Goal: Task Accomplishment & Management: Use online tool/utility

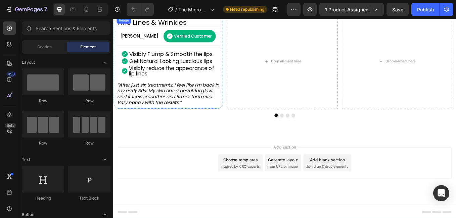
scroll to position [503, 0]
click at [189, 16] on img at bounding box center [177, 16] width 121 height 0
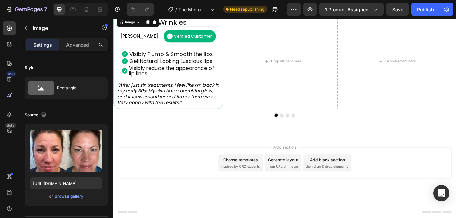
click at [189, 16] on img at bounding box center [177, 16] width 121 height 0
click at [85, 9] on icon at bounding box center [86, 9] width 7 height 7
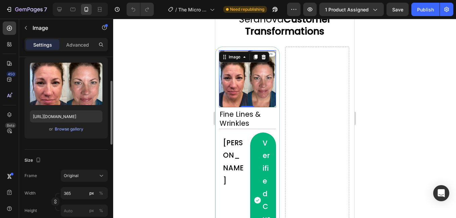
scroll to position [134, 0]
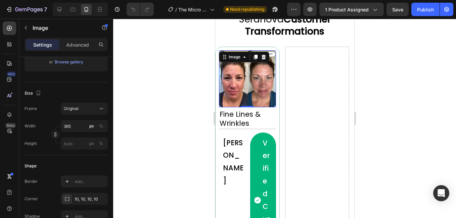
click at [259, 81] on img at bounding box center [246, 78] width 57 height 57
click at [76, 127] on input "365" at bounding box center [84, 126] width 47 height 12
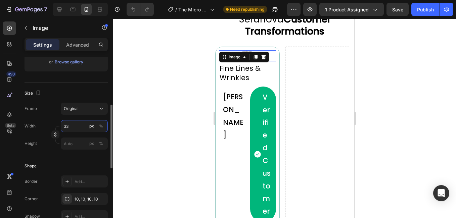
type input "333"
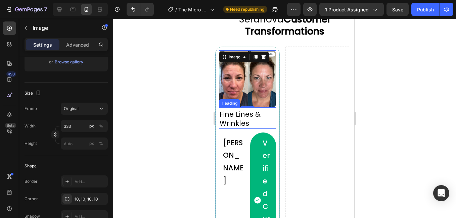
click at [253, 118] on h2 "Fine Lines & Wrinkles" at bounding box center [246, 119] width 57 height 20
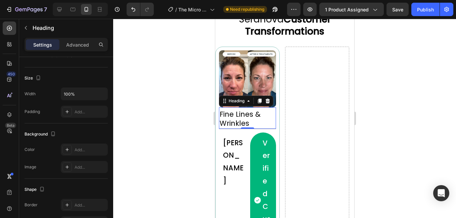
scroll to position [0, 0]
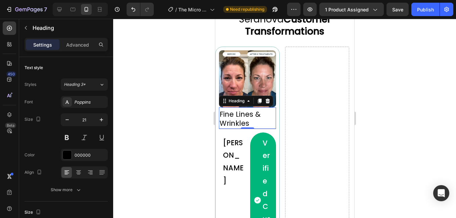
click at [239, 122] on h2 "Fine Lines & Wrinkles" at bounding box center [246, 119] width 57 height 20
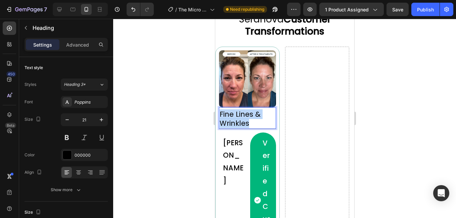
click at [239, 122] on p "Fine Lines & Wrinkles" at bounding box center [247, 119] width 56 height 18
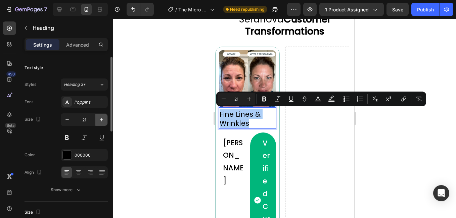
click at [101, 119] on icon "button" at bounding box center [101, 119] width 7 height 7
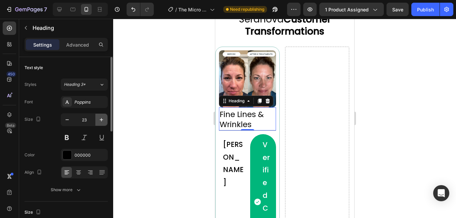
click at [101, 119] on icon "button" at bounding box center [101, 119] width 7 height 7
type input "24"
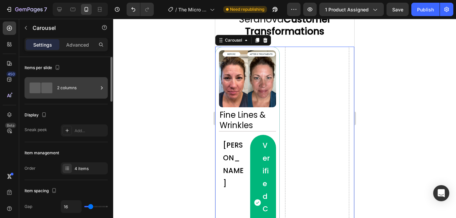
click at [75, 88] on div "2 columns" at bounding box center [77, 87] width 41 height 15
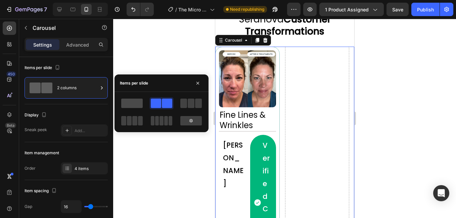
click at [136, 105] on span at bounding box center [131, 103] width 21 height 9
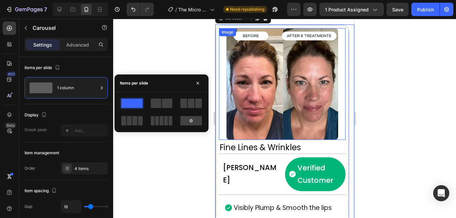
scroll to position [503, 0]
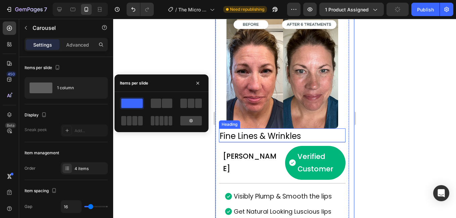
click at [406, 98] on div at bounding box center [284, 118] width 343 height 199
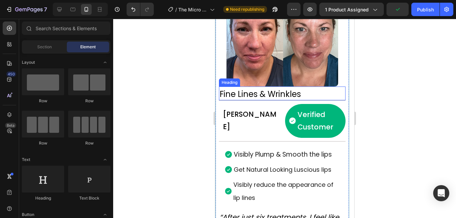
scroll to position [570, 0]
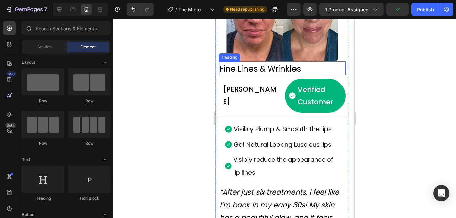
click at [241, 71] on p "Fine Lines & Wrinkles" at bounding box center [281, 69] width 125 height 10
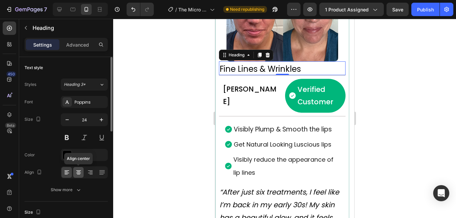
click at [74, 173] on div at bounding box center [78, 172] width 10 height 11
click at [66, 174] on icon at bounding box center [65, 174] width 3 height 1
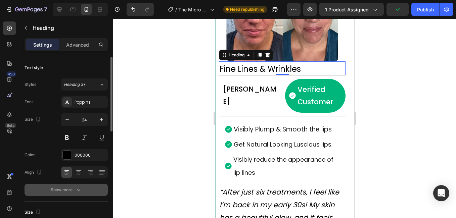
click at [73, 192] on div "Show more" at bounding box center [66, 190] width 31 height 7
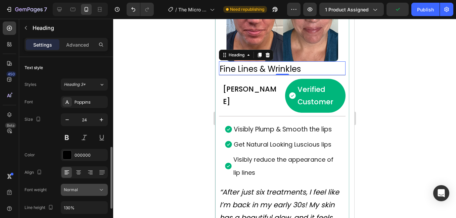
scroll to position [67, 0]
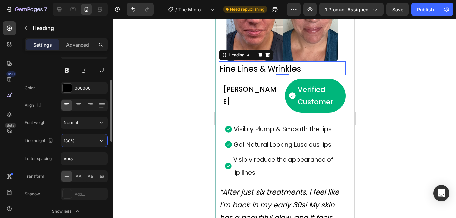
click at [76, 140] on input "130%" at bounding box center [84, 141] width 46 height 12
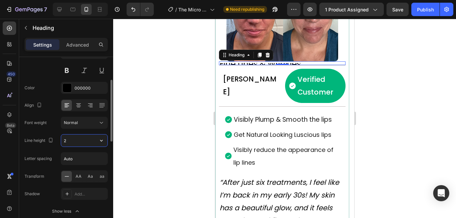
type input "26"
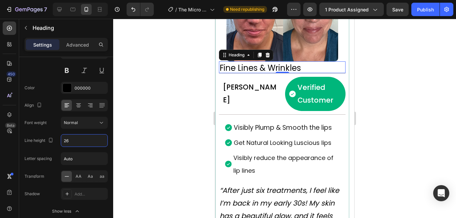
click at [401, 73] on div at bounding box center [284, 118] width 343 height 199
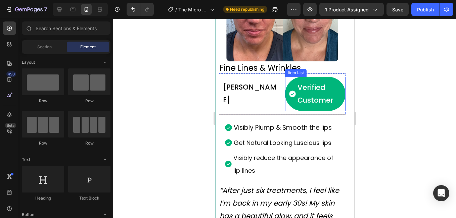
click at [285, 78] on div "Verified Customer" at bounding box center [315, 94] width 61 height 34
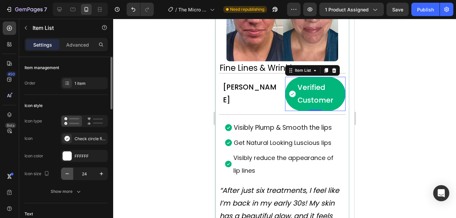
click at [68, 177] on button "button" at bounding box center [67, 174] width 12 height 12
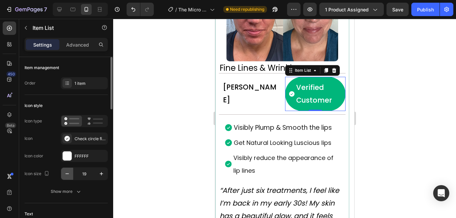
click at [68, 177] on button "button" at bounding box center [67, 174] width 12 height 12
click at [104, 175] on icon "button" at bounding box center [101, 173] width 7 height 7
click at [103, 175] on icon "button" at bounding box center [101, 173] width 7 height 7
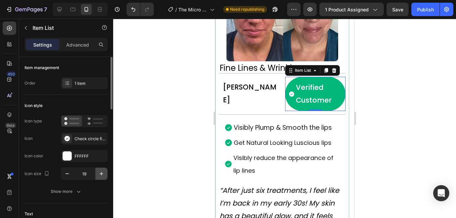
type input "20"
click at [68, 197] on button "Show more" at bounding box center [65, 192] width 83 height 12
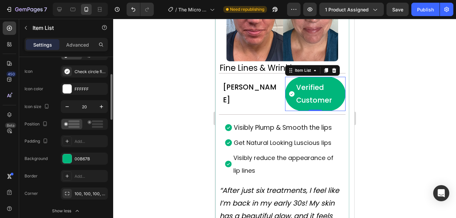
scroll to position [101, 0]
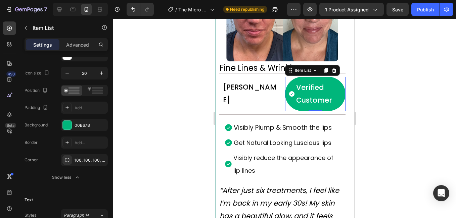
click at [296, 98] on p "Verified Customer" at bounding box center [318, 93] width 45 height 25
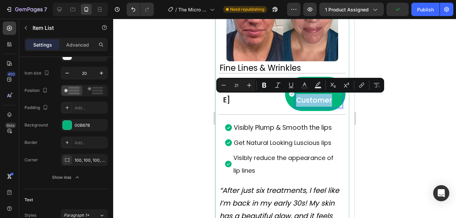
click at [296, 100] on p "Verified Customer" at bounding box center [318, 93] width 45 height 25
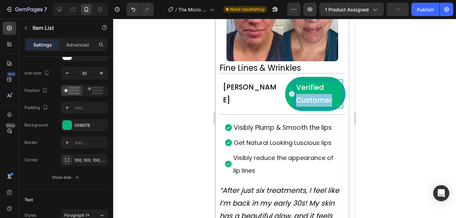
click at [296, 100] on p "Verified Customer" at bounding box center [318, 93] width 45 height 25
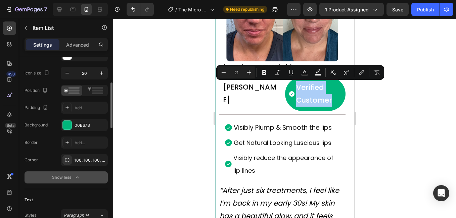
click at [82, 177] on button "Show less" at bounding box center [65, 177] width 83 height 12
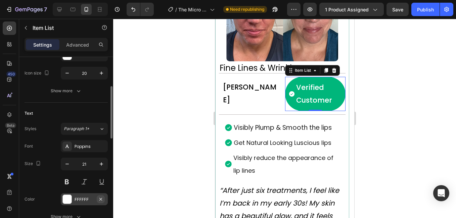
scroll to position [134, 0]
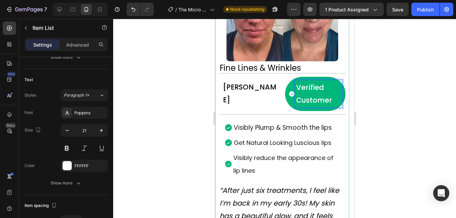
click at [315, 96] on p "Verified Customer" at bounding box center [318, 93] width 45 height 25
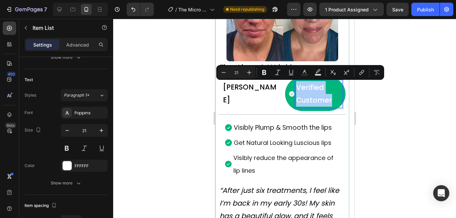
click at [237, 74] on input "21" at bounding box center [235, 72] width 13 height 8
click at [226, 74] on icon "Editor contextual toolbar" at bounding box center [223, 72] width 7 height 7
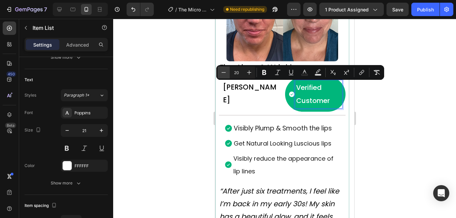
click at [226, 74] on icon "Editor contextual toolbar" at bounding box center [223, 72] width 7 height 7
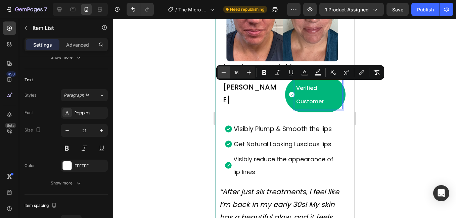
click at [226, 74] on icon "Editor contextual toolbar" at bounding box center [223, 72] width 7 height 7
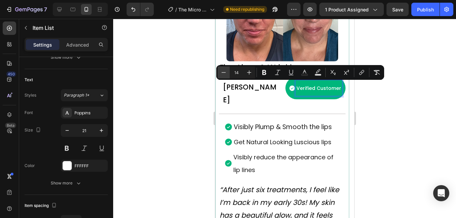
click at [226, 74] on icon "Editor contextual toolbar" at bounding box center [223, 72] width 7 height 7
type input "13"
click at [179, 94] on div at bounding box center [284, 118] width 343 height 199
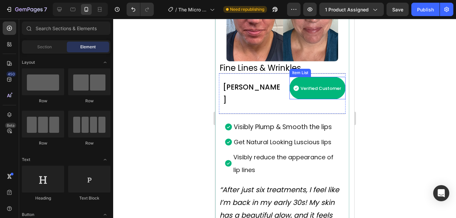
click at [315, 96] on div "Verified Customer" at bounding box center [320, 88] width 43 height 16
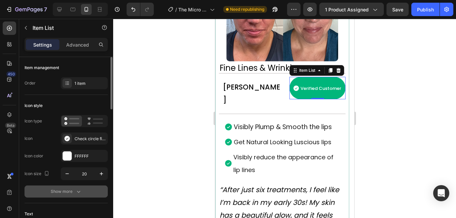
click at [82, 195] on button "Show more" at bounding box center [65, 192] width 83 height 12
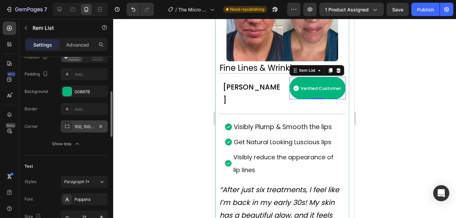
click at [87, 125] on div "100, 100, 100, 100" at bounding box center [83, 127] width 19 height 6
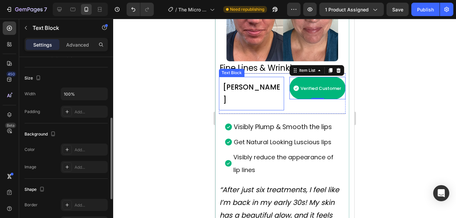
click at [223, 83] on p "[PERSON_NAME]" at bounding box center [252, 93] width 60 height 25
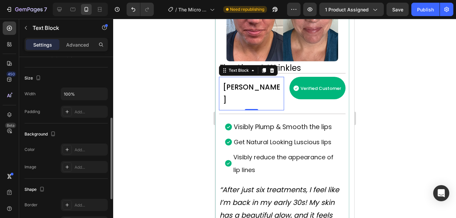
scroll to position [0, 0]
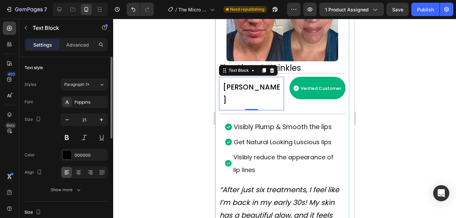
click at [232, 87] on p "[PERSON_NAME]" at bounding box center [252, 93] width 60 height 25
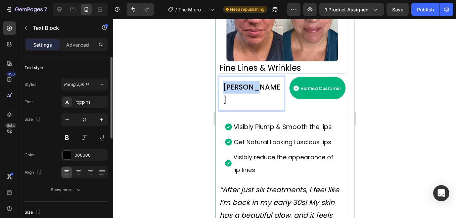
click at [232, 87] on p "[PERSON_NAME]" at bounding box center [252, 93] width 60 height 25
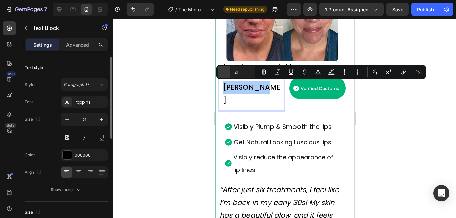
click at [223, 68] on button "Minus" at bounding box center [223, 72] width 12 height 12
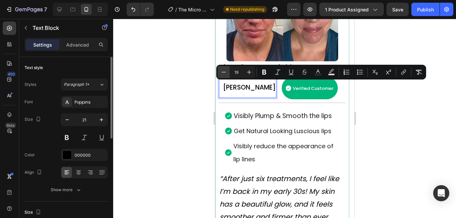
click at [223, 68] on button "Minus" at bounding box center [223, 72] width 12 height 12
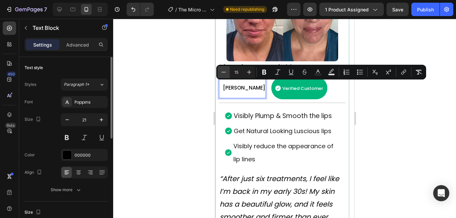
type input "14"
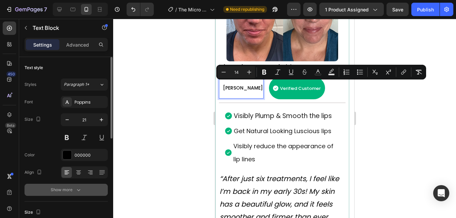
click at [67, 192] on div "Show more" at bounding box center [66, 190] width 31 height 7
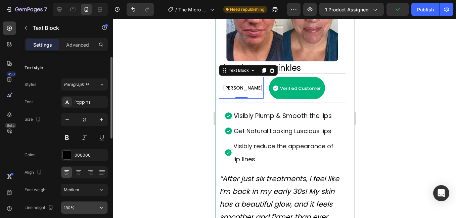
click at [78, 206] on input "180%" at bounding box center [84, 208] width 46 height 12
click at [78, 205] on input "180%" at bounding box center [84, 208] width 46 height 12
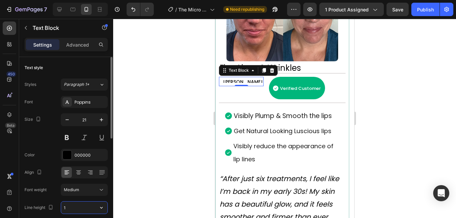
type input "16"
click at [382, 95] on div at bounding box center [284, 118] width 343 height 199
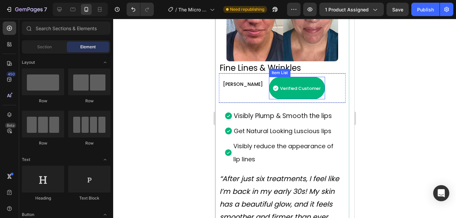
click at [306, 82] on div "Verified Customer" at bounding box center [296, 88] width 56 height 22
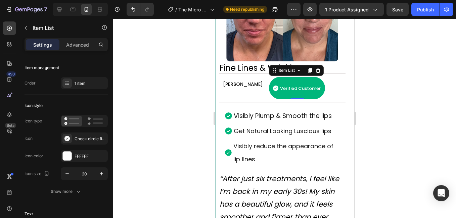
click at [84, 38] on div "Settings Advanced" at bounding box center [65, 44] width 83 height 13
click at [84, 45] on p "Advanced" at bounding box center [77, 44] width 23 height 7
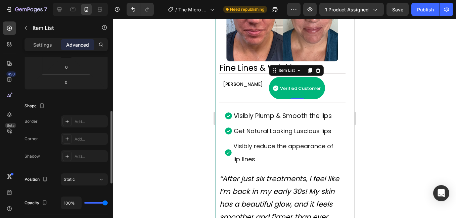
scroll to position [267, 0]
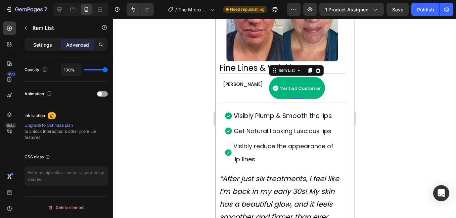
click at [38, 43] on p "Settings" at bounding box center [42, 44] width 19 height 7
type input "0"
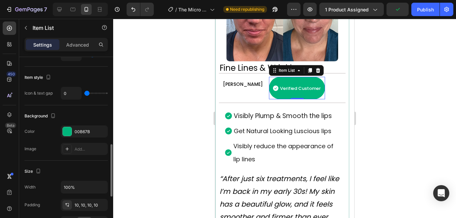
scroll to position [234, 0]
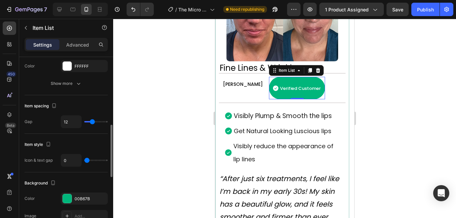
type input "11"
type input "10"
type input "9"
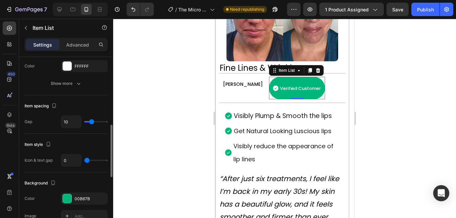
type input "9"
type input "10"
type input "13"
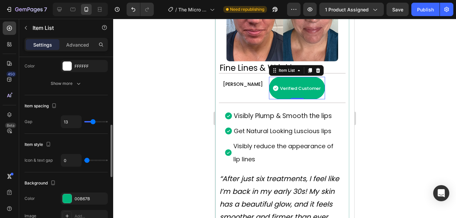
type input "14"
type input "15"
type input "14"
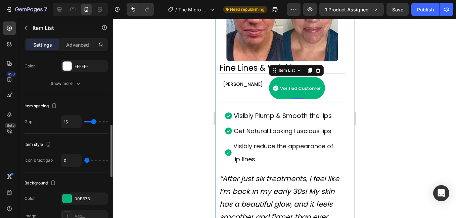
type input "14"
type input "13"
click at [93, 122] on input "range" at bounding box center [95, 121] width 23 height 1
click at [131, 16] on div "7 Version history / The Micro Infusion System™ Need republishing Preview 1 prod…" at bounding box center [228, 9] width 456 height 19
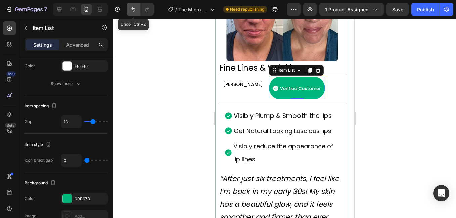
click at [133, 13] on button "Undo/Redo" at bounding box center [132, 9] width 13 height 13
type input "12"
click at [133, 13] on button "Undo/Redo" at bounding box center [132, 9] width 13 height 13
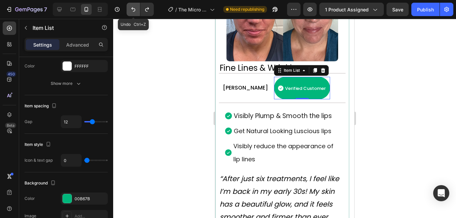
click at [133, 13] on button "Undo/Redo" at bounding box center [132, 9] width 13 height 13
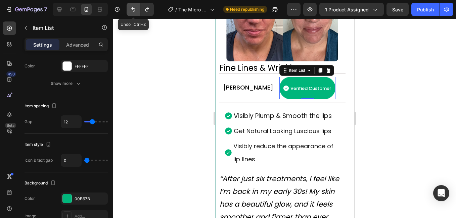
click at [133, 13] on button "Undo/Redo" at bounding box center [132, 9] width 13 height 13
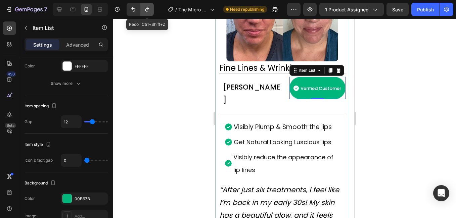
click at [147, 13] on button "Undo/Redo" at bounding box center [146, 9] width 13 height 13
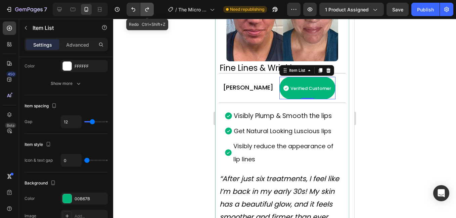
click at [147, 13] on button "Undo/Redo" at bounding box center [146, 9] width 13 height 13
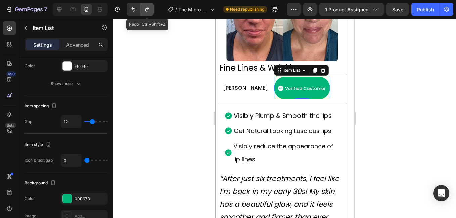
click at [147, 13] on button "Undo/Redo" at bounding box center [146, 9] width 13 height 13
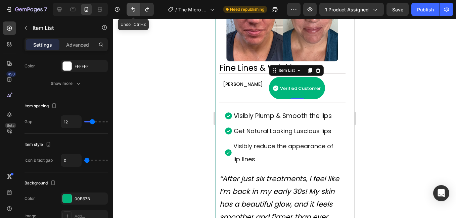
click at [133, 13] on button "Undo/Redo" at bounding box center [132, 9] width 13 height 13
click at [144, 90] on div at bounding box center [284, 118] width 343 height 199
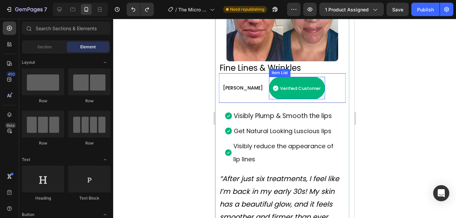
click at [268, 79] on div "Verified Customer" at bounding box center [296, 88] width 56 height 22
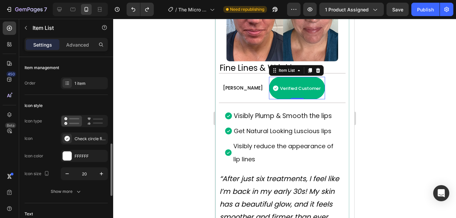
scroll to position [67, 0]
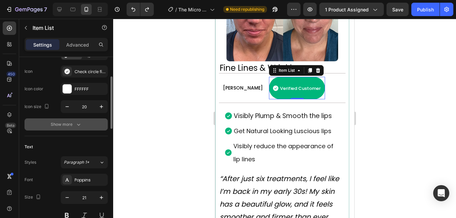
click at [76, 125] on icon "button" at bounding box center [78, 124] width 7 height 7
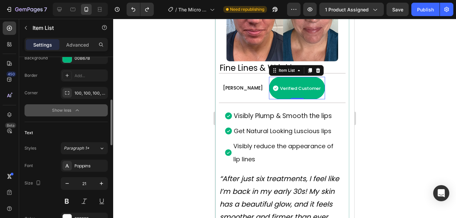
scroll to position [201, 0]
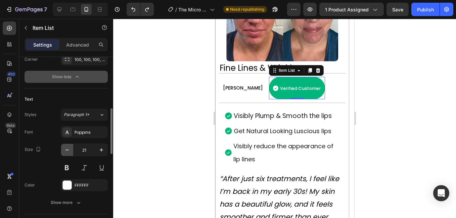
click at [68, 151] on icon "button" at bounding box center [67, 150] width 7 height 7
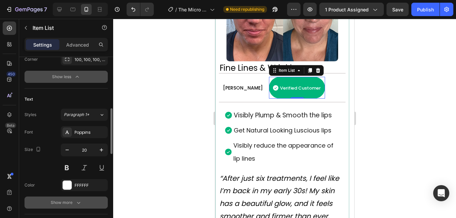
click at [55, 206] on div "Show more" at bounding box center [66, 202] width 31 height 7
click at [68, 147] on icon "button" at bounding box center [67, 150] width 7 height 7
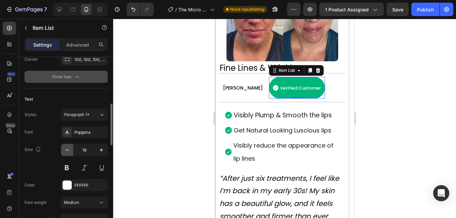
click at [68, 147] on icon "button" at bounding box center [67, 150] width 7 height 7
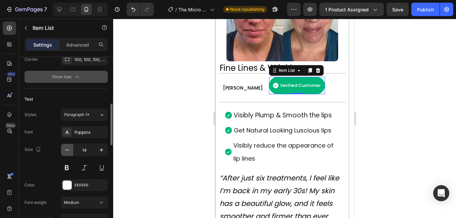
click at [68, 147] on icon "button" at bounding box center [67, 150] width 7 height 7
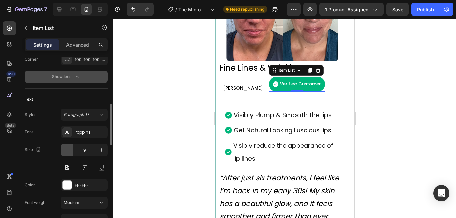
click at [68, 147] on icon "button" at bounding box center [67, 150] width 7 height 7
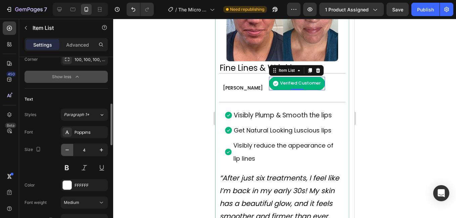
click at [68, 147] on icon "button" at bounding box center [67, 150] width 7 height 7
click at [101, 149] on icon "button" at bounding box center [101, 149] width 3 height 3
click at [101, 149] on icon "button" at bounding box center [101, 150] width 7 height 7
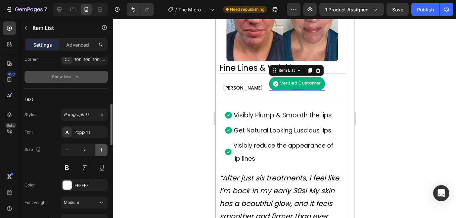
click at [101, 149] on icon "button" at bounding box center [101, 150] width 7 height 7
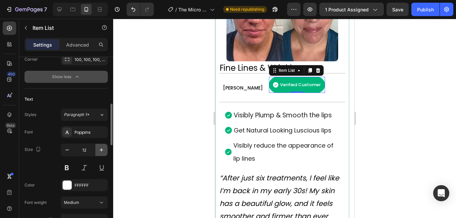
click at [101, 149] on icon "button" at bounding box center [101, 150] width 7 height 7
click at [71, 151] on button "button" at bounding box center [67, 150] width 12 height 12
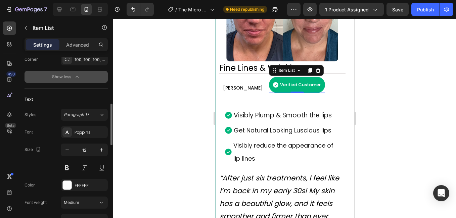
type input "11"
click at [76, 113] on span "Paragraph 1*" at bounding box center [76, 115] width 25 height 6
click at [159, 113] on div at bounding box center [284, 118] width 343 height 199
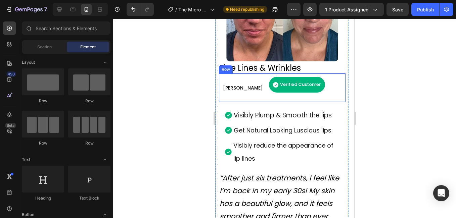
click at [268, 96] on div "Verified Customer Item List" at bounding box center [296, 88] width 56 height 22
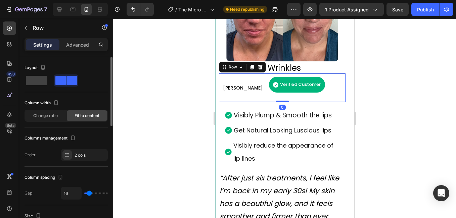
click at [90, 115] on span "Fit to content" at bounding box center [86, 116] width 25 height 6
click at [268, 95] on div "Verified Customer Item List" at bounding box center [296, 88] width 56 height 22
click at [279, 87] on span "Verified Customer" at bounding box center [299, 84] width 41 height 6
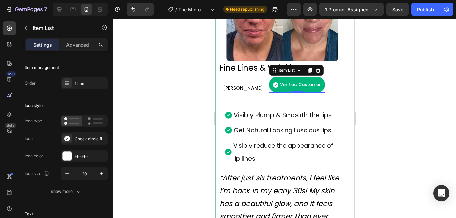
click at [272, 82] on div "Verified Customer" at bounding box center [296, 84] width 49 height 9
click at [72, 192] on div "Show more" at bounding box center [66, 191] width 31 height 7
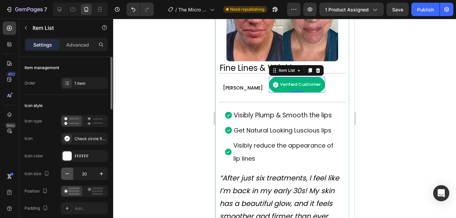
click at [67, 172] on icon "button" at bounding box center [67, 173] width 7 height 7
type input "16"
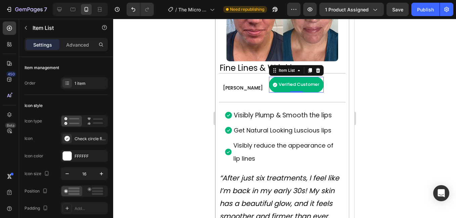
click at [306, 88] on div "Verified Customer" at bounding box center [295, 85] width 55 height 16
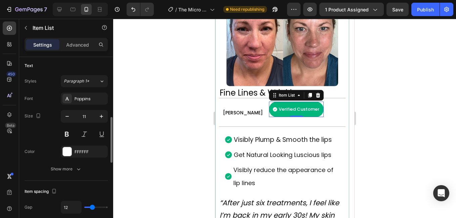
scroll to position [302, 0]
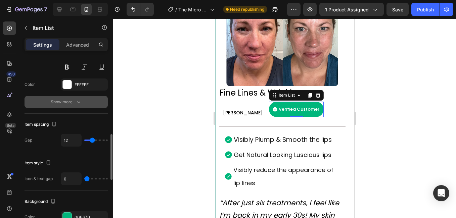
click at [68, 98] on button "Show more" at bounding box center [65, 102] width 83 height 12
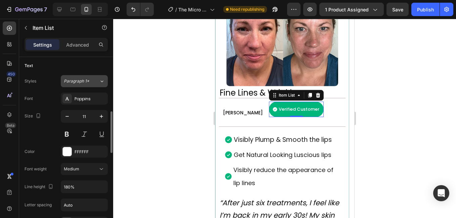
scroll to position [201, 0]
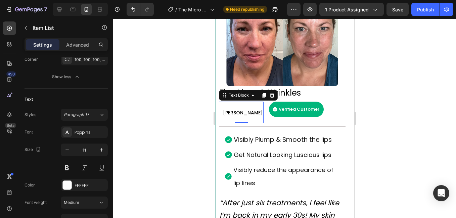
click at [232, 112] on span "[PERSON_NAME]" at bounding box center [242, 112] width 40 height 7
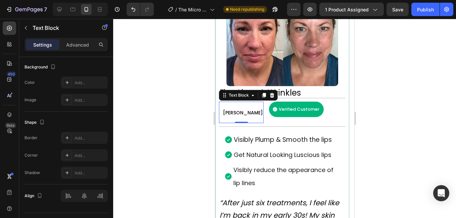
scroll to position [0, 0]
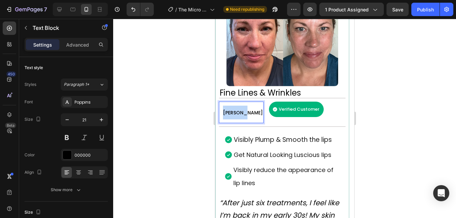
click at [233, 114] on span "[PERSON_NAME]" at bounding box center [242, 112] width 40 height 7
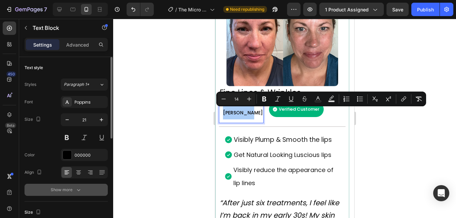
click at [48, 193] on button "Show more" at bounding box center [65, 190] width 83 height 12
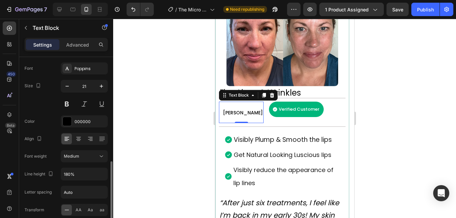
scroll to position [101, 0]
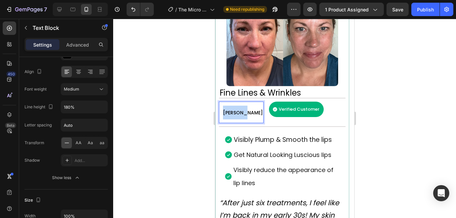
click at [236, 115] on span "[PERSON_NAME]" at bounding box center [242, 112] width 40 height 7
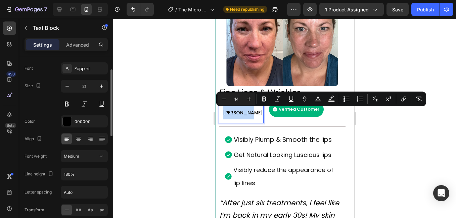
scroll to position [0, 0]
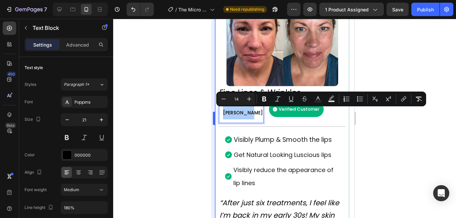
drag, startPoint x: 149, startPoint y: 86, endPoint x: 214, endPoint y: 89, distance: 65.8
click at [149, 87] on div at bounding box center [284, 118] width 343 height 199
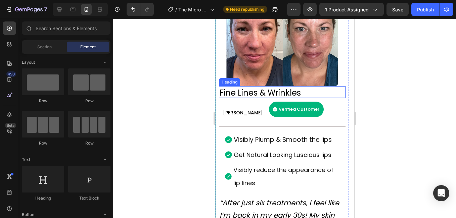
click at [256, 93] on p "Fine Lines & Wrinkles" at bounding box center [281, 93] width 125 height 9
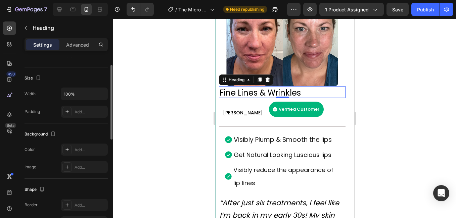
scroll to position [67, 0]
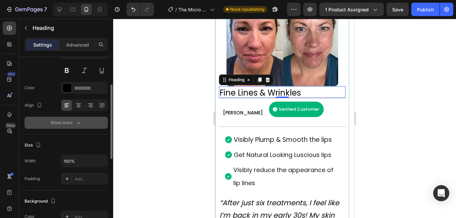
click at [61, 124] on div "Show more" at bounding box center [66, 122] width 31 height 7
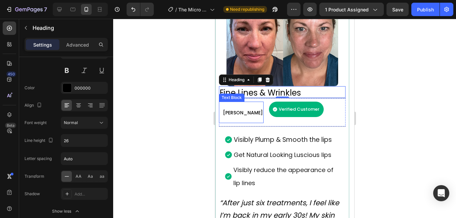
click at [234, 106] on p "[PERSON_NAME]" at bounding box center [242, 113] width 40 height 14
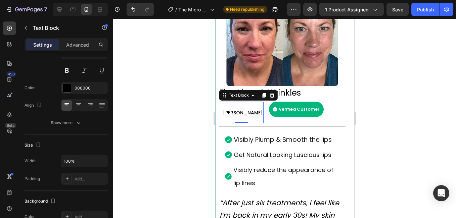
scroll to position [0, 0]
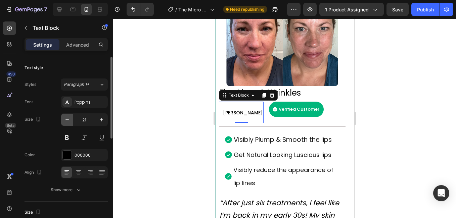
click at [68, 120] on icon "button" at bounding box center [67, 119] width 7 height 7
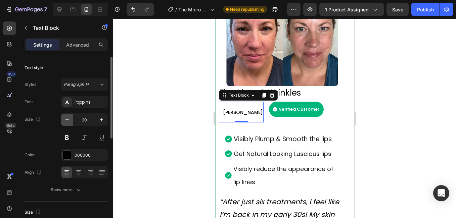
click at [68, 120] on icon "button" at bounding box center [67, 119] width 7 height 7
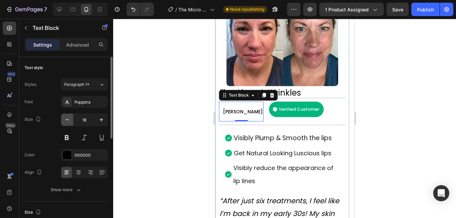
click at [68, 120] on icon "button" at bounding box center [67, 119] width 7 height 7
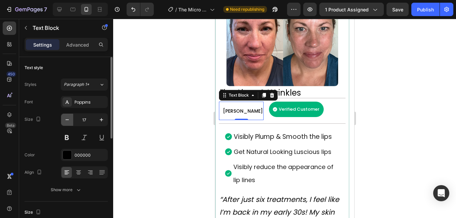
click at [68, 120] on icon "button" at bounding box center [67, 119] width 7 height 7
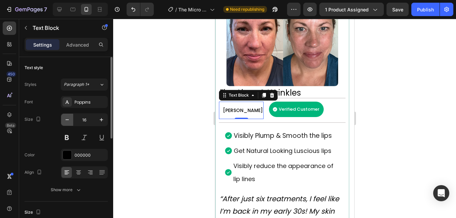
click at [68, 120] on icon "button" at bounding box center [67, 119] width 7 height 7
type input "14"
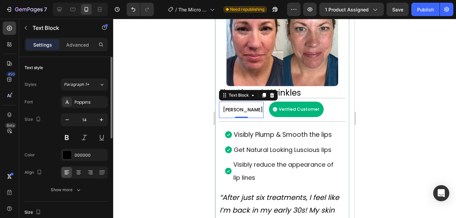
click at [79, 183] on div "Font Poppins Size 14 Color 000000 Align Show more" at bounding box center [65, 146] width 83 height 100
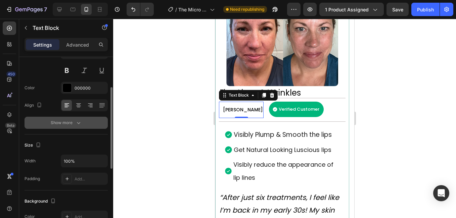
click at [63, 122] on div "Show more" at bounding box center [66, 122] width 31 height 7
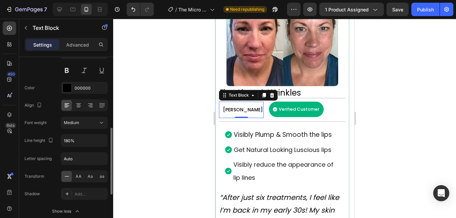
scroll to position [101, 0]
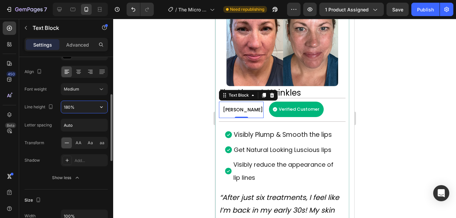
click at [77, 104] on input "180%" at bounding box center [84, 107] width 46 height 12
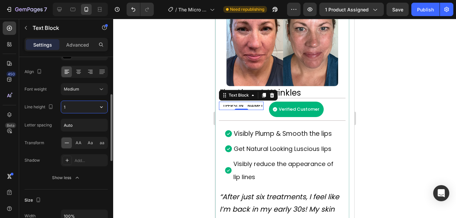
type input "16"
click at [136, 125] on div at bounding box center [284, 118] width 343 height 199
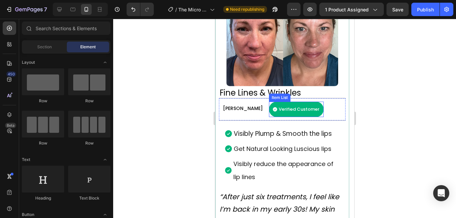
click at [303, 105] on div "Verified Customer" at bounding box center [298, 109] width 43 height 9
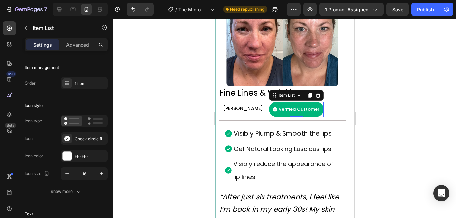
click at [307, 108] on div "Verified Customer" at bounding box center [295, 110] width 55 height 16
click at [66, 174] on icon "button" at bounding box center [67, 173] width 7 height 7
click at [104, 173] on icon "button" at bounding box center [101, 173] width 7 height 7
type input "16"
click at [68, 193] on div "Show more" at bounding box center [66, 191] width 31 height 7
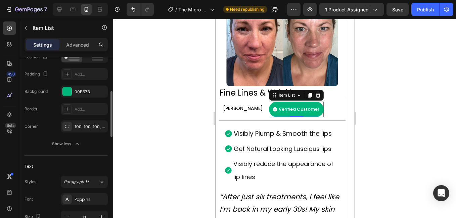
scroll to position [168, 0]
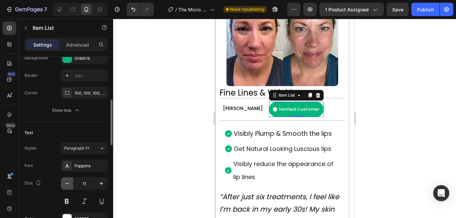
click at [65, 182] on icon "button" at bounding box center [67, 183] width 7 height 7
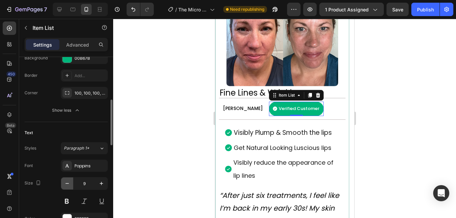
click at [65, 182] on icon "button" at bounding box center [67, 183] width 7 height 7
type input "7"
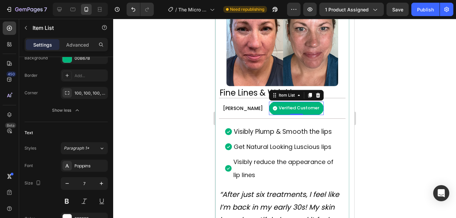
click at [172, 104] on div at bounding box center [284, 118] width 343 height 199
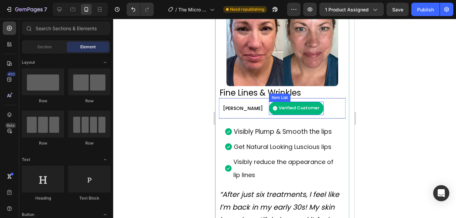
click at [307, 104] on div "Verified Customer" at bounding box center [295, 109] width 55 height 14
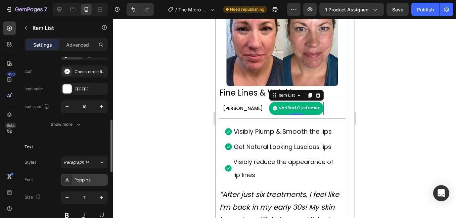
scroll to position [101, 0]
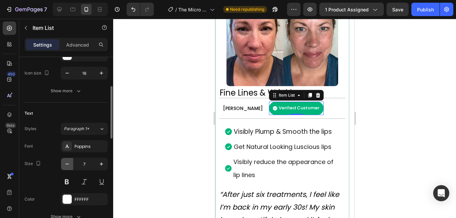
click at [67, 164] on icon "button" at bounding box center [66, 164] width 3 height 1
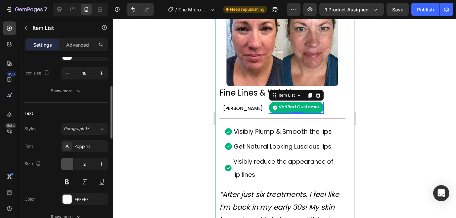
click at [67, 164] on icon "button" at bounding box center [66, 164] width 3 height 1
click at [99, 165] on icon "button" at bounding box center [101, 164] width 7 height 7
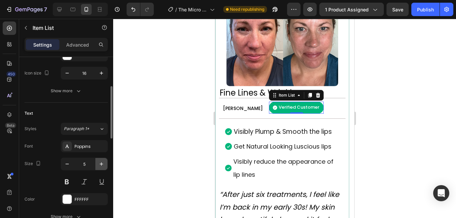
click at [99, 165] on icon "button" at bounding box center [101, 164] width 7 height 7
click at [103, 165] on icon "button" at bounding box center [101, 164] width 7 height 7
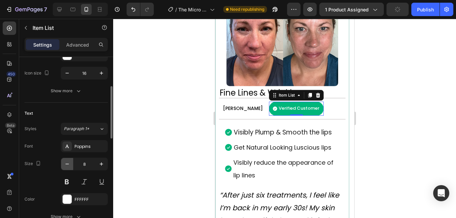
click at [68, 164] on icon "button" at bounding box center [67, 164] width 7 height 7
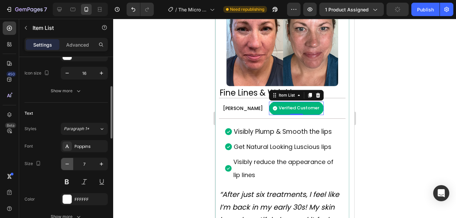
type input "6"
click at [156, 121] on div at bounding box center [284, 118] width 343 height 199
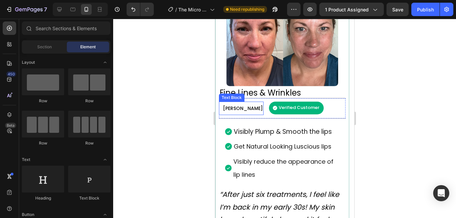
click at [239, 108] on span "[PERSON_NAME]" at bounding box center [242, 108] width 40 height 7
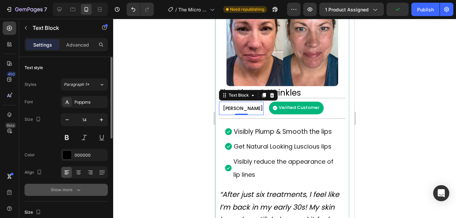
click at [71, 192] on div "Show more" at bounding box center [66, 190] width 31 height 7
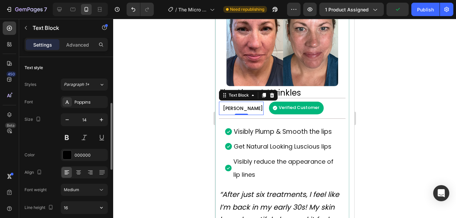
scroll to position [34, 0]
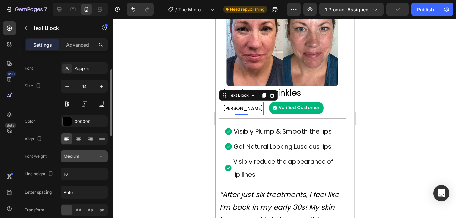
click at [85, 154] on div "Medium" at bounding box center [81, 156] width 34 height 6
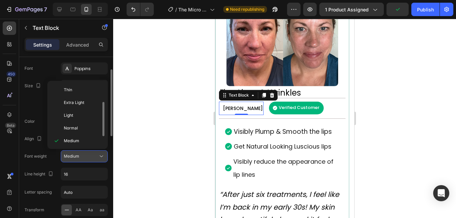
scroll to position [12, 0]
click at [85, 154] on div "Medium" at bounding box center [81, 156] width 34 height 6
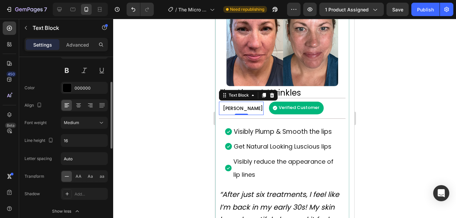
scroll to position [34, 0]
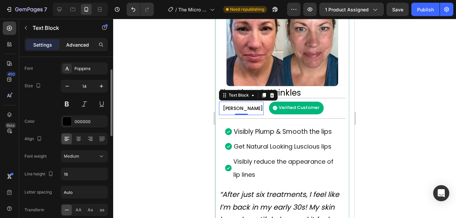
click at [80, 44] on p "Advanced" at bounding box center [77, 44] width 23 height 7
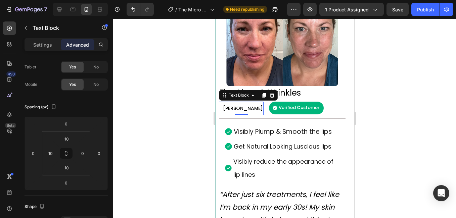
click at [70, 46] on p "Advanced" at bounding box center [77, 44] width 23 height 7
click at [49, 153] on input "10" at bounding box center [50, 153] width 10 height 10
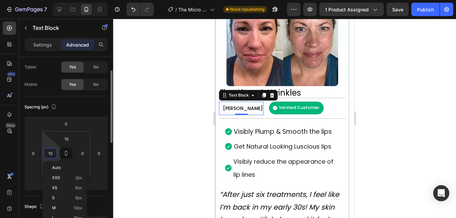
click at [49, 153] on input "10" at bounding box center [50, 153] width 10 height 10
click at [161, 158] on div at bounding box center [284, 118] width 343 height 199
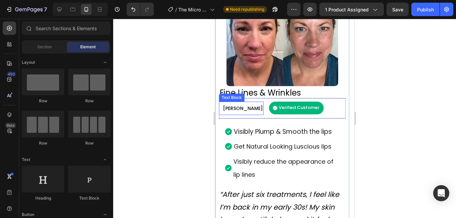
click at [235, 108] on span "[PERSON_NAME]" at bounding box center [242, 108] width 40 height 7
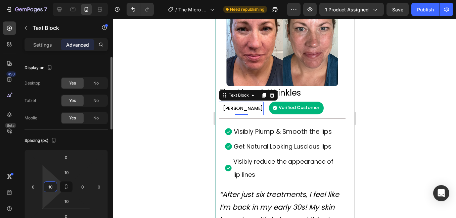
click at [51, 188] on input "10" at bounding box center [50, 187] width 10 height 10
click at [143, 154] on div at bounding box center [284, 118] width 343 height 199
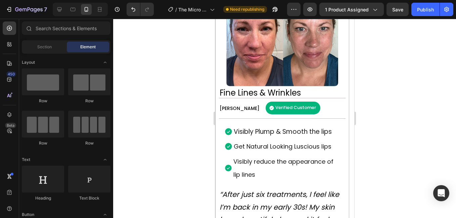
click at [404, 99] on div at bounding box center [284, 118] width 343 height 199
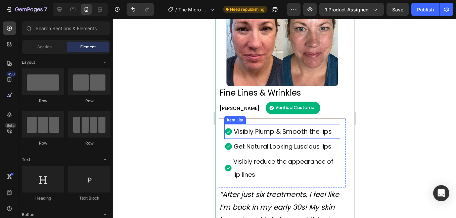
click at [248, 134] on span "Visibly Plump & Smooth the lips" at bounding box center [282, 131] width 98 height 9
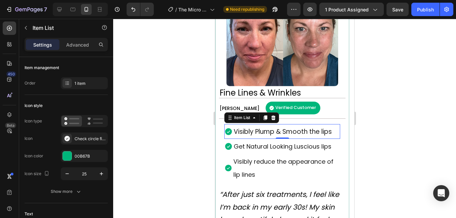
click at [228, 132] on icon at bounding box center [227, 131] width 7 height 7
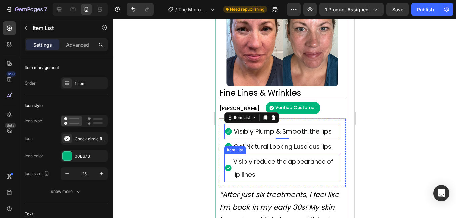
click at [232, 157] on div "Visibly reduce the appearance of lip lines" at bounding box center [286, 168] width 108 height 28
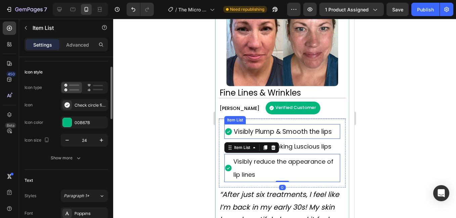
click at [225, 131] on icon at bounding box center [227, 131] width 7 height 7
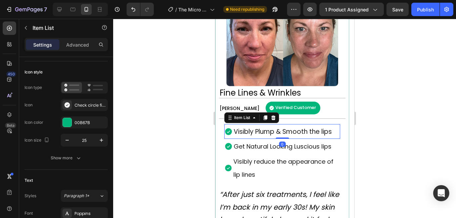
click at [226, 131] on icon at bounding box center [227, 131] width 7 height 7
click at [67, 141] on icon "button" at bounding box center [67, 140] width 7 height 7
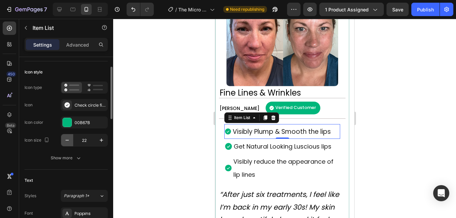
click at [67, 141] on icon "button" at bounding box center [67, 140] width 7 height 7
type input "20"
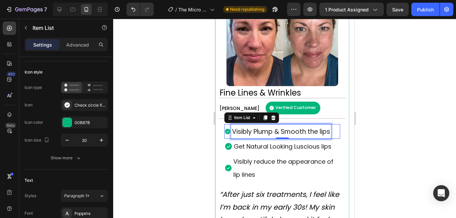
click at [272, 131] on span "Visibly Plump & Smooth the lips" at bounding box center [281, 131] width 98 height 9
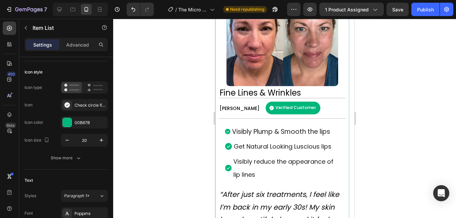
click at [408, 102] on div at bounding box center [284, 118] width 343 height 199
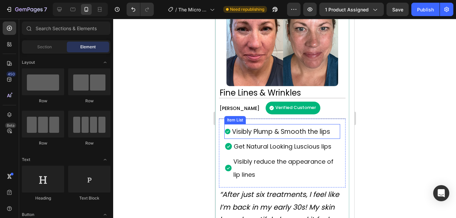
click at [307, 130] on span "Visibly Plump & Smooth the lips" at bounding box center [281, 131] width 98 height 9
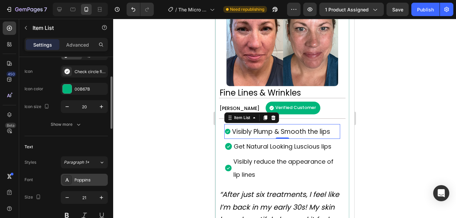
scroll to position [101, 0]
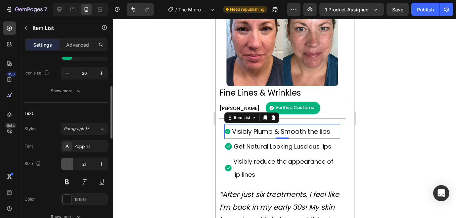
click at [63, 165] on button "button" at bounding box center [67, 164] width 12 height 12
click at [66, 164] on icon "button" at bounding box center [66, 164] width 3 height 1
click at [65, 164] on icon "button" at bounding box center [67, 164] width 7 height 7
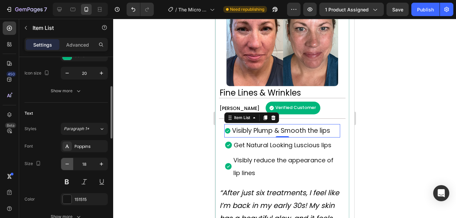
click at [65, 164] on icon "button" at bounding box center [67, 164] width 7 height 7
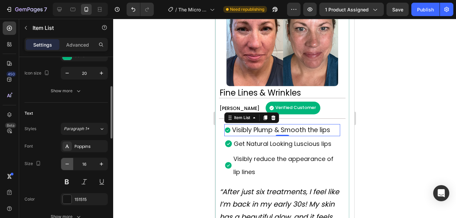
click at [65, 164] on icon "button" at bounding box center [67, 164] width 7 height 7
type input "15"
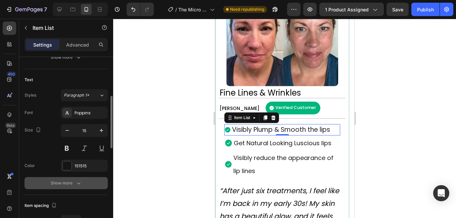
click at [67, 182] on div "Show more" at bounding box center [66, 183] width 31 height 7
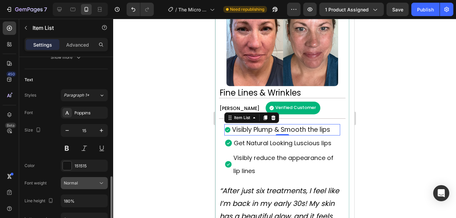
scroll to position [201, 0]
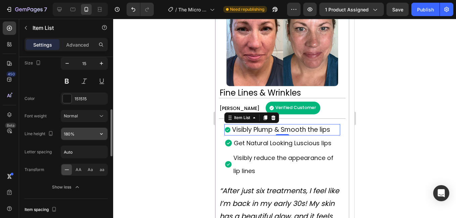
click at [68, 130] on input "180%" at bounding box center [84, 134] width 46 height 12
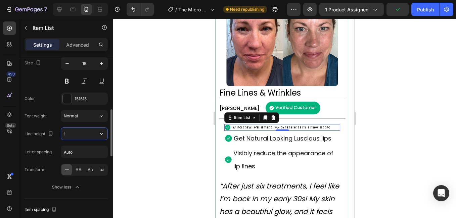
type input "18"
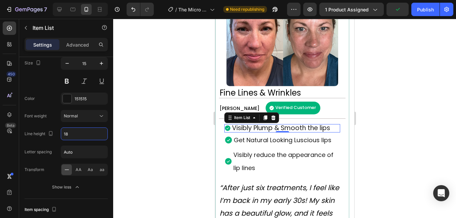
click at [167, 143] on div at bounding box center [284, 118] width 343 height 199
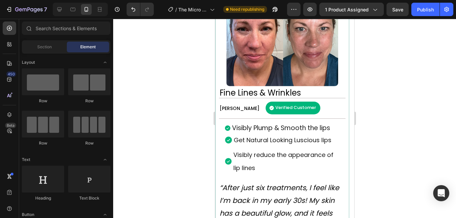
click at [420, 129] on div at bounding box center [284, 118] width 343 height 199
click at [226, 129] on icon at bounding box center [227, 128] width 7 height 7
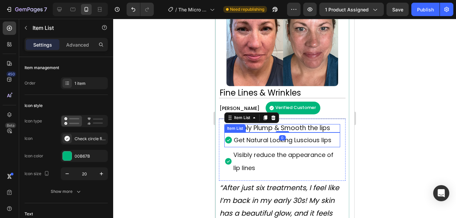
click at [227, 143] on icon at bounding box center [227, 140] width 7 height 7
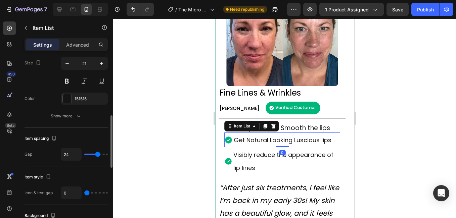
click at [227, 140] on icon at bounding box center [227, 140] width 7 height 7
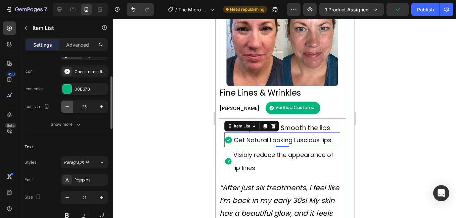
click at [64, 104] on icon "button" at bounding box center [67, 106] width 7 height 7
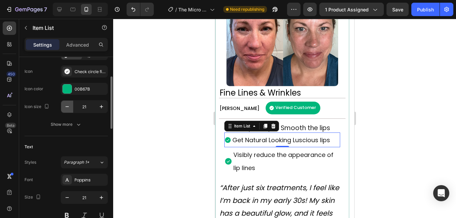
type input "20"
click at [309, 127] on span "Visibly Plump & Smooth the lips" at bounding box center [281, 127] width 98 height 9
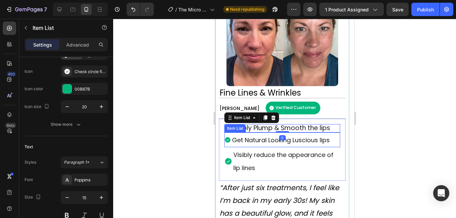
click at [289, 139] on span "Get Natural Looking Luscious lips" at bounding box center [281, 140] width 98 height 8
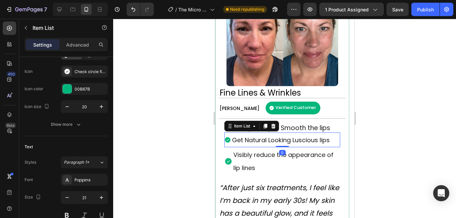
click at [440, 116] on div at bounding box center [284, 118] width 343 height 199
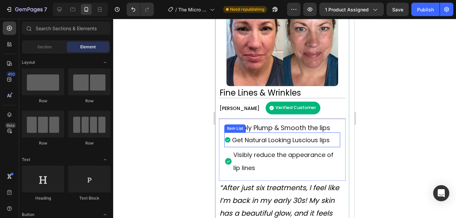
click at [291, 141] on span "Get Natural Looking Luscious lips" at bounding box center [281, 140] width 98 height 8
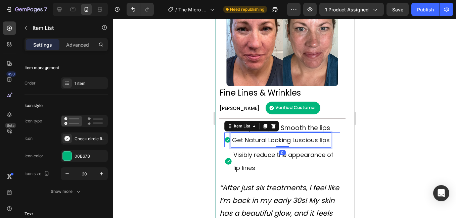
click at [291, 141] on span "Get Natural Looking Luscious lips" at bounding box center [281, 140] width 98 height 8
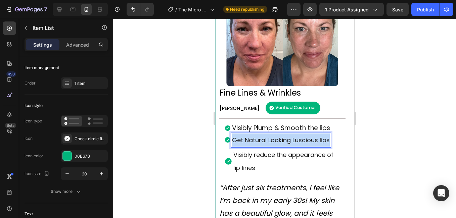
click at [291, 141] on span "Get Natural Looking Luscious lips" at bounding box center [281, 140] width 98 height 8
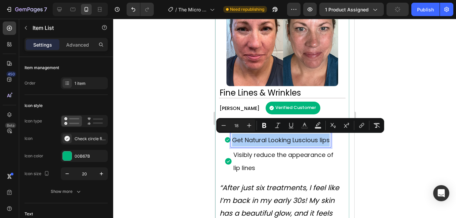
click at [412, 144] on div at bounding box center [284, 118] width 343 height 199
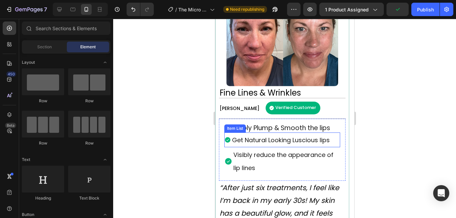
click at [284, 140] on span "Get Natural Looking Luscious lips" at bounding box center [281, 140] width 98 height 8
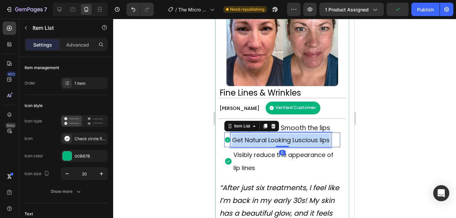
click at [284, 140] on span "Get Natural Looking Luscious lips" at bounding box center [281, 140] width 98 height 8
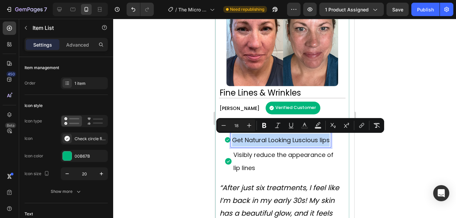
scroll to position [134, 0]
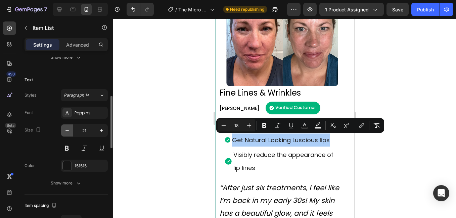
click at [66, 132] on icon "button" at bounding box center [67, 130] width 7 height 7
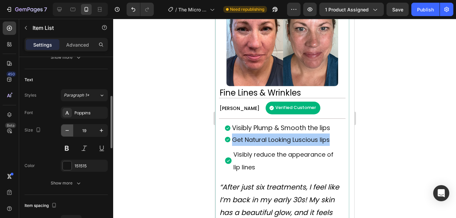
click at [66, 132] on icon "button" at bounding box center [67, 130] width 7 height 7
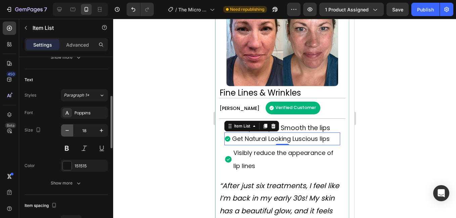
click at [66, 132] on icon "button" at bounding box center [67, 130] width 7 height 7
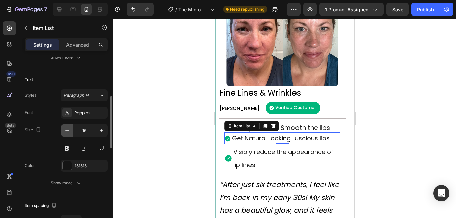
type input "15"
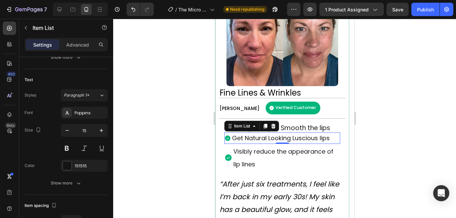
click at [416, 135] on div at bounding box center [284, 118] width 343 height 199
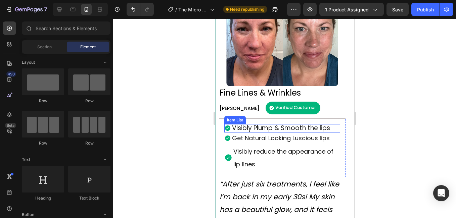
click at [281, 127] on span "Visibly Plump & Smooth the lips" at bounding box center [281, 127] width 98 height 9
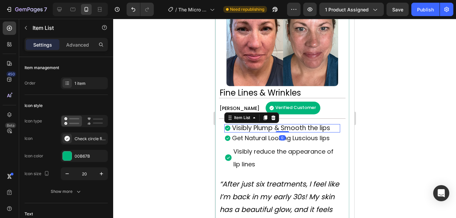
click at [395, 113] on div at bounding box center [284, 118] width 343 height 199
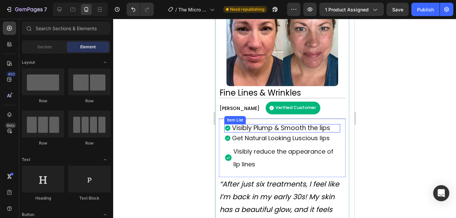
click at [273, 126] on span "Visibly Plump & Smooth the lips" at bounding box center [281, 127] width 98 height 9
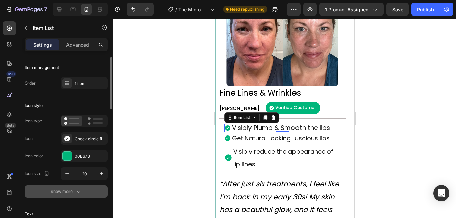
click at [72, 192] on div "Show more" at bounding box center [66, 191] width 31 height 7
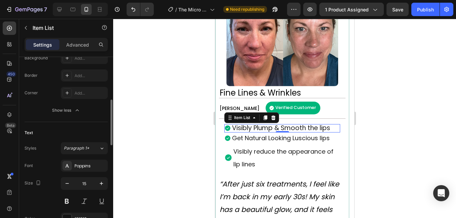
scroll to position [235, 0]
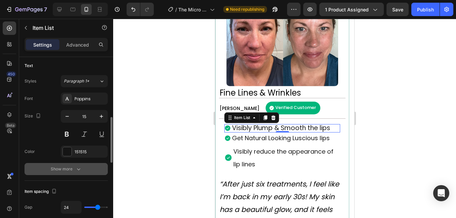
click at [68, 171] on div "Show more" at bounding box center [66, 169] width 31 height 7
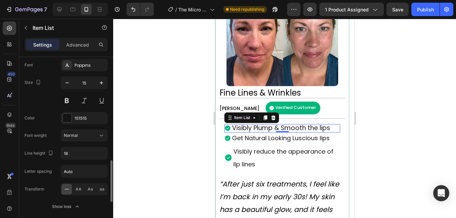
scroll to position [302, 0]
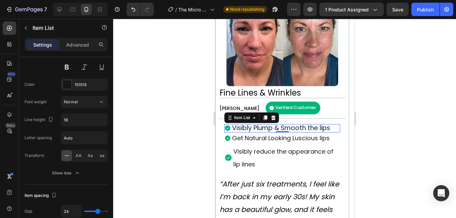
click at [392, 113] on div at bounding box center [284, 118] width 343 height 199
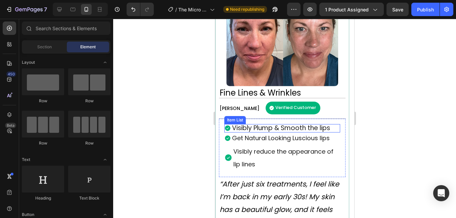
click at [292, 129] on span "Visibly Plump & Smooth the lips" at bounding box center [281, 127] width 98 height 9
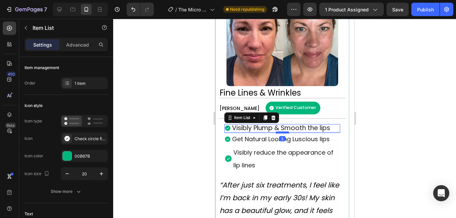
click at [286, 133] on div at bounding box center [281, 133] width 13 height 2
type input "100%"
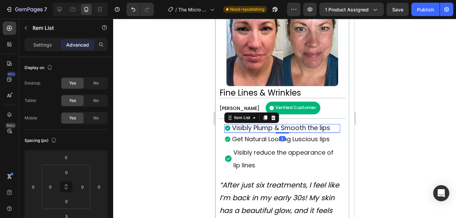
click at [392, 127] on div at bounding box center [284, 118] width 343 height 199
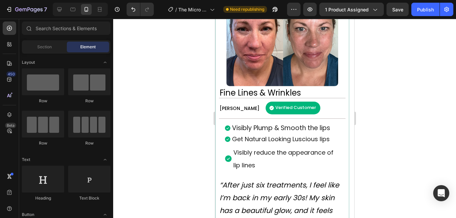
click at [434, 110] on div at bounding box center [284, 118] width 343 height 199
click at [301, 125] on span "Visibly Plump & Smooth the lips" at bounding box center [281, 127] width 98 height 9
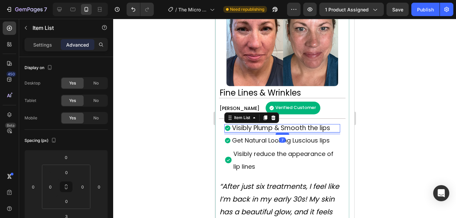
click at [280, 134] on div at bounding box center [281, 134] width 13 height 2
type input "7"
click at [421, 132] on div at bounding box center [284, 118] width 343 height 199
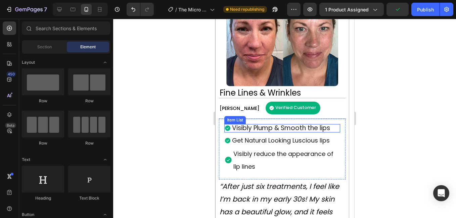
click at [312, 131] on span "Visibly Plump & Smooth the lips" at bounding box center [281, 127] width 98 height 9
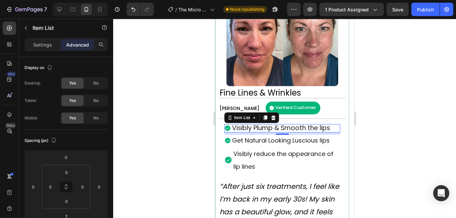
click at [431, 111] on div at bounding box center [284, 118] width 343 height 199
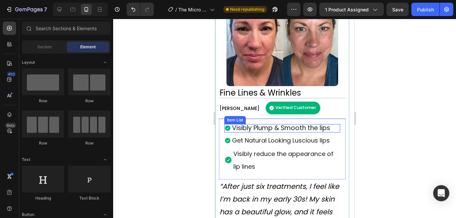
click at [272, 127] on span "Visibly Plump & Smooth the lips" at bounding box center [281, 127] width 98 height 9
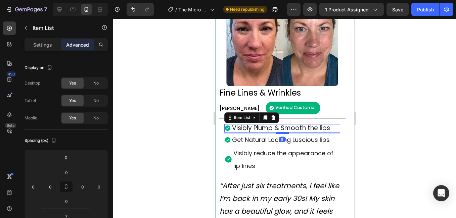
click at [283, 133] on div at bounding box center [281, 133] width 13 height 2
type input "5"
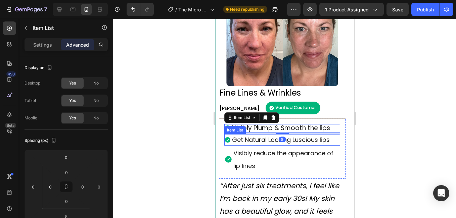
click at [394, 123] on div at bounding box center [284, 118] width 343 height 199
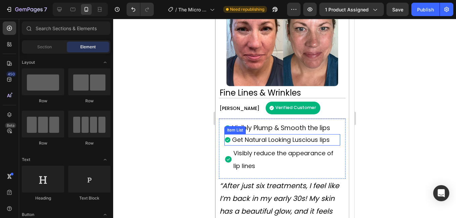
click at [401, 115] on div at bounding box center [284, 118] width 343 height 199
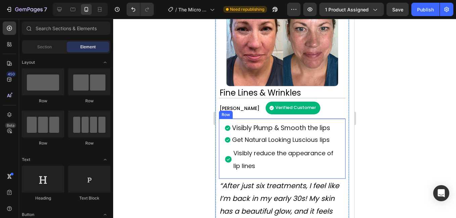
click at [177, 130] on div at bounding box center [284, 118] width 343 height 199
click at [260, 129] on span "Visibly Plump & Smooth the lips" at bounding box center [281, 127] width 98 height 9
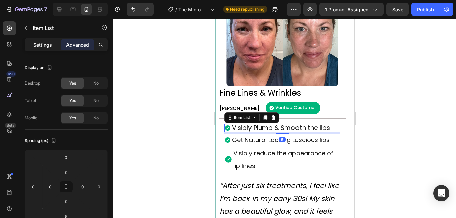
click at [39, 48] on div "Settings" at bounding box center [43, 44] width 34 height 11
type input "0"
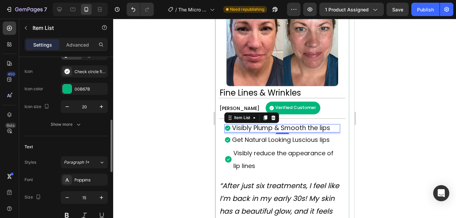
scroll to position [134, 0]
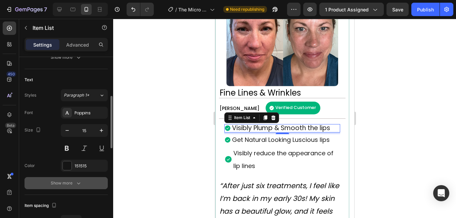
click at [54, 184] on div "Show more" at bounding box center [66, 183] width 31 height 7
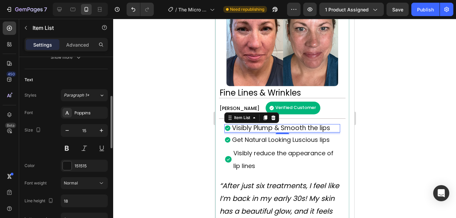
scroll to position [201, 0]
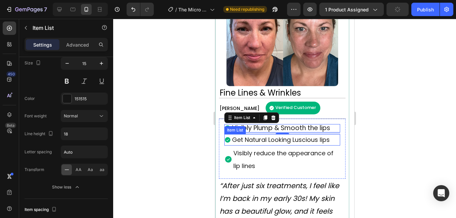
click at [274, 138] on span "Get Natural Looking Luscious lips" at bounding box center [281, 140] width 98 height 8
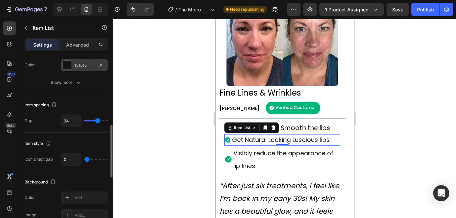
scroll to position [168, 0]
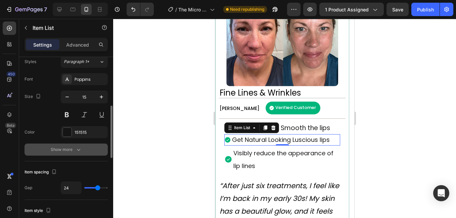
click at [69, 149] on div "Show more" at bounding box center [66, 149] width 31 height 7
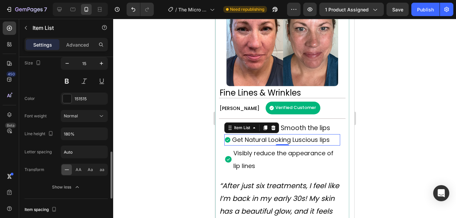
scroll to position [235, 0]
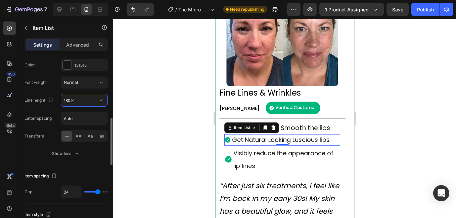
click at [75, 100] on input "180%" at bounding box center [84, 100] width 46 height 12
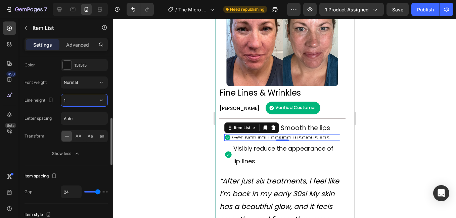
type input "18"
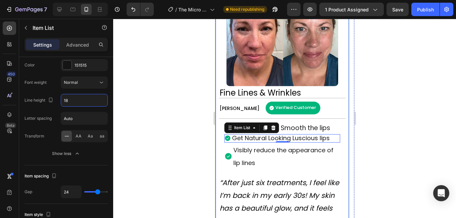
click at [409, 114] on div at bounding box center [284, 118] width 343 height 199
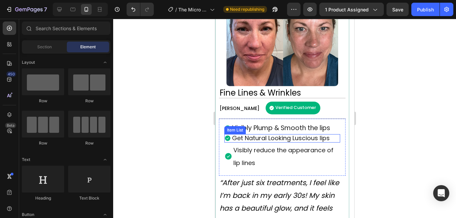
click at [282, 137] on span "Get Natural Looking Luscious lips" at bounding box center [281, 138] width 98 height 8
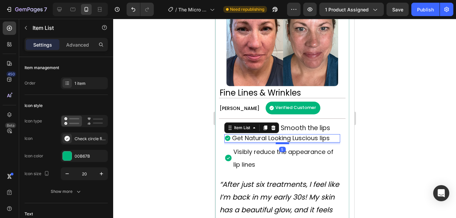
click at [284, 143] on div at bounding box center [281, 143] width 13 height 2
type input "100%"
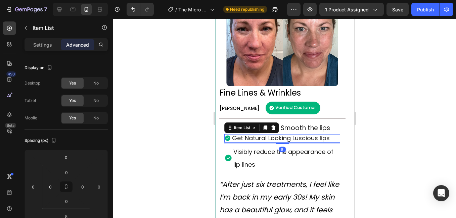
click at [440, 140] on div at bounding box center [284, 118] width 343 height 199
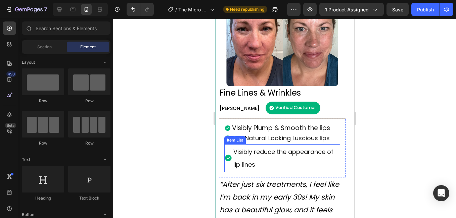
click at [251, 151] on span "Visibly reduce the appearance of lip lines" at bounding box center [283, 158] width 100 height 21
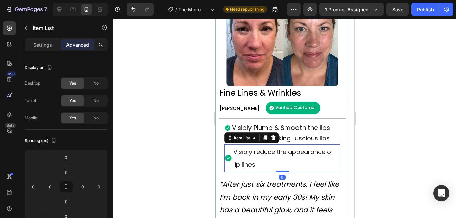
click at [227, 157] on icon at bounding box center [227, 158] width 7 height 7
click at [453, 123] on div at bounding box center [284, 118] width 343 height 199
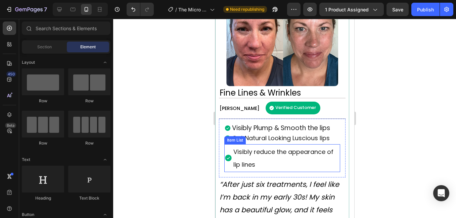
click at [229, 156] on icon at bounding box center [227, 158] width 7 height 7
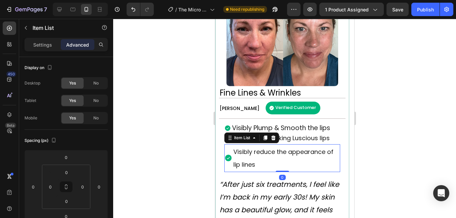
click at [226, 159] on icon at bounding box center [227, 158] width 7 height 7
click at [227, 158] on icon at bounding box center [227, 158] width 7 height 7
click at [442, 123] on div at bounding box center [284, 118] width 343 height 199
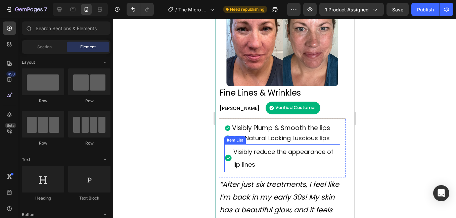
click at [253, 160] on p "Visibly reduce the appearance of lip lines" at bounding box center [286, 158] width 106 height 26
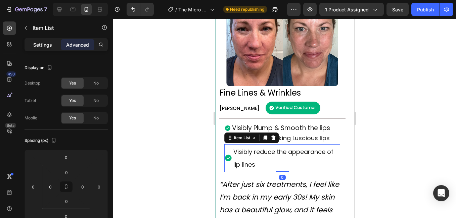
click at [39, 40] on div "Settings" at bounding box center [43, 44] width 34 height 11
type input "0"
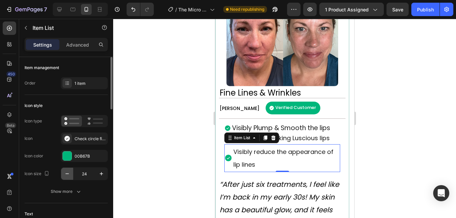
click at [63, 176] on button "button" at bounding box center [67, 174] width 12 height 12
type input "20"
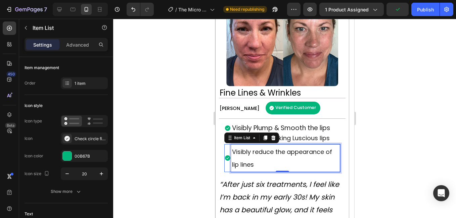
click at [275, 161] on p "Visibly reduce the appearance of lip lines" at bounding box center [285, 158] width 107 height 26
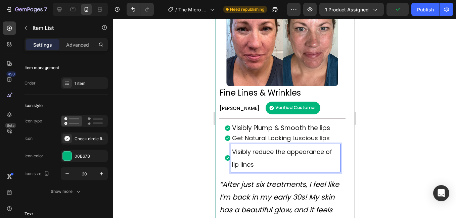
click at [436, 144] on div at bounding box center [284, 118] width 343 height 199
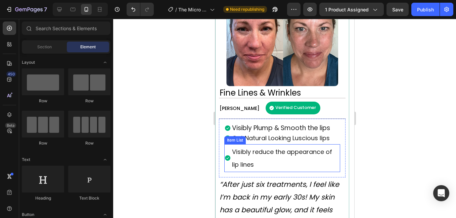
click at [283, 158] on p "Visibly reduce the appearance of lip lines" at bounding box center [285, 158] width 107 height 26
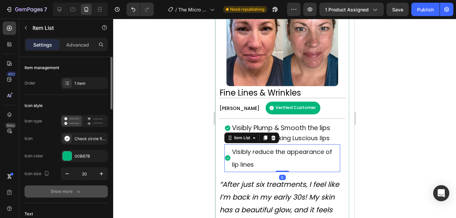
click at [73, 195] on button "Show more" at bounding box center [65, 192] width 83 height 12
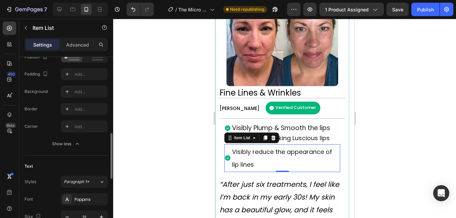
scroll to position [201, 0]
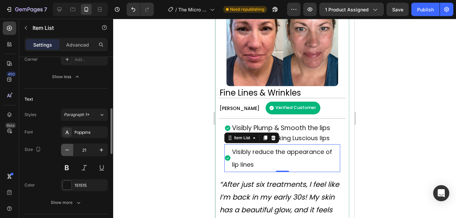
click at [64, 154] on button "button" at bounding box center [67, 150] width 12 height 12
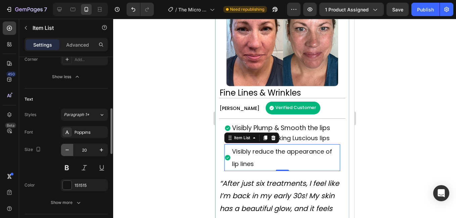
click at [64, 154] on button "button" at bounding box center [67, 150] width 12 height 12
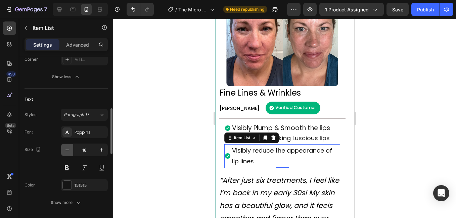
click at [64, 154] on button "button" at bounding box center [67, 150] width 12 height 12
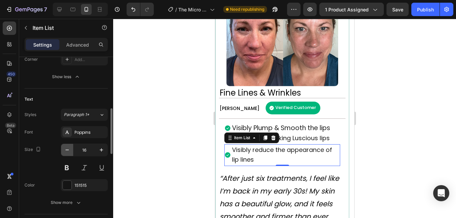
click at [64, 154] on button "button" at bounding box center [67, 150] width 12 height 12
type input "15"
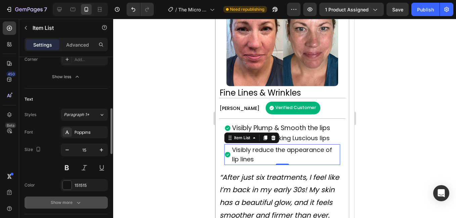
click at [70, 203] on div "Show more" at bounding box center [66, 202] width 31 height 7
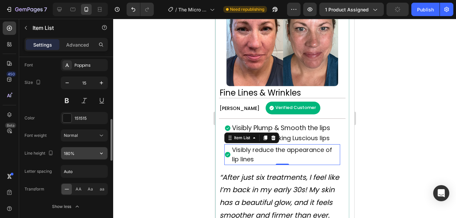
click at [80, 153] on input "180%" at bounding box center [84, 153] width 46 height 12
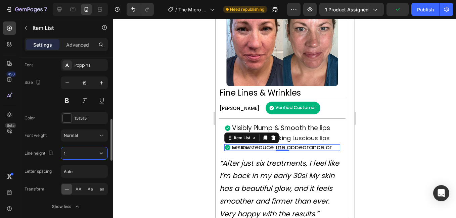
type input "18"
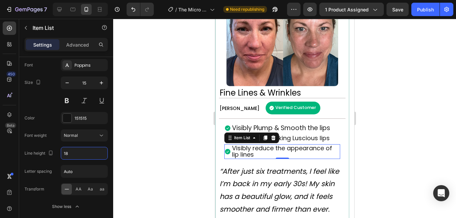
click at [405, 118] on div at bounding box center [284, 118] width 343 height 199
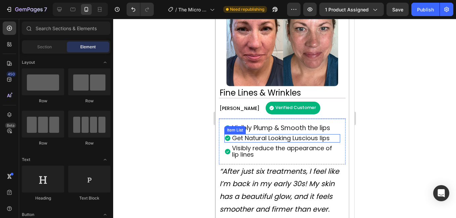
click at [284, 138] on span "Get Natural Looking Luscious lips" at bounding box center [281, 138] width 98 height 8
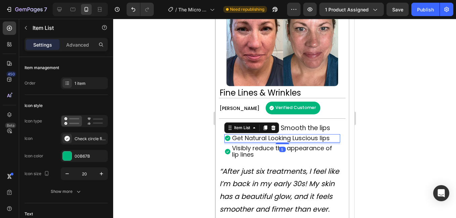
click at [423, 119] on div at bounding box center [284, 118] width 343 height 199
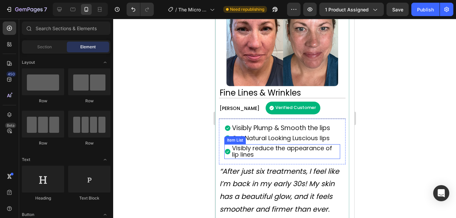
click at [303, 149] on span "Visibly reduce the appearance of lip lines" at bounding box center [282, 151] width 100 height 15
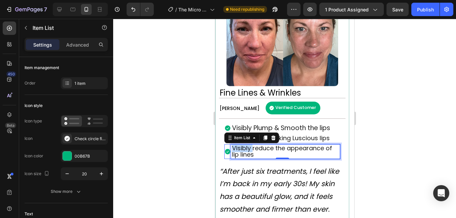
click at [248, 150] on span "Visibly reduce the appearance of lip lines" at bounding box center [282, 151] width 100 height 15
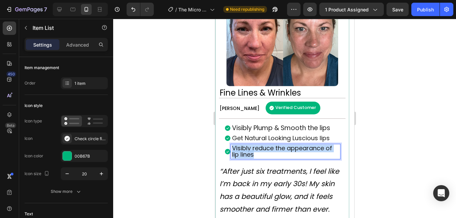
click at [248, 150] on span "Visibly reduce the appearance of lip lines" at bounding box center [282, 151] width 100 height 15
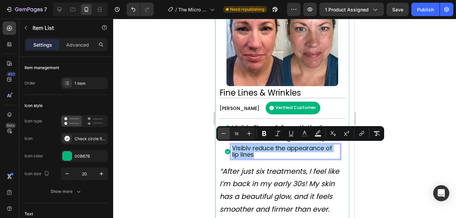
click at [219, 133] on button "Minus" at bounding box center [223, 133] width 12 height 12
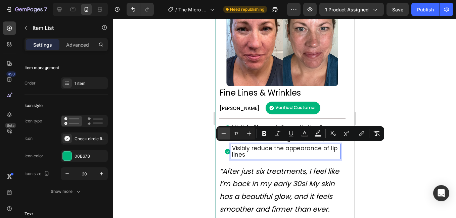
click at [219, 133] on button "Minus" at bounding box center [223, 133] width 12 height 12
type input "15"
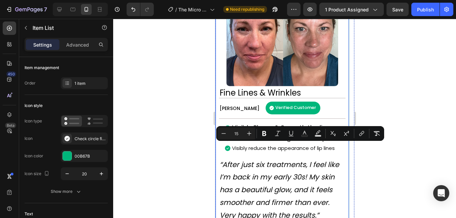
click at [177, 152] on div at bounding box center [284, 118] width 343 height 199
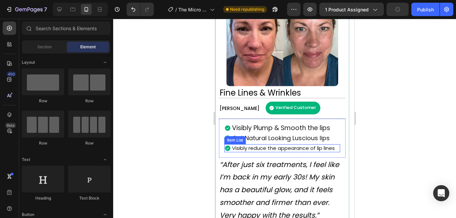
click at [257, 149] on span "Visibly reduce the appearance of lip lines" at bounding box center [283, 148] width 103 height 7
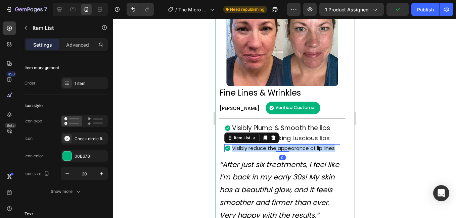
click at [257, 149] on span "Visibly reduce the appearance of lip lines" at bounding box center [283, 148] width 103 height 7
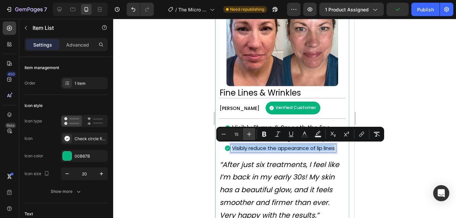
click at [246, 133] on icon "Editor contextual toolbar" at bounding box center [249, 134] width 7 height 7
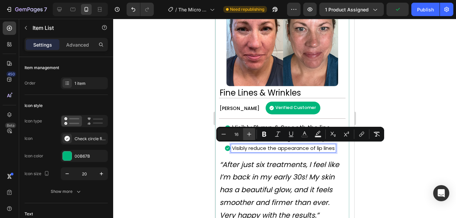
click at [246, 133] on icon "Editor contextual toolbar" at bounding box center [249, 134] width 7 height 7
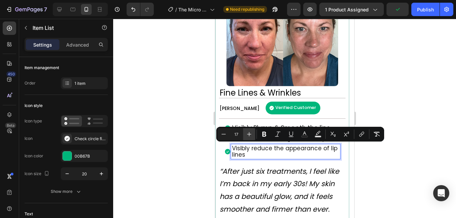
click at [246, 133] on icon "Editor contextual toolbar" at bounding box center [249, 134] width 7 height 7
click at [227, 136] on button "Minus" at bounding box center [223, 134] width 12 height 12
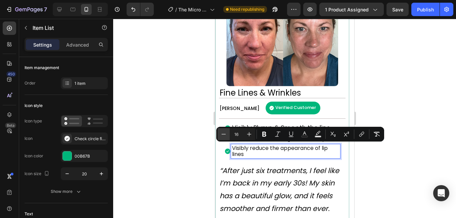
click at [227, 136] on button "Minus" at bounding box center [223, 134] width 12 height 12
type input "15"
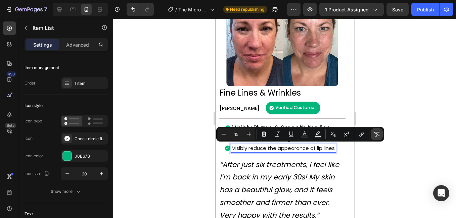
click at [377, 134] on icon "Editor contextual toolbar" at bounding box center [376, 134] width 7 height 7
click at [380, 166] on div at bounding box center [284, 118] width 343 height 199
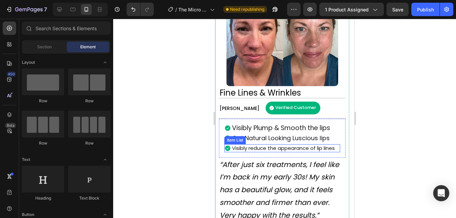
click at [290, 149] on p "Visibly reduce the appearance of lip lines" at bounding box center [283, 148] width 103 height 6
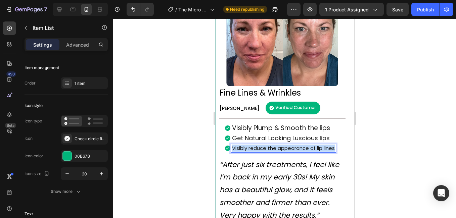
click at [290, 149] on p "Visibly reduce the appearance of lip lines" at bounding box center [283, 148] width 103 height 6
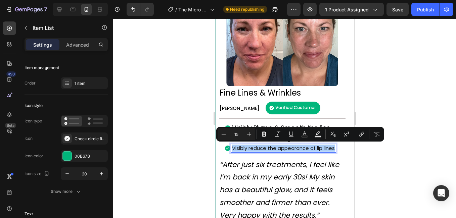
click at [390, 167] on div at bounding box center [284, 118] width 343 height 199
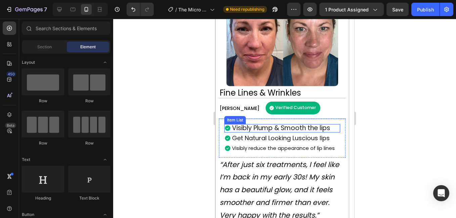
click at [305, 130] on span "Visibly Plump & Smooth the lips" at bounding box center [281, 127] width 98 height 9
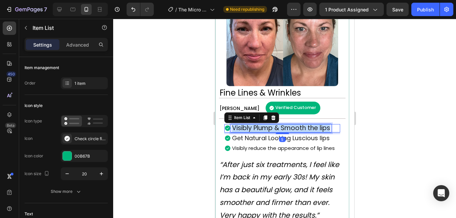
click at [305, 130] on span "Visibly Plump & Smooth the lips" at bounding box center [281, 127] width 98 height 9
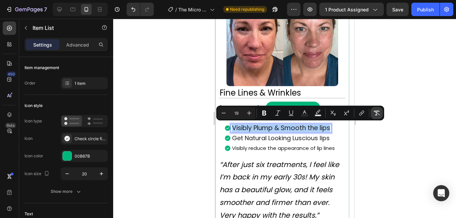
click at [375, 115] on icon "Editor contextual toolbar" at bounding box center [376, 113] width 7 height 7
type input "15"
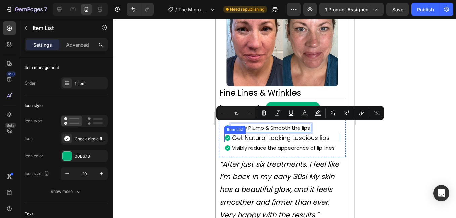
click at [302, 138] on span "Get Natural Looking Luscious lips" at bounding box center [281, 138] width 98 height 8
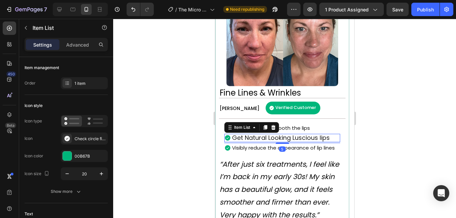
click at [302, 138] on span "Get Natural Looking Luscious lips" at bounding box center [281, 138] width 98 height 8
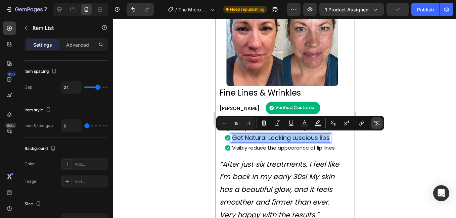
click at [379, 121] on icon "Editor contextual toolbar" at bounding box center [376, 123] width 7 height 7
type input "15"
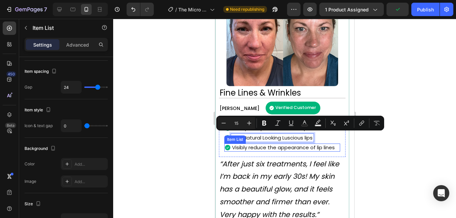
click at [296, 147] on p "Visibly reduce the appearance of lip lines" at bounding box center [283, 148] width 103 height 6
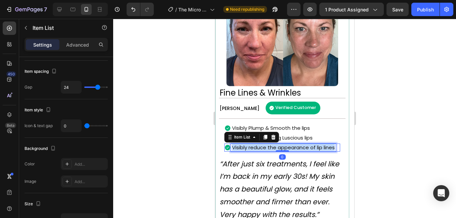
click at [296, 147] on p "Visibly reduce the appearance of lip lines" at bounding box center [283, 148] width 103 height 6
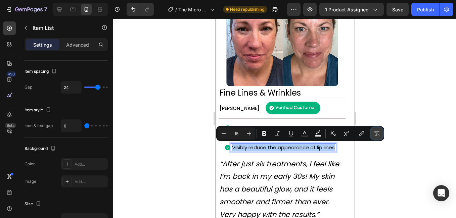
click at [375, 135] on icon "Editor contextual toolbar" at bounding box center [376, 133] width 7 height 7
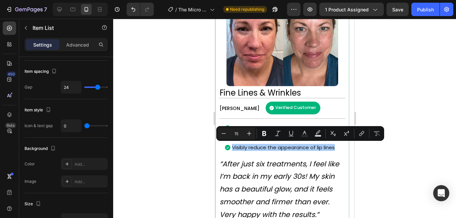
click at [384, 178] on div at bounding box center [284, 118] width 343 height 199
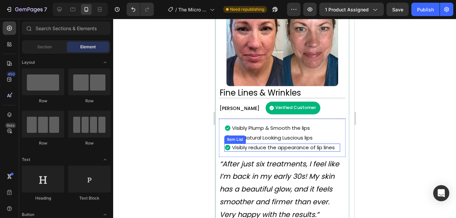
click at [276, 145] on p "Visibly reduce the appearance of lip lines" at bounding box center [283, 148] width 103 height 6
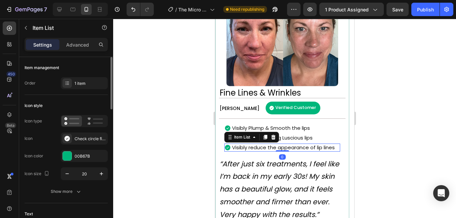
scroll to position [101, 0]
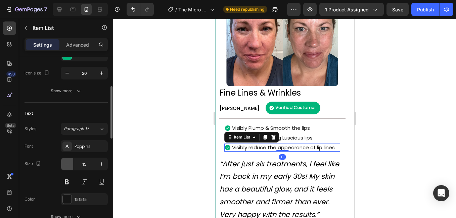
click at [66, 165] on icon "button" at bounding box center [67, 164] width 7 height 7
click at [104, 164] on icon "button" at bounding box center [101, 164] width 7 height 7
type input "15"
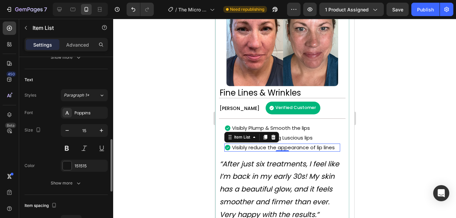
scroll to position [168, 0]
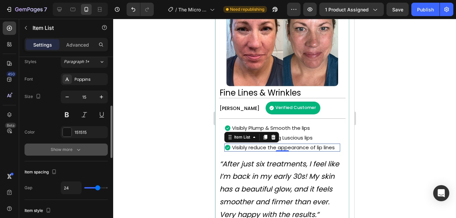
click at [71, 151] on div "Show more" at bounding box center [66, 149] width 31 height 7
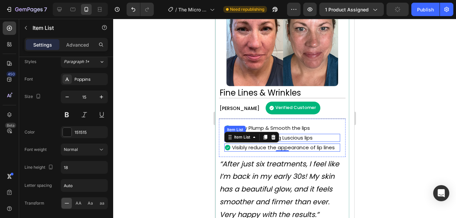
click at [308, 139] on p "Get Natural Looking Luscious lips" at bounding box center [272, 138] width 81 height 6
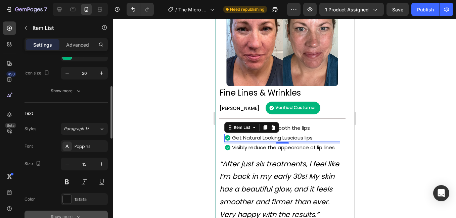
scroll to position [134, 0]
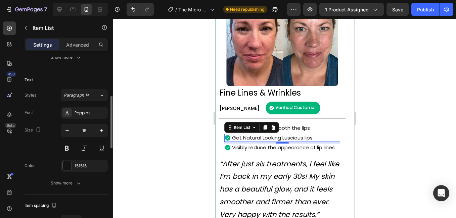
click at [67, 176] on div "Font Poppins Size 15 Color 151515 Show more" at bounding box center [65, 148] width 83 height 83
click at [69, 181] on div "Show more" at bounding box center [66, 183] width 31 height 7
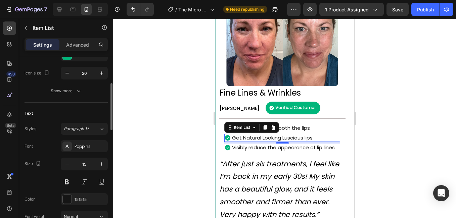
scroll to position [34, 0]
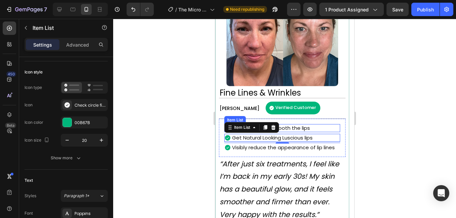
click at [304, 128] on p "Visibly Plump & Smooth the lips" at bounding box center [271, 128] width 78 height 6
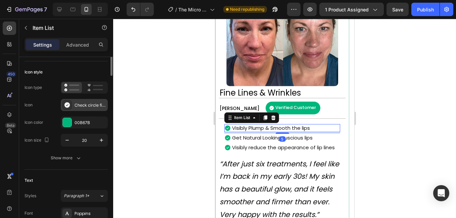
scroll to position [0, 0]
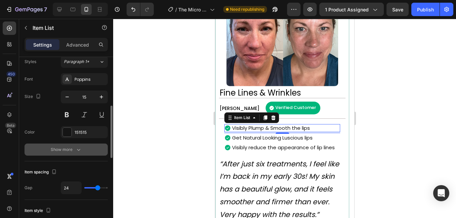
click at [59, 149] on div "Show more" at bounding box center [66, 149] width 31 height 7
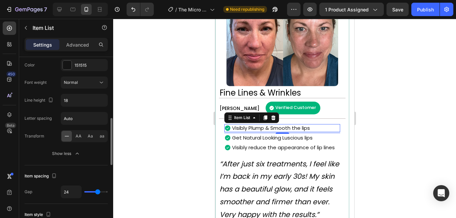
scroll to position [302, 0]
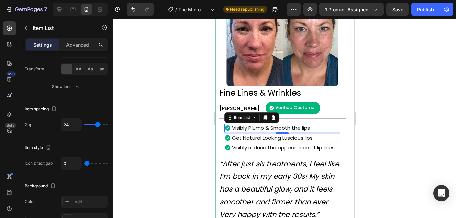
click at [384, 142] on div at bounding box center [284, 118] width 343 height 199
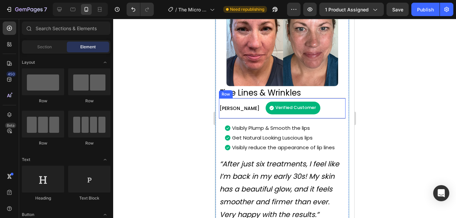
click at [316, 102] on div "Rebecca S. Text Block Verified Customer Item List Row" at bounding box center [281, 108] width 126 height 21
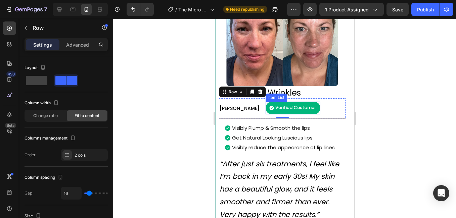
click at [288, 103] on div "Verified Customer" at bounding box center [292, 108] width 55 height 13
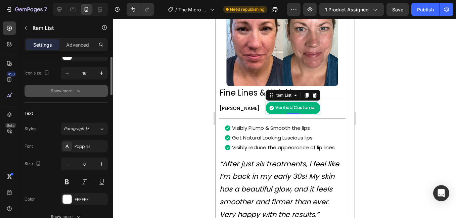
scroll to position [67, 0]
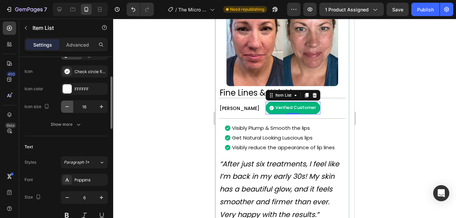
click at [67, 106] on icon "button" at bounding box center [67, 106] width 7 height 7
click at [104, 106] on icon "button" at bounding box center [101, 106] width 7 height 7
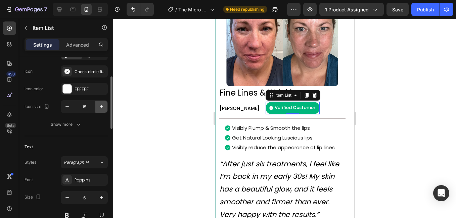
click at [104, 106] on icon "button" at bounding box center [101, 106] width 7 height 7
click at [62, 106] on button "button" at bounding box center [67, 107] width 12 height 12
type input "15"
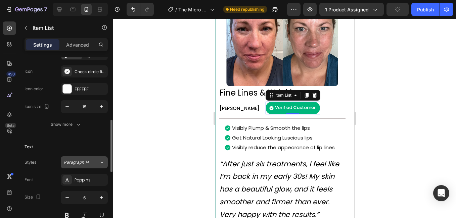
scroll to position [101, 0]
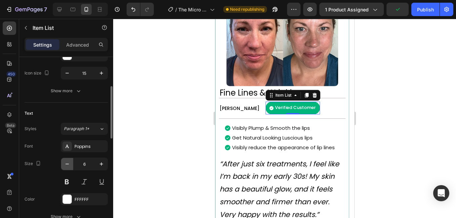
click at [67, 167] on icon "button" at bounding box center [67, 164] width 7 height 7
click at [104, 159] on button "button" at bounding box center [101, 164] width 12 height 12
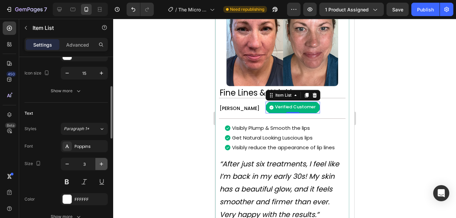
click at [104, 159] on button "button" at bounding box center [101, 164] width 12 height 12
type input "4"
click at [167, 134] on div at bounding box center [284, 118] width 343 height 199
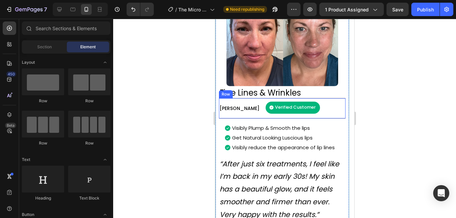
click at [246, 107] on div "Rebecca S. Text Block Verified Customer Item List Row" at bounding box center [281, 108] width 126 height 21
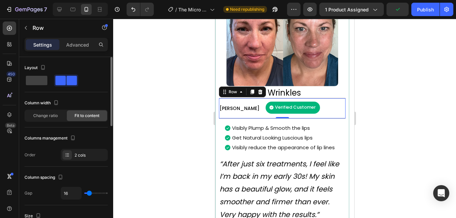
type input "13"
type input "11"
type input "9"
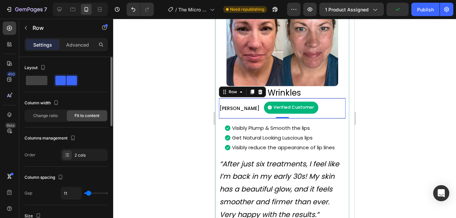
type input "9"
type input "4"
type input "2"
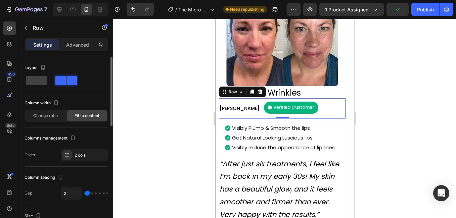
type input "0"
type input "2"
type input "7"
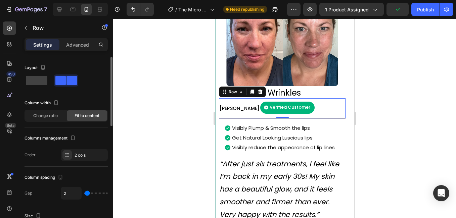
type input "7"
type input "9"
type input "11"
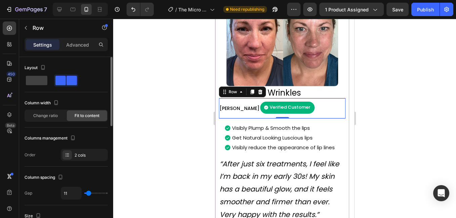
type input "13"
type input "16"
type input "18"
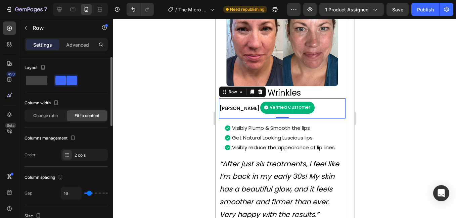
type input "18"
type input "16"
type input "13"
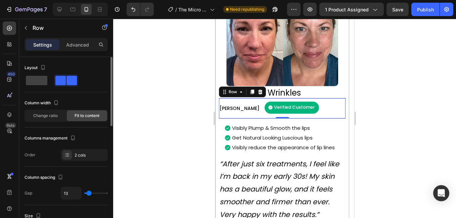
type input "9"
type input "7"
type input "9"
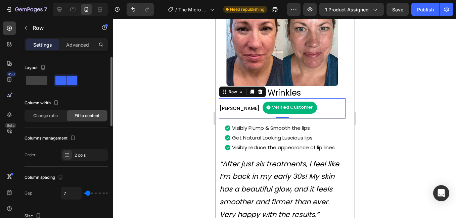
type input "9"
type input "11"
type input "13"
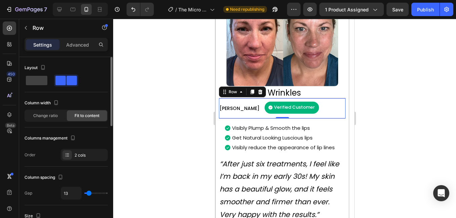
click at [89, 193] on input "range" at bounding box center [95, 193] width 23 height 1
click at [141, 113] on div at bounding box center [284, 118] width 343 height 199
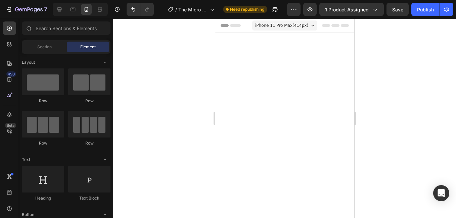
scroll to position [603, 0]
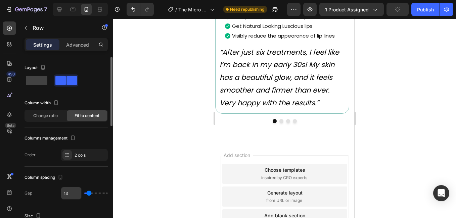
click at [73, 192] on input "13" at bounding box center [71, 193] width 20 height 12
type input "1"
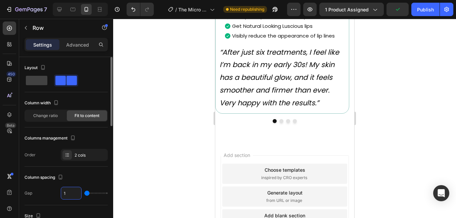
type input "10"
click at [151, 172] on div at bounding box center [284, 118] width 343 height 199
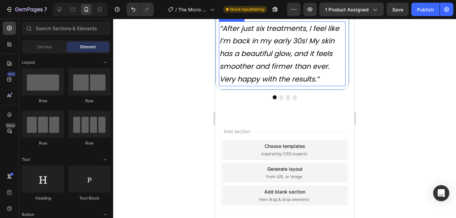
scroll to position [637, 0]
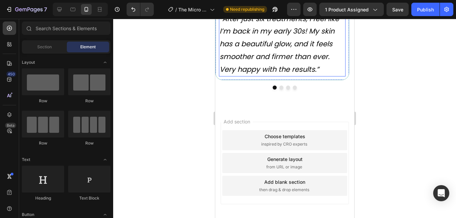
click at [234, 76] on p "“After just six treatments, I feel like I’m back in my early 30s! My skin has a…" at bounding box center [281, 43] width 125 height 63
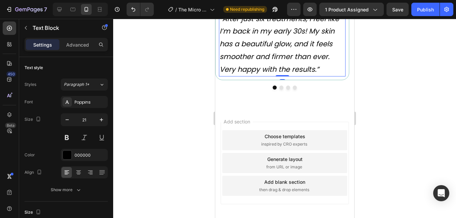
click at [275, 76] on p "“After just six treatments, I feel like I’m back in my early 30s! My skin has a…" at bounding box center [281, 43] width 125 height 63
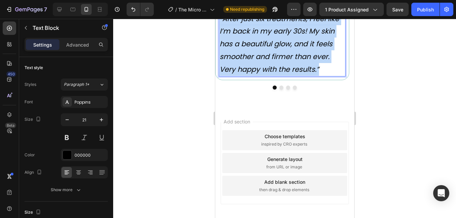
click at [275, 76] on p "“After just six treatments, I feel like I’m back in my early 30s! My skin has a…" at bounding box center [281, 43] width 125 height 63
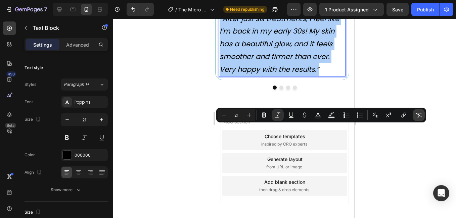
click at [420, 114] on icon "Editor contextual toolbar" at bounding box center [418, 115] width 7 height 7
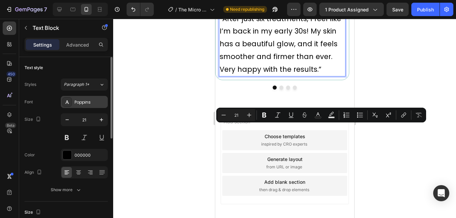
click at [89, 100] on div "Poppins" at bounding box center [90, 102] width 32 height 6
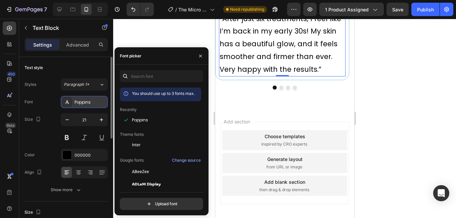
click at [89, 100] on div "Poppins" at bounding box center [90, 102] width 32 height 6
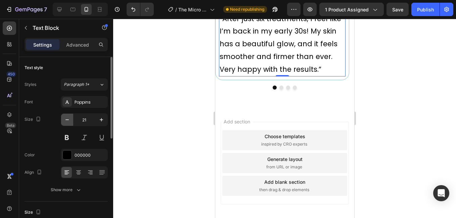
click at [68, 119] on icon "button" at bounding box center [67, 119] width 7 height 7
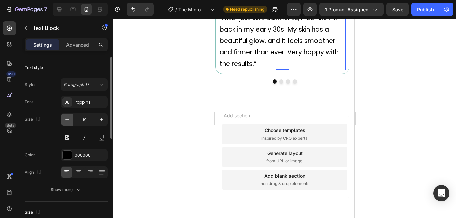
click at [68, 119] on icon "button" at bounding box center [67, 119] width 7 height 7
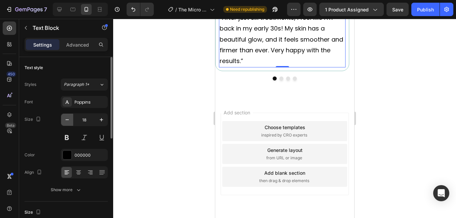
click at [68, 119] on icon "button" at bounding box center [67, 119] width 7 height 7
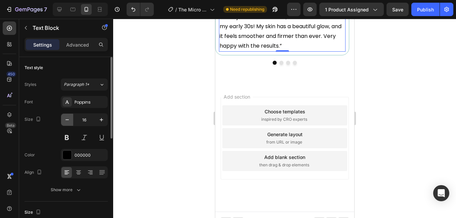
click at [68, 119] on icon "button" at bounding box center [67, 119] width 7 height 7
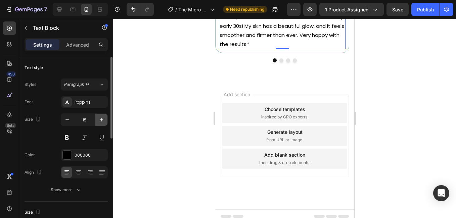
click at [101, 120] on icon "button" at bounding box center [101, 119] width 3 height 3
type input "16"
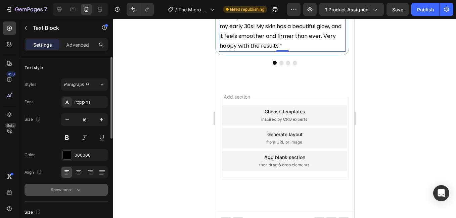
click at [66, 191] on div "Show more" at bounding box center [66, 190] width 31 height 7
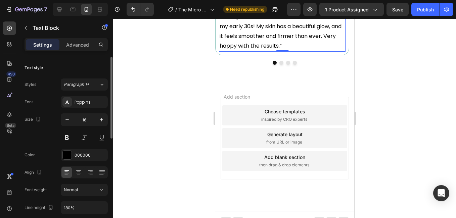
scroll to position [67, 0]
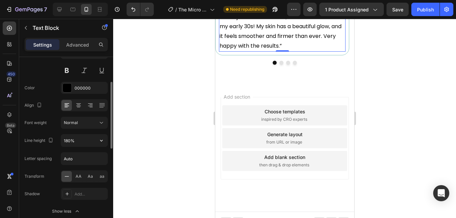
click at [86, 134] on div "Font Poppins Size 16 Color 000000 Align Font weight Normal Line height 180% Let…" at bounding box center [65, 123] width 83 height 189
drag, startPoint x: 86, startPoint y: 134, endPoint x: 84, endPoint y: 137, distance: 4.4
click at [84, 137] on input "180%" at bounding box center [84, 141] width 46 height 12
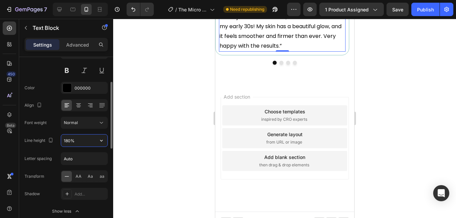
click at [84, 137] on input "180%" at bounding box center [84, 141] width 46 height 12
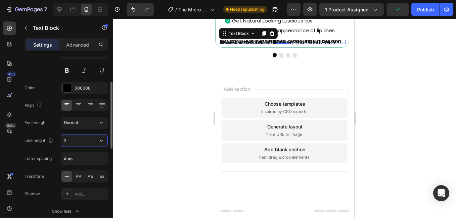
type input "20"
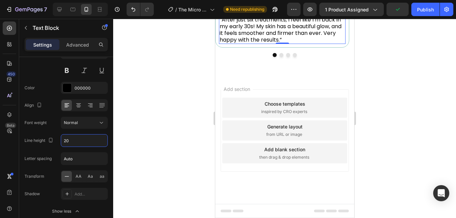
click at [153, 151] on div at bounding box center [284, 118] width 343 height 199
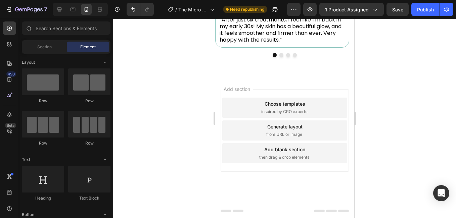
click at [439, 94] on div at bounding box center [284, 118] width 343 height 199
click at [400, 110] on div at bounding box center [284, 118] width 343 height 199
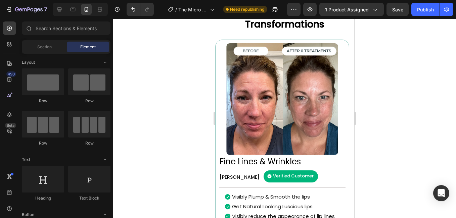
scroll to position [503, 0]
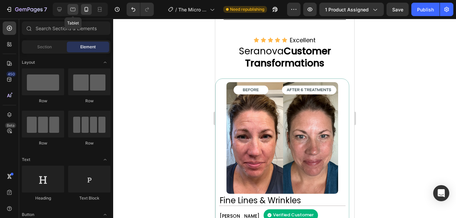
click at [70, 9] on icon at bounding box center [72, 9] width 7 height 7
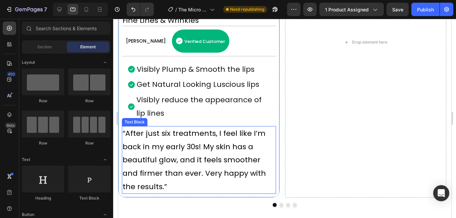
scroll to position [670, 0]
click at [201, 146] on p "“After just six treatments, I feel like I’m back in my early 30s! My skin has a…" at bounding box center [198, 159] width 153 height 66
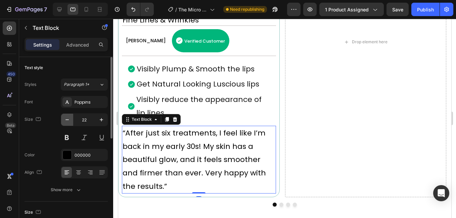
click at [63, 121] on button "button" at bounding box center [67, 120] width 12 height 12
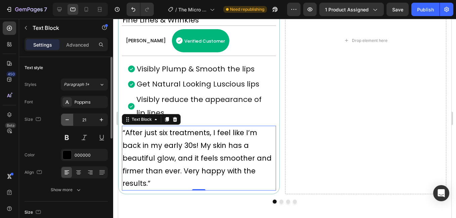
click at [63, 121] on button "button" at bounding box center [67, 120] width 12 height 12
type input "19"
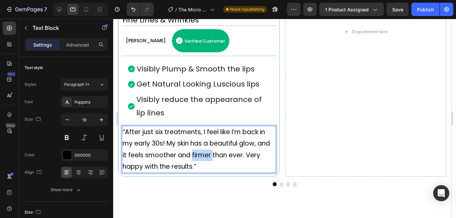
click at [201, 150] on p "“After just six treatments, I feel like I’m back in my early 30s! My skin has a…" at bounding box center [198, 149] width 153 height 46
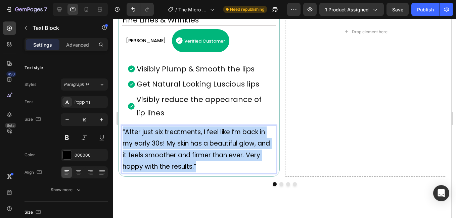
click at [201, 150] on p "“After just six treatments, I feel like I’m back in my early 30s! My skin has a…" at bounding box center [198, 149] width 153 height 46
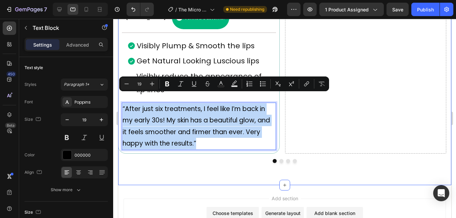
scroll to position [704, 0]
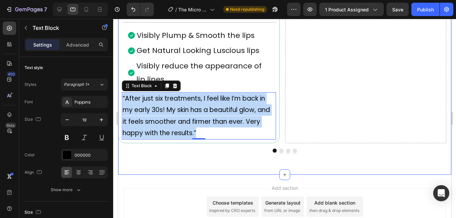
click at [209, 162] on div "Image Fine Lines & Wrinkles Heading Rebecca S. Text Block Verified Customer Ite…" at bounding box center [284, 10] width 333 height 330
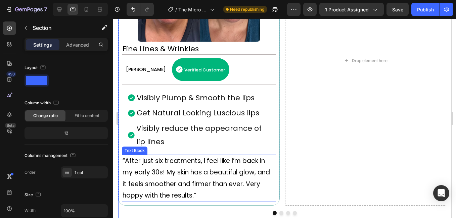
scroll to position [637, 0]
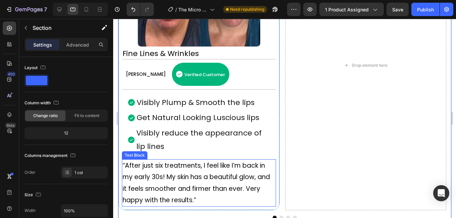
click at [189, 172] on p "“After just six treatments, I feel like I’m back in my early 30s! My skin has a…" at bounding box center [198, 183] width 153 height 46
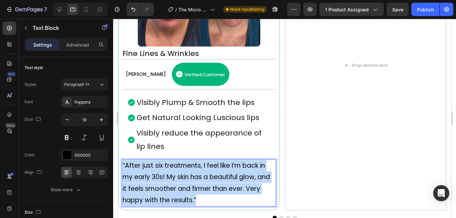
click at [189, 172] on p "“After just six treatments, I feel like I’m back in my early 30s! My skin has a…" at bounding box center [198, 183] width 153 height 46
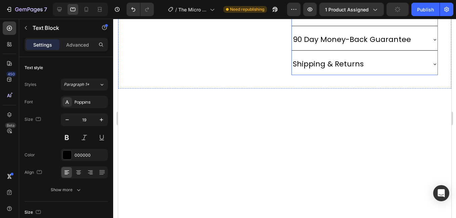
type input "16"
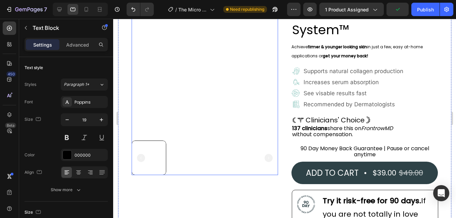
scroll to position [0, 0]
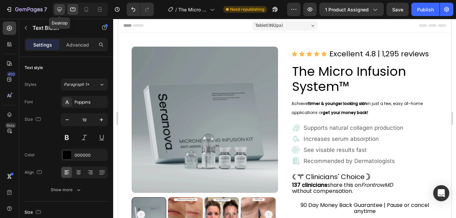
click at [60, 9] on icon at bounding box center [59, 9] width 7 height 7
type input "16"
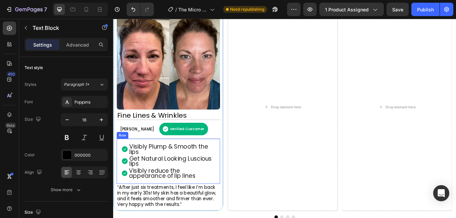
scroll to position [503, 0]
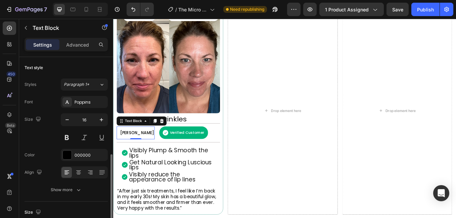
click at [130, 155] on span "[PERSON_NAME]" at bounding box center [141, 152] width 40 height 7
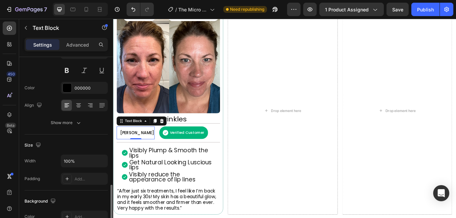
scroll to position [134, 0]
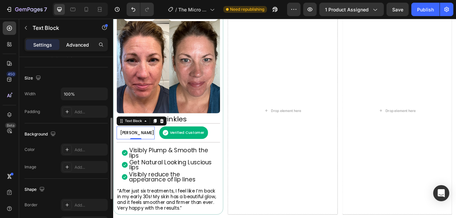
click at [84, 46] on p "Advanced" at bounding box center [77, 44] width 23 height 7
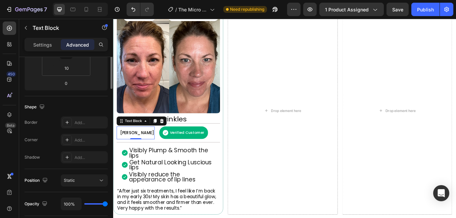
scroll to position [66, 0]
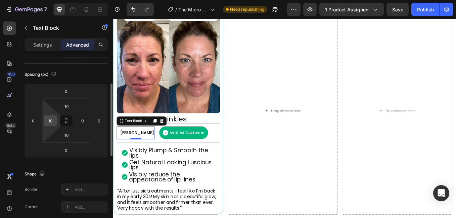
click at [49, 120] on input "10" at bounding box center [50, 121] width 10 height 10
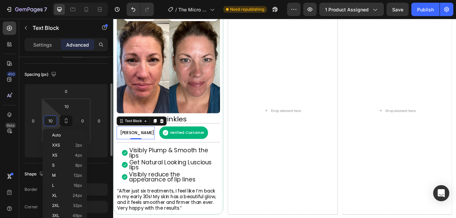
click at [49, 120] on input "10" at bounding box center [50, 121] width 10 height 10
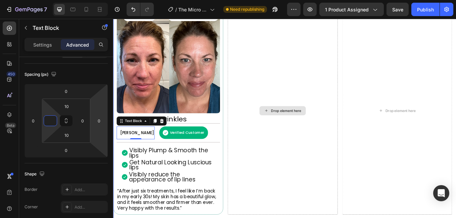
click at [316, 203] on div "Drop element here" at bounding box center [311, 126] width 129 height 244
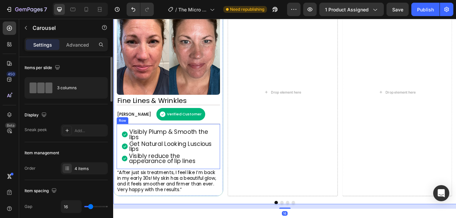
scroll to position [537, 0]
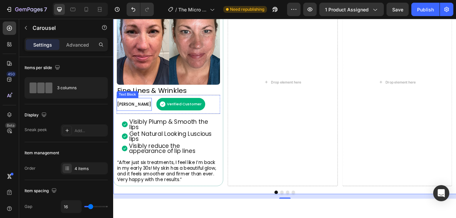
click at [133, 116] on span "[PERSON_NAME]" at bounding box center [137, 119] width 40 height 7
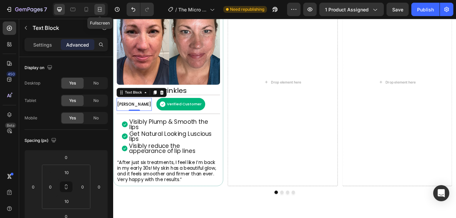
click at [102, 10] on icon at bounding box center [99, 9] width 7 height 7
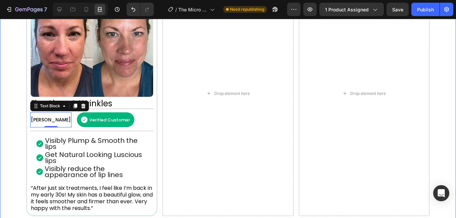
click at [6, 99] on div "Image Fine Lines & Wrinkles Heading Rebecca S. Text Block 0 Verified Customer I…" at bounding box center [228, 101] width 456 height 260
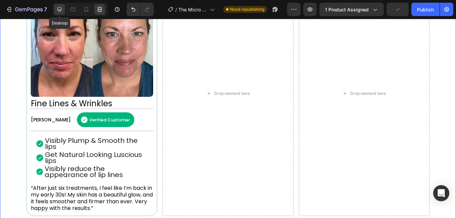
click at [62, 10] on icon at bounding box center [59, 9] width 7 height 7
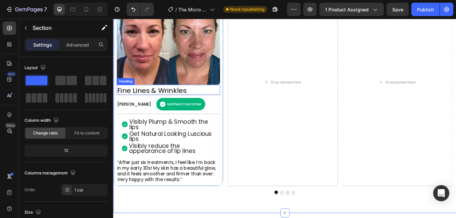
click at [160, 104] on h2 "Fine Lines & Wrinkles" at bounding box center [177, 103] width 121 height 10
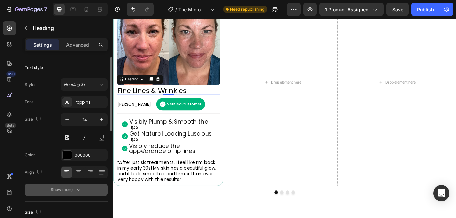
click at [73, 187] on div "Show more" at bounding box center [66, 190] width 31 height 7
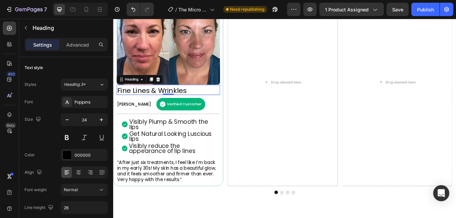
click at [173, 100] on h2 "Fine Lines & Wrinkles" at bounding box center [177, 103] width 121 height 10
click at [173, 100] on p "Fine Lines & Wrinkles" at bounding box center [177, 103] width 120 height 9
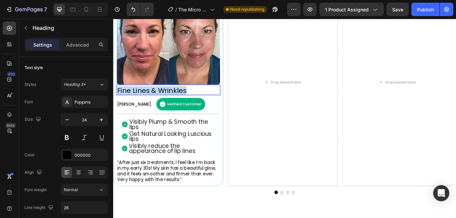
click at [173, 100] on p "Fine Lines & Wrinkles" at bounding box center [177, 103] width 120 height 9
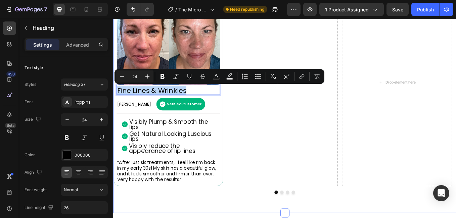
click at [325, 218] on div "Image Fine Lines & Wrinkles Heading 0 Rebecca S. Text Block Verified Customer I…" at bounding box center [314, 104] width 403 height 284
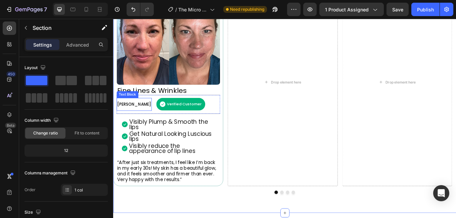
click at [125, 119] on span "[PERSON_NAME]" at bounding box center [137, 119] width 40 height 7
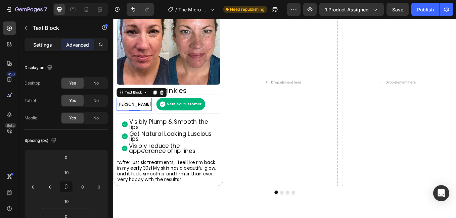
click at [52, 45] on div "Settings" at bounding box center [43, 44] width 34 height 11
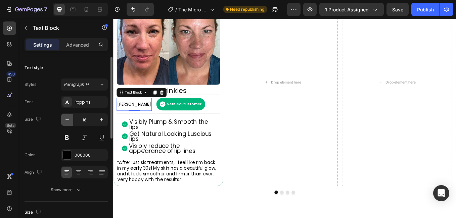
click at [62, 119] on button "button" at bounding box center [67, 120] width 12 height 12
type input "14"
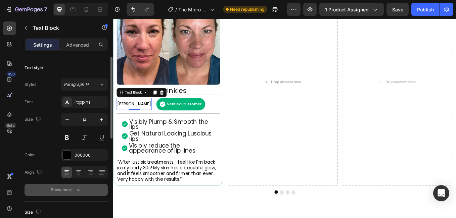
click at [66, 192] on div "Show more" at bounding box center [66, 190] width 31 height 7
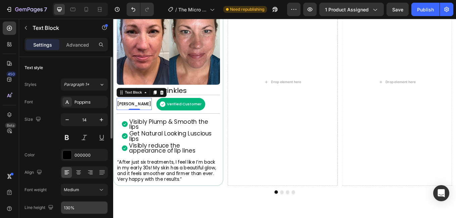
scroll to position [34, 0]
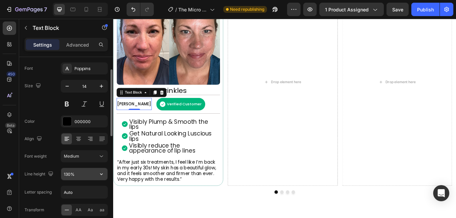
click at [66, 176] on input "130%" at bounding box center [84, 174] width 46 height 12
type input "16"
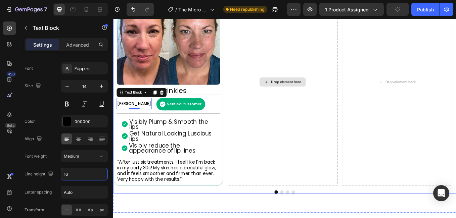
click at [294, 182] on div "Drop element here" at bounding box center [311, 93] width 129 height 244
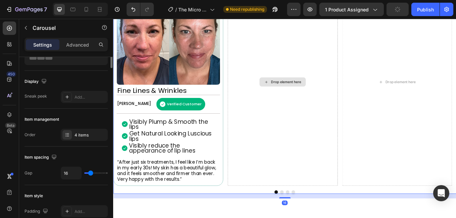
scroll to position [0, 0]
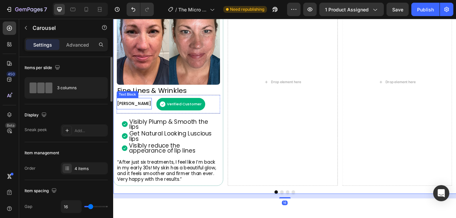
click at [127, 117] on span "[PERSON_NAME]" at bounding box center [137, 118] width 40 height 7
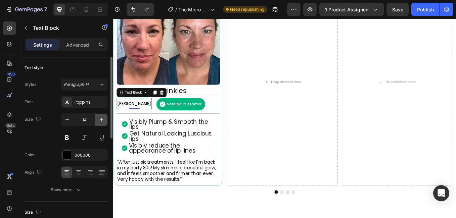
click at [102, 119] on icon "button" at bounding box center [101, 119] width 7 height 7
type input "16"
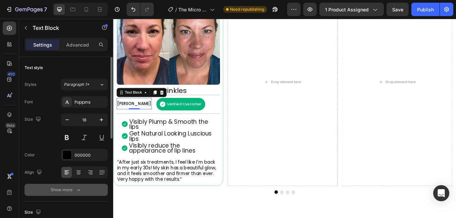
click at [74, 192] on div "Show more" at bounding box center [66, 190] width 31 height 7
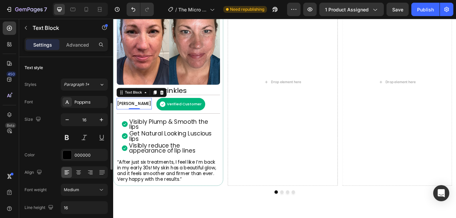
scroll to position [34, 0]
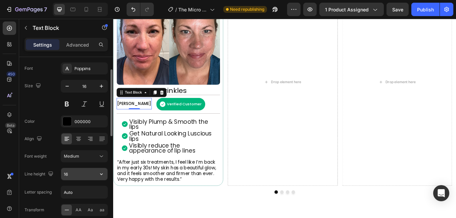
click at [84, 171] on input "16" at bounding box center [84, 174] width 46 height 12
type input "20"
click at [256, 218] on div at bounding box center [314, 222] width 403 height 4
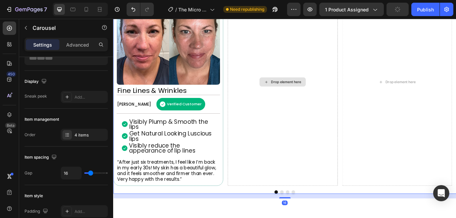
scroll to position [0, 0]
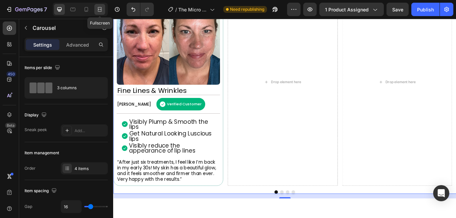
click at [100, 6] on icon at bounding box center [99, 9] width 7 height 7
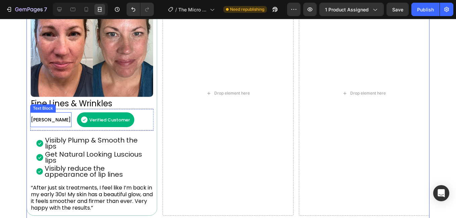
click at [40, 115] on div "Rebecca S. Text Block" at bounding box center [50, 119] width 41 height 15
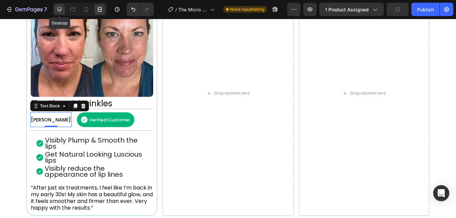
click at [61, 11] on icon at bounding box center [59, 9] width 4 height 4
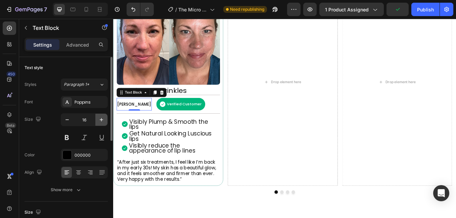
click at [99, 118] on icon "button" at bounding box center [101, 119] width 7 height 7
type input "18"
click at [137, 118] on span "[PERSON_NAME]" at bounding box center [137, 119] width 40 height 7
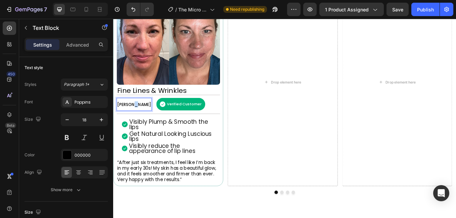
click at [137, 118] on span "[PERSON_NAME]" at bounding box center [137, 119] width 40 height 7
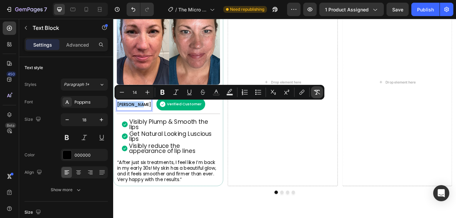
click at [321, 91] on button "Remove Format" at bounding box center [317, 92] width 12 height 12
type input "18"
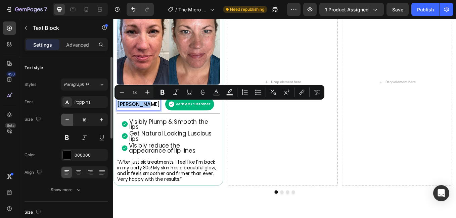
click at [70, 119] on icon "button" at bounding box center [67, 119] width 7 height 7
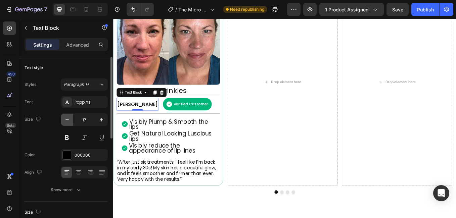
type input "16"
click at [231, 218] on div "Image Fine Lines & Wrinkles Heading Rebecca S. Text Block 0 Verified Customer I…" at bounding box center [314, 104] width 403 height 284
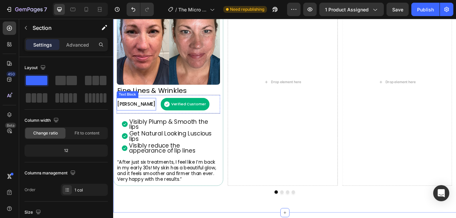
click at [136, 121] on p "[PERSON_NAME]" at bounding box center [139, 119] width 45 height 7
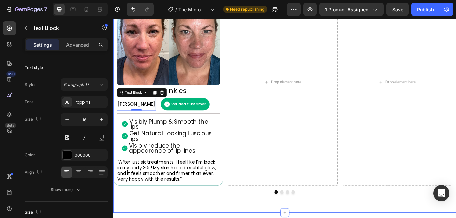
click at [255, 218] on div "Image Fine Lines & Wrinkles Heading Rebecca S. Text Block 0 Verified Customer I…" at bounding box center [314, 104] width 403 height 284
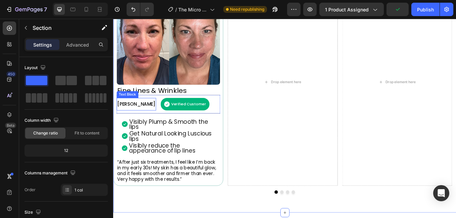
click at [131, 122] on p "[PERSON_NAME]" at bounding box center [139, 119] width 45 height 7
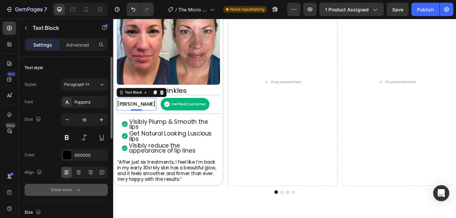
click at [62, 195] on button "Show more" at bounding box center [65, 190] width 83 height 12
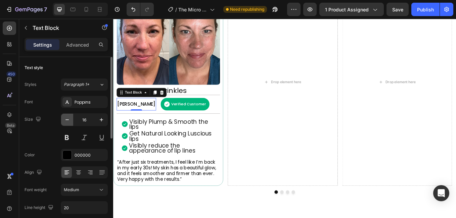
click at [66, 117] on icon "button" at bounding box center [67, 119] width 7 height 7
type input "15"
click at [84, 209] on input "20" at bounding box center [84, 208] width 46 height 12
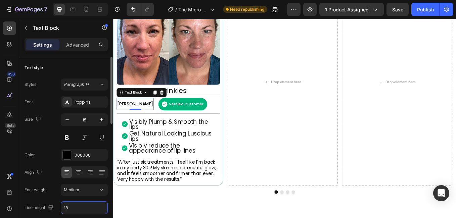
type input "18"
click at [46, 145] on div "Font Poppins Size 15 Color 000000 Align Font weight Medium Line height 18 Lette…" at bounding box center [65, 190] width 83 height 189
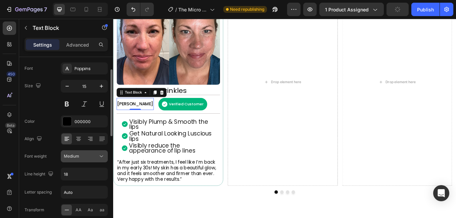
click at [86, 151] on button "Medium" at bounding box center [84, 156] width 47 height 12
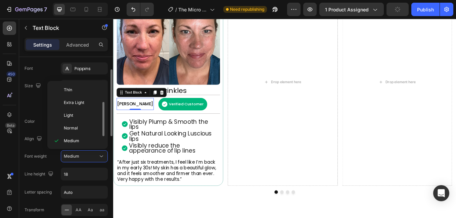
scroll to position [12, 0]
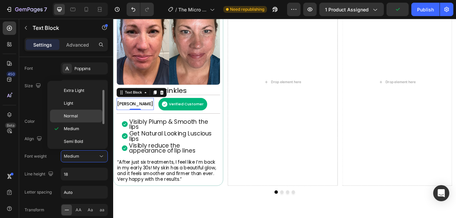
click at [82, 115] on p "Normal" at bounding box center [82, 116] width 36 height 6
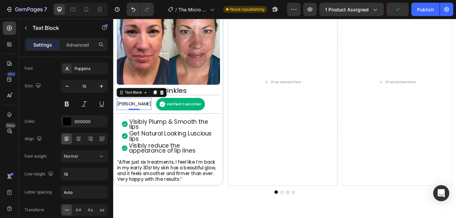
click at [8, 152] on div "450 Beta" at bounding box center [9, 95] width 13 height 148
click at [103, 7] on icon at bounding box center [99, 9] width 7 height 7
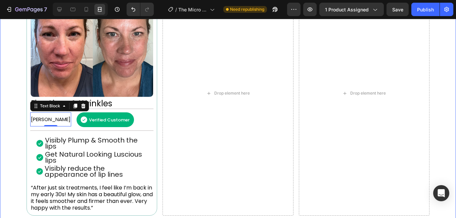
click at [8, 98] on div "Image Fine Lines & Wrinkles Heading Rebecca S. Text Block 0 Verified Customer I…" at bounding box center [228, 101] width 456 height 260
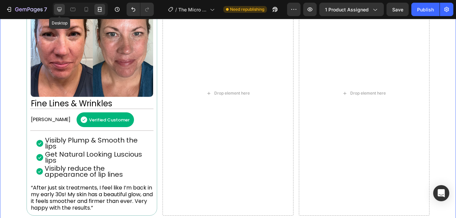
click at [61, 9] on icon at bounding box center [59, 9] width 7 height 7
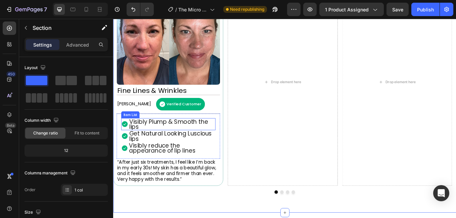
click at [161, 142] on p "Visibly Plump & Smooth the lips" at bounding box center [182, 143] width 100 height 12
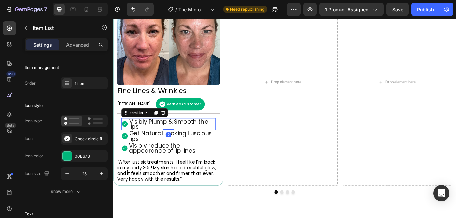
click at [159, 143] on p "Visibly Plump & Smooth the lips" at bounding box center [182, 143] width 100 height 12
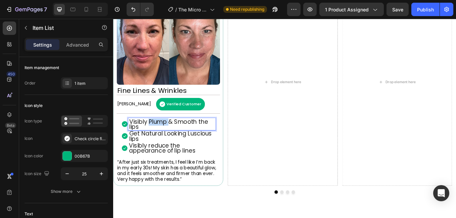
click at [159, 143] on p "Visibly Plump & Smooth the lips" at bounding box center [182, 143] width 100 height 12
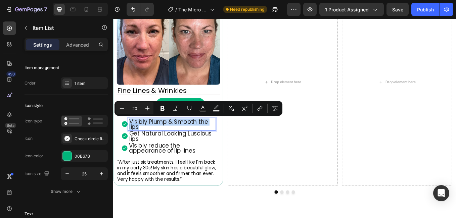
click at [159, 143] on p "Visibly Plump & Smooth the lips" at bounding box center [182, 143] width 100 height 12
click at [236, 218] on div "Image Fine Lines & Wrinkles Heading Rebecca S. Text Block Verified Customer Ite…" at bounding box center [314, 104] width 403 height 284
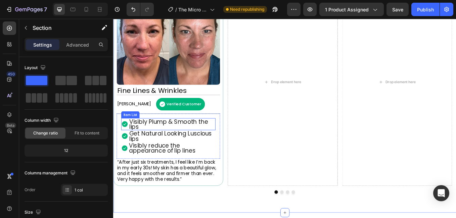
click at [159, 143] on p "Visibly Plump & Smooth the lips" at bounding box center [182, 143] width 100 height 12
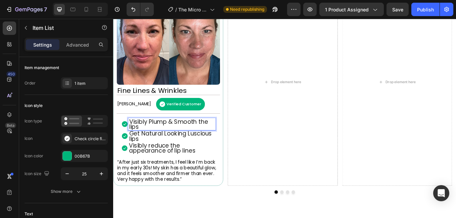
click at [160, 143] on p "Visibly Plump & Smooth the lips" at bounding box center [182, 143] width 100 height 12
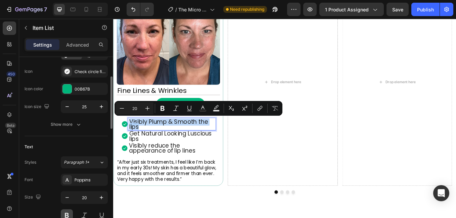
scroll to position [101, 0]
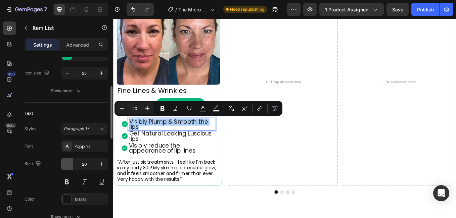
click at [69, 163] on icon "button" at bounding box center [67, 164] width 7 height 7
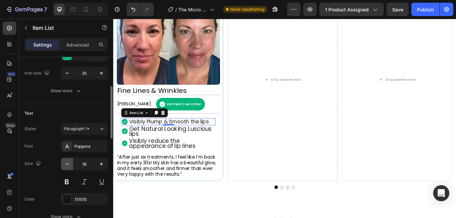
click at [69, 163] on icon "button" at bounding box center [67, 164] width 7 height 7
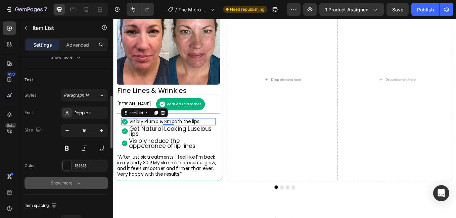
click at [74, 185] on div "Show more" at bounding box center [66, 183] width 31 height 7
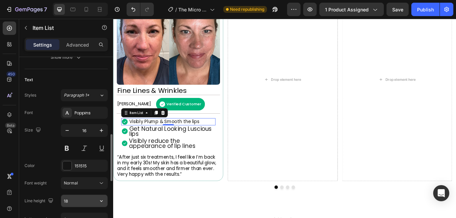
scroll to position [168, 0]
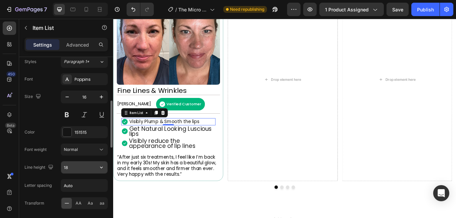
click at [76, 166] on input "18" at bounding box center [84, 167] width 46 height 12
click at [51, 106] on div "Size 16" at bounding box center [65, 106] width 83 height 30
click at [102, 98] on icon "button" at bounding box center [101, 97] width 7 height 7
type input "18"
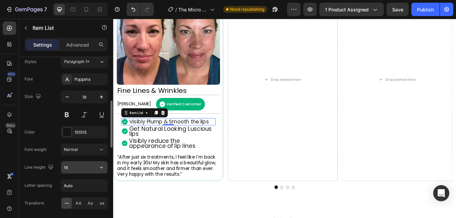
click at [83, 169] on input "18" at bounding box center [84, 167] width 46 height 12
type input "20"
click at [10, 151] on div "450 Beta" at bounding box center [9, 95] width 13 height 148
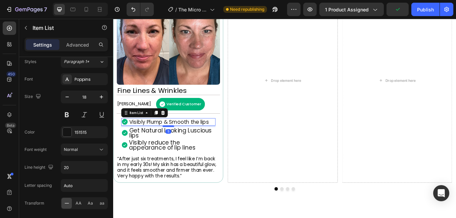
click at [180, 145] on div at bounding box center [177, 145] width 13 height 2
type input "100%"
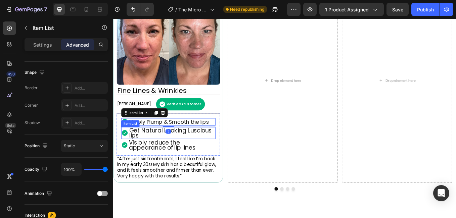
click at [156, 153] on p "Get Natural Looking Luscious lips" at bounding box center [182, 153] width 100 height 12
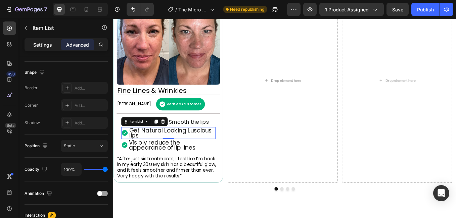
click at [38, 43] on p "Settings" at bounding box center [42, 44] width 19 height 7
type input "0"
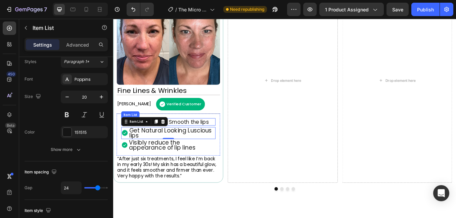
click at [213, 139] on p "Visibly Plump & Smooth the lips" at bounding box center [179, 140] width 94 height 7
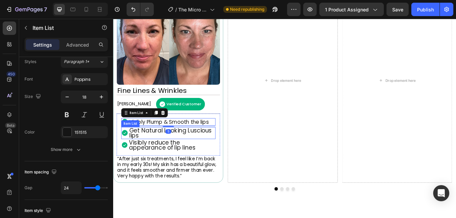
click at [197, 151] on p "Get Natural Looking Luscious lips" at bounding box center [182, 153] width 100 height 12
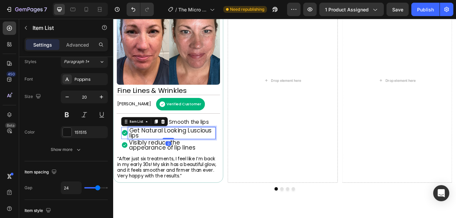
click at [197, 151] on p "Get Natural Looking Luscious lips" at bounding box center [182, 153] width 100 height 12
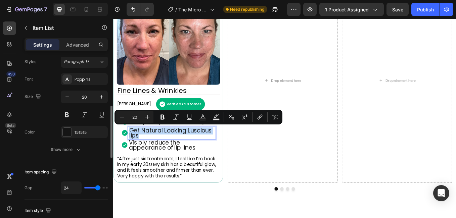
scroll to position [134, 0]
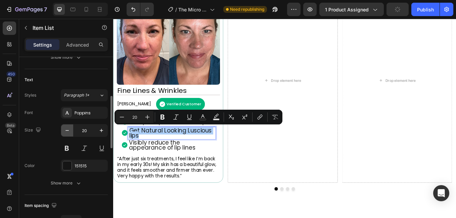
click at [64, 133] on icon "button" at bounding box center [67, 130] width 7 height 7
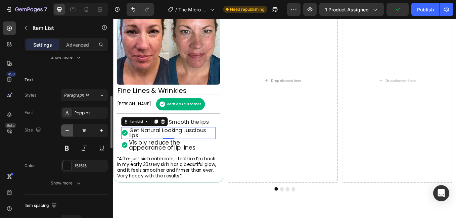
type input "18"
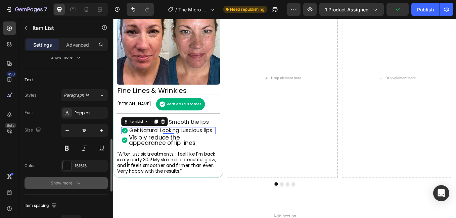
scroll to position [168, 0]
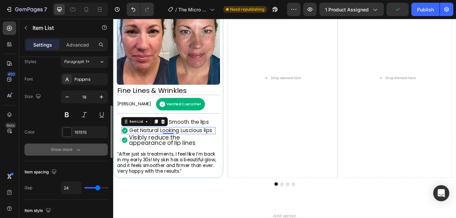
click at [60, 146] on div "Show more" at bounding box center [66, 149] width 31 height 7
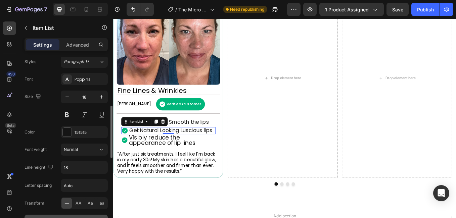
scroll to position [235, 0]
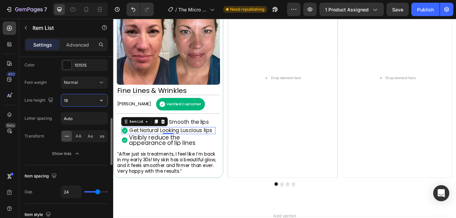
click at [74, 104] on input "18" at bounding box center [84, 100] width 46 height 12
type input "20"
click at [35, 148] on button "Show less" at bounding box center [65, 154] width 83 height 12
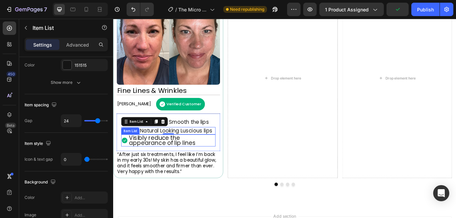
click at [196, 166] on p "Visibly reduce the appearance of lip lines" at bounding box center [181, 162] width 101 height 12
click at [204, 150] on p "Get Natural Looking Luscious lips" at bounding box center [181, 150] width 98 height 7
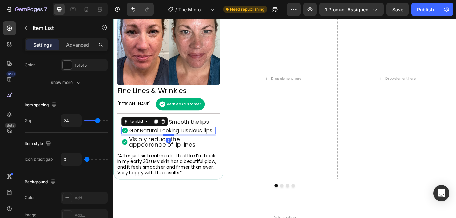
click at [178, 154] on div at bounding box center [177, 155] width 13 height 2
type input "100%"
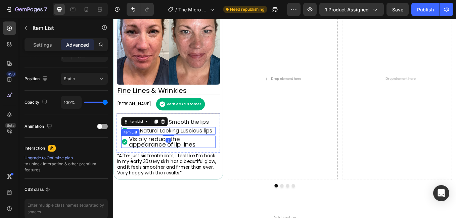
click at [203, 164] on p "Visibly reduce the appearance of lip lines" at bounding box center [181, 163] width 101 height 12
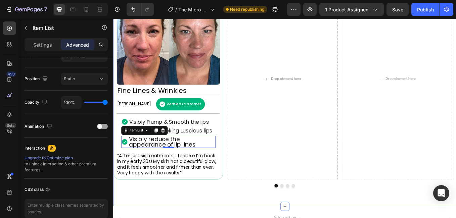
click at [216, 218] on div "Image Fine Lines & Wrinkles Heading Rebecca S. Text Block Verified Customer Ite…" at bounding box center [314, 100] width 403 height 276
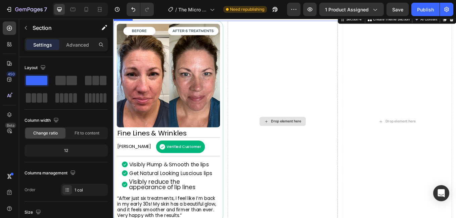
scroll to position [503, 0]
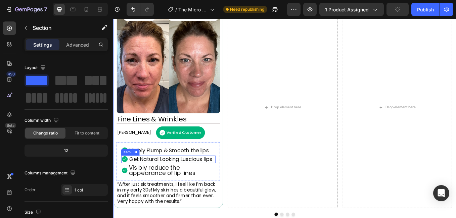
click at [182, 183] on p "Get Natural Looking Luscious lips" at bounding box center [181, 184] width 98 height 7
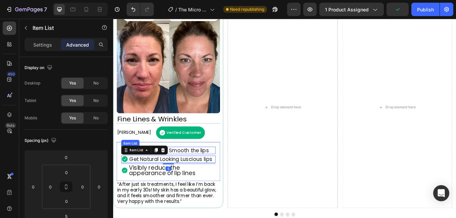
click at [201, 173] on p "Visibly Plump & Smooth the lips" at bounding box center [179, 173] width 94 height 7
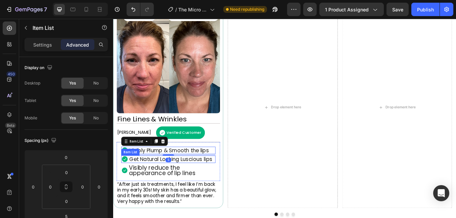
click at [198, 182] on p "Get Natural Looking Luscious lips" at bounding box center [181, 184] width 98 height 7
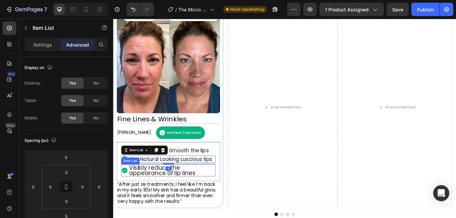
click at [199, 199] on p "Visibly reduce the appearance of lip lines" at bounding box center [181, 197] width 101 height 12
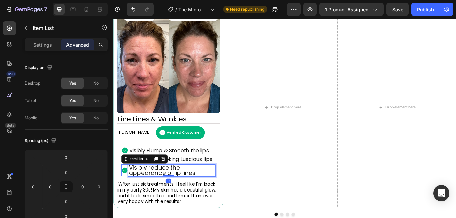
click at [199, 199] on p "Visibly reduce the appearance of lip lines" at bounding box center [181, 197] width 101 height 12
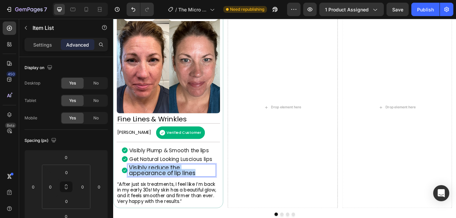
click at [199, 199] on p "Visibly reduce the appearance of lip lines" at bounding box center [181, 197] width 101 height 12
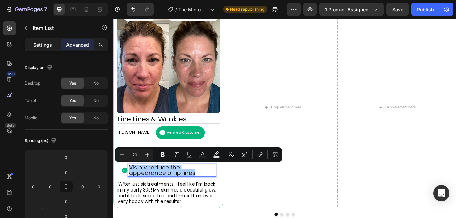
click at [43, 42] on p "Settings" at bounding box center [42, 44] width 19 height 7
type input "0"
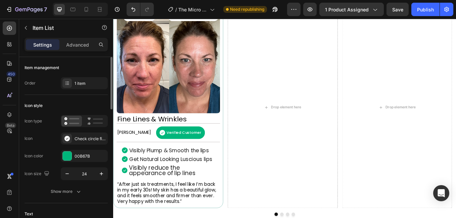
scroll to position [34, 0]
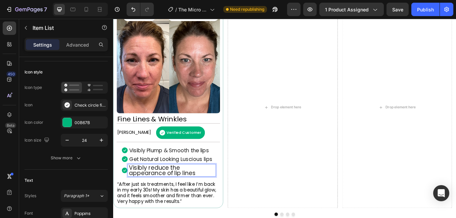
click at [158, 197] on p "Visibly reduce the appearance of lip lines" at bounding box center [181, 197] width 101 height 12
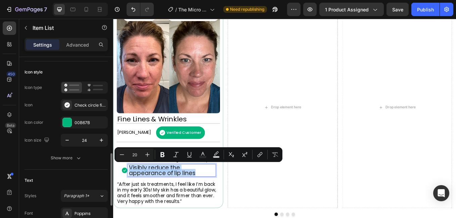
scroll to position [101, 0]
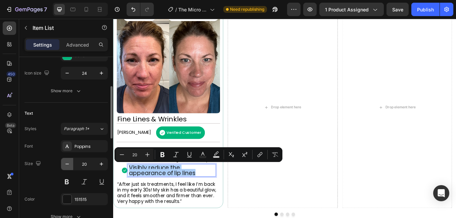
click at [65, 161] on icon "button" at bounding box center [67, 164] width 7 height 7
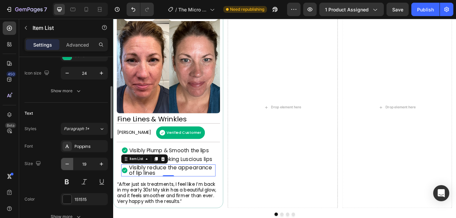
type input "18"
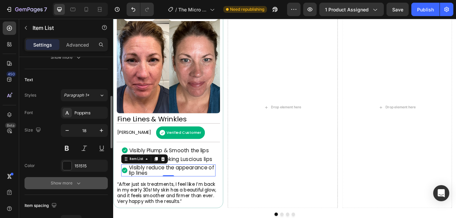
click at [78, 185] on icon "button" at bounding box center [78, 183] width 7 height 7
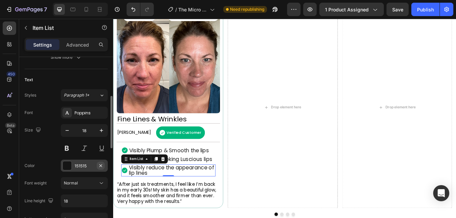
scroll to position [168, 0]
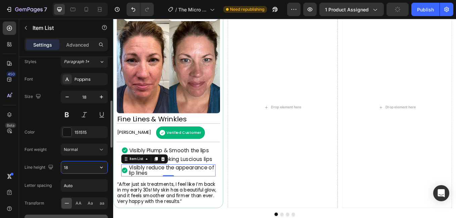
click at [76, 167] on input "18" at bounding box center [84, 167] width 46 height 12
type input "20"
click at [13, 155] on div "450 Beta" at bounding box center [9, 95] width 13 height 148
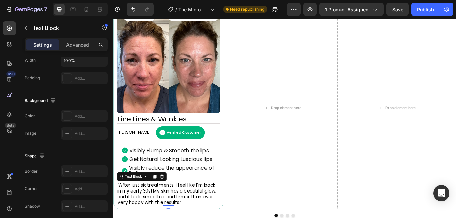
scroll to position [0, 0]
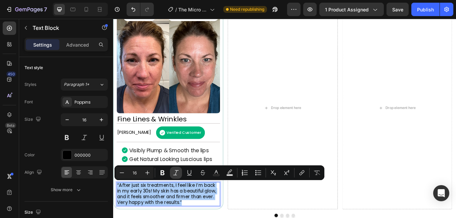
click at [177, 171] on icon "Editor contextual toolbar" at bounding box center [175, 172] width 7 height 7
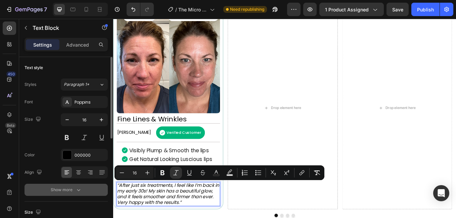
click at [58, 192] on div "Show more" at bounding box center [66, 190] width 31 height 7
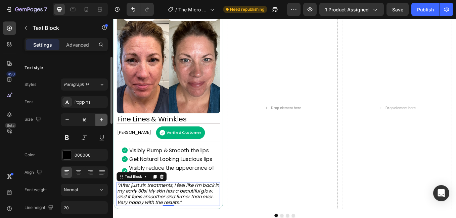
click at [99, 124] on button "button" at bounding box center [101, 120] width 12 height 12
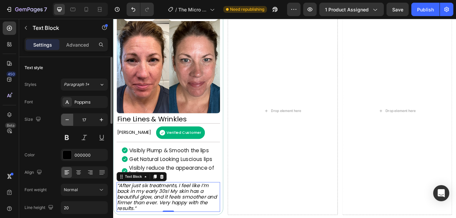
click at [66, 120] on icon "button" at bounding box center [67, 119] width 7 height 7
type input "16"
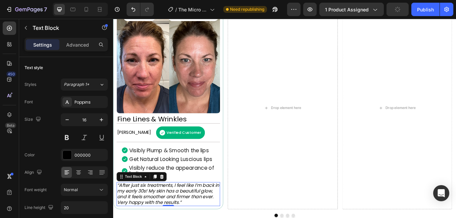
click at [3, 149] on div "450 Beta" at bounding box center [9, 95] width 13 height 148
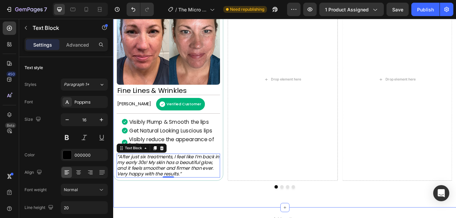
click at [233, 218] on div "Image Fine Lines & Wrinkles Heading Rebecca S. Text Block Verified Customer Ite…" at bounding box center [314, 97] width 403 height 253
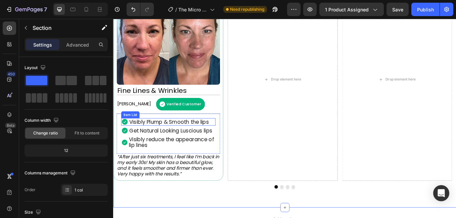
click at [157, 139] on p "Visibly Plump & Smooth the lips" at bounding box center [179, 140] width 94 height 7
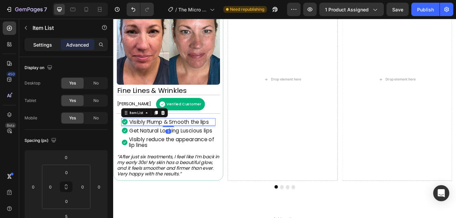
click at [43, 41] on p "Settings" at bounding box center [42, 44] width 19 height 7
type input "0"
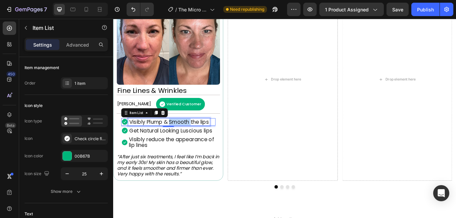
click at [195, 139] on p "Visibly Plump & Smooth the lips" at bounding box center [179, 140] width 94 height 7
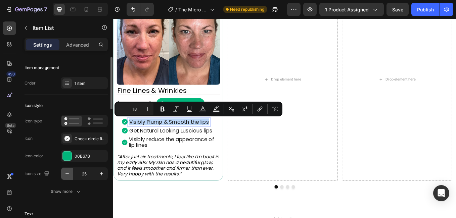
scroll to position [34, 0]
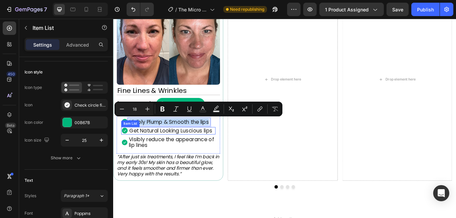
click at [127, 142] on div "Item List" at bounding box center [132, 142] width 19 height 6
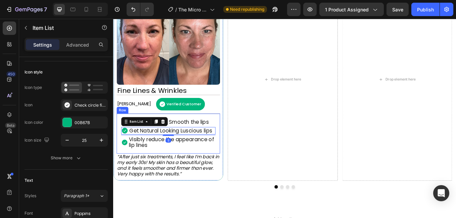
click at [165, 172] on div "Visibly Plump & Smooth the lips Item List Get Natural Looking Luscious lips Ite…" at bounding box center [177, 153] width 121 height 47
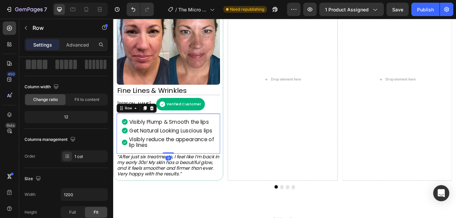
scroll to position [0, 0]
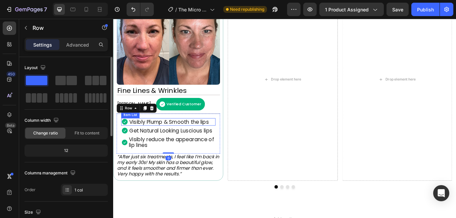
click at [125, 139] on icon at bounding box center [126, 140] width 7 height 7
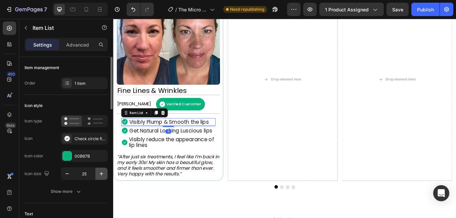
click at [100, 172] on icon "button" at bounding box center [101, 173] width 7 height 7
type input "27"
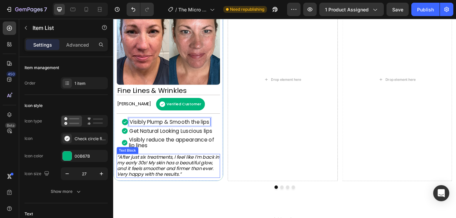
click at [196, 178] on icon "“After just six treatments, I feel like I’m back in my early 30s! My skin has a…" at bounding box center [177, 191] width 120 height 28
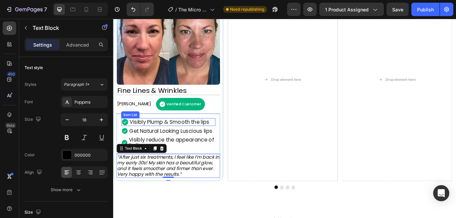
click at [148, 140] on p "Visibly Plump & Smooth the lips" at bounding box center [179, 140] width 94 height 7
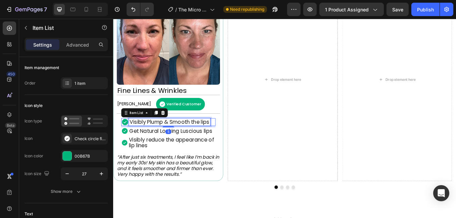
click at [148, 140] on p "Visibly Plump & Smooth the lips" at bounding box center [179, 140] width 94 height 7
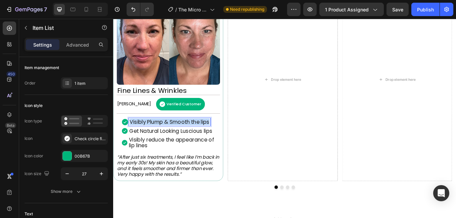
click at [148, 140] on p "Visibly Plump & Smooth the lips" at bounding box center [179, 140] width 94 height 7
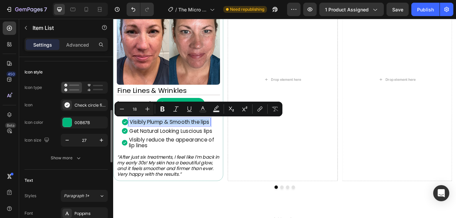
scroll to position [67, 0]
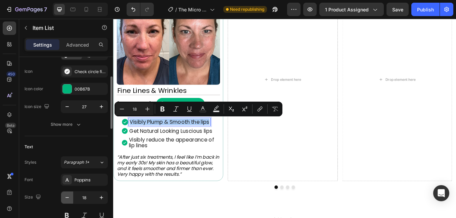
click at [66, 194] on button "button" at bounding box center [67, 198] width 12 height 12
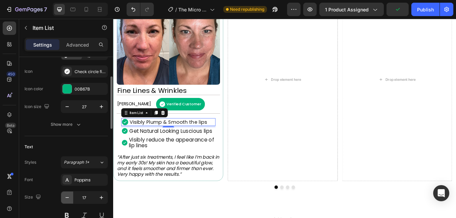
click at [69, 197] on icon "button" at bounding box center [67, 197] width 7 height 7
type input "16"
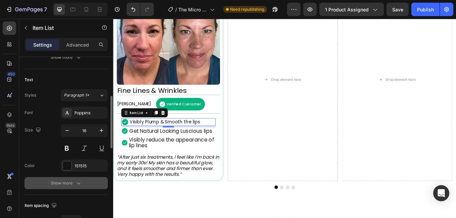
click at [67, 185] on div "Show more" at bounding box center [66, 183] width 31 height 7
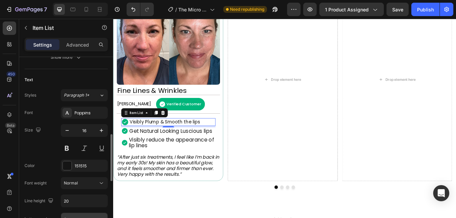
scroll to position [168, 0]
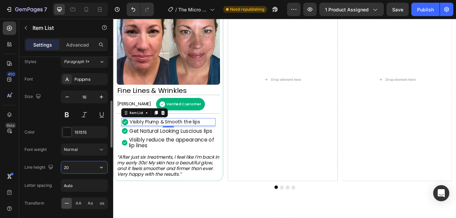
click at [74, 164] on input "20" at bounding box center [84, 167] width 46 height 12
type input "18"
click at [13, 154] on div "450 Beta" at bounding box center [9, 95] width 13 height 148
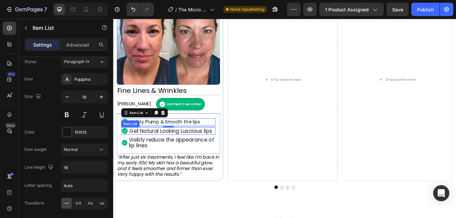
click at [160, 147] on p "Get Natural Looking Luscious lips" at bounding box center [181, 150] width 98 height 7
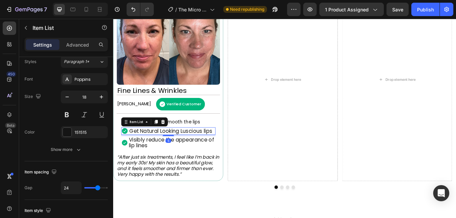
click at [130, 151] on icon at bounding box center [126, 150] width 7 height 7
click at [125, 151] on icon at bounding box center [126, 150] width 8 height 8
click at [151, 164] on p "Visibly reduce the appearance of lip lines" at bounding box center [181, 164] width 101 height 13
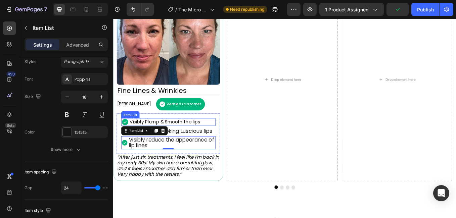
click at [147, 137] on p "Visibly Plump & Smooth the lips" at bounding box center [173, 140] width 83 height 6
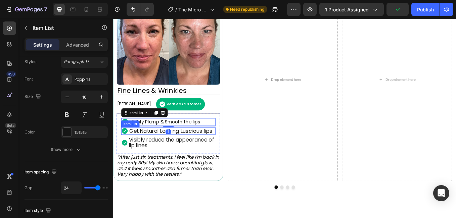
click at [127, 151] on icon at bounding box center [126, 150] width 7 height 7
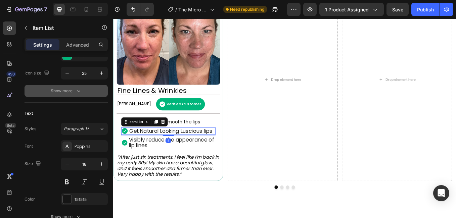
scroll to position [34, 0]
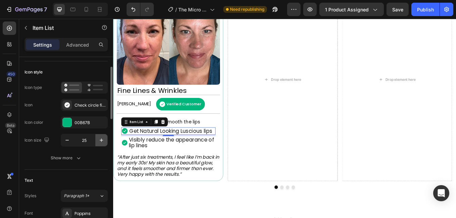
click at [101, 139] on icon "button" at bounding box center [101, 140] width 3 height 3
type input "27"
click at [76, 157] on icon "button" at bounding box center [78, 158] width 7 height 7
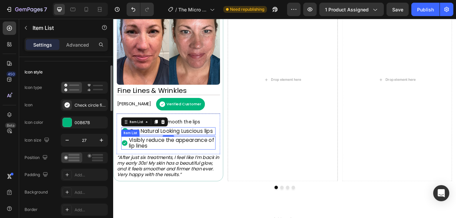
click at [148, 165] on p "Visibly reduce the appearance of lip lines" at bounding box center [181, 164] width 101 height 13
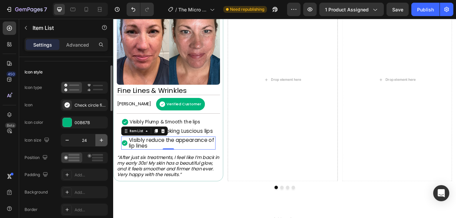
click at [102, 142] on icon "button" at bounding box center [101, 140] width 7 height 7
type input "27"
click at [317, 159] on div "Drop element here" at bounding box center [311, 90] width 129 height 239
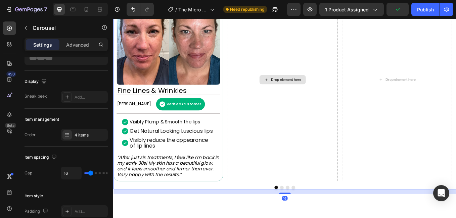
scroll to position [0, 0]
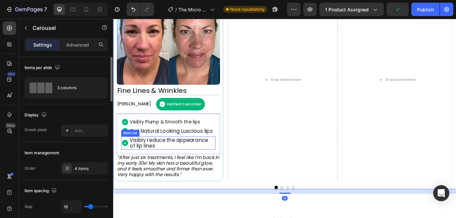
click at [171, 162] on p "Visibly reduce the appearance of lip lines" at bounding box center [182, 164] width 100 height 13
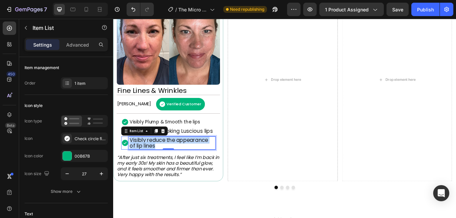
click at [171, 162] on p "Visibly reduce the appearance of lip lines" at bounding box center [182, 164] width 100 height 13
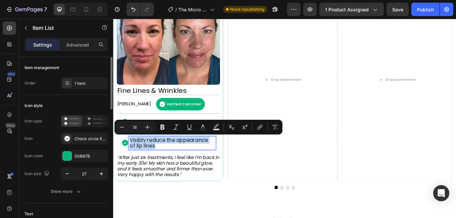
scroll to position [67, 0]
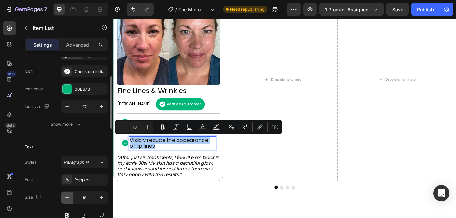
click at [64, 198] on icon "button" at bounding box center [67, 197] width 7 height 7
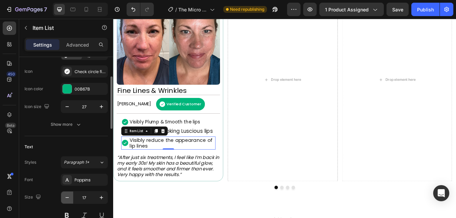
click at [64, 198] on icon "button" at bounding box center [67, 197] width 7 height 7
type input "16"
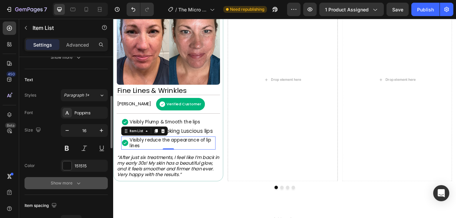
click at [67, 181] on div "Show more" at bounding box center [66, 183] width 31 height 7
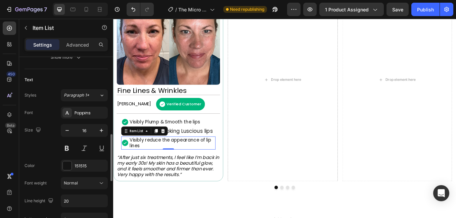
scroll to position [201, 0]
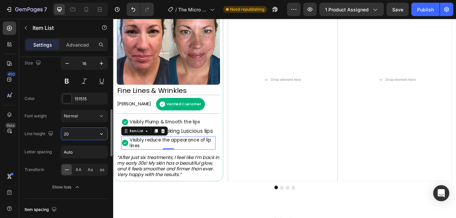
click at [83, 135] on input "20" at bounding box center [84, 134] width 46 height 12
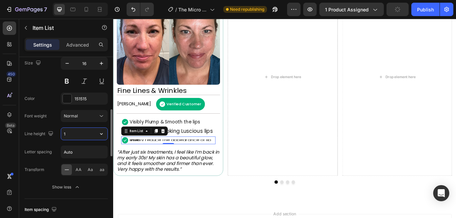
type input "18"
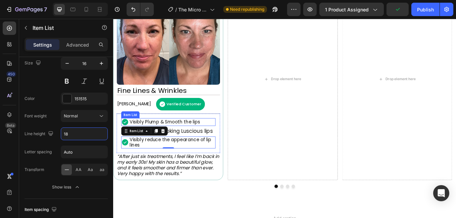
click at [205, 141] on p "Visibly Plump & Smooth the lips" at bounding box center [173, 140] width 83 height 6
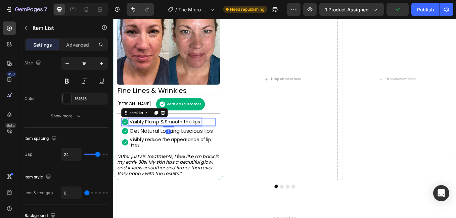
click at [205, 141] on p "Visibly Plump & Smooth the lips" at bounding box center [173, 140] width 83 height 6
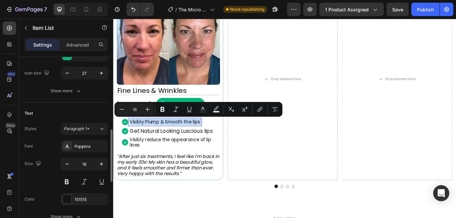
scroll to position [168, 0]
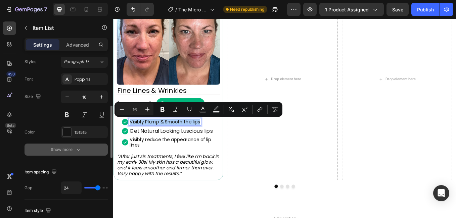
click at [61, 150] on div "Show more" at bounding box center [66, 149] width 31 height 7
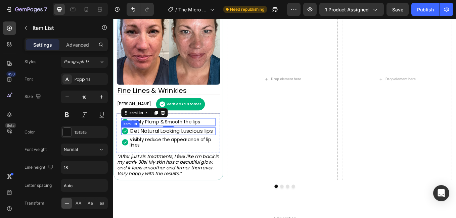
click at [156, 152] on p "Get Natural Looking Luscious lips" at bounding box center [181, 150] width 98 height 7
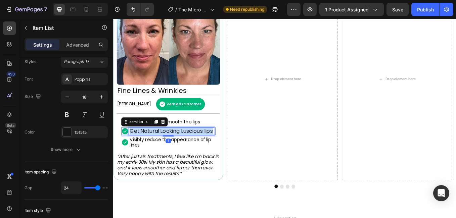
click at [156, 152] on p "Get Natural Looking Luscious lips" at bounding box center [181, 150] width 98 height 7
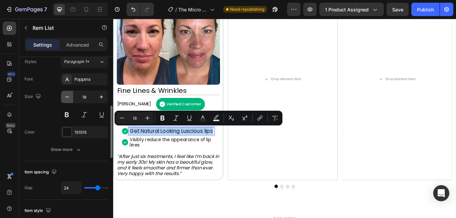
click at [67, 96] on icon "button" at bounding box center [67, 97] width 7 height 7
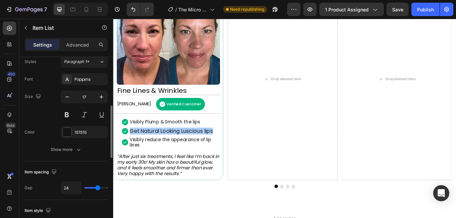
type input "16"
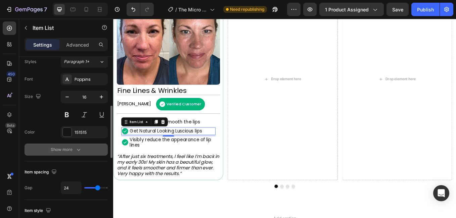
click at [69, 150] on div "Show more" at bounding box center [66, 149] width 31 height 7
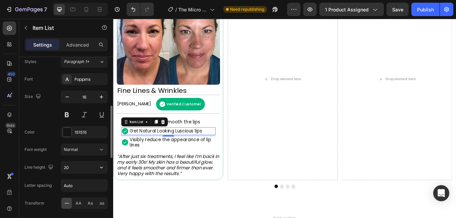
scroll to position [201, 0]
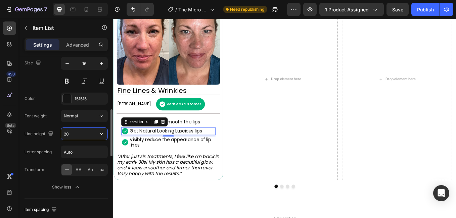
click at [82, 132] on input "20" at bounding box center [84, 134] width 46 height 12
type input "18"
click at [13, 149] on div "450 Beta" at bounding box center [9, 95] width 13 height 148
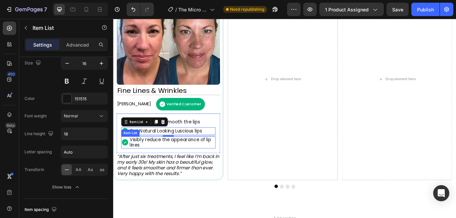
click at [163, 164] on p "Visibly reduce the appearance of lip lines" at bounding box center [182, 164] width 100 height 12
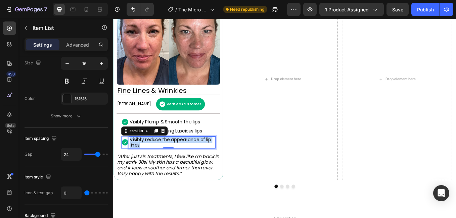
click at [163, 164] on p "Visibly reduce the appearance of lip lines" at bounding box center [182, 164] width 100 height 12
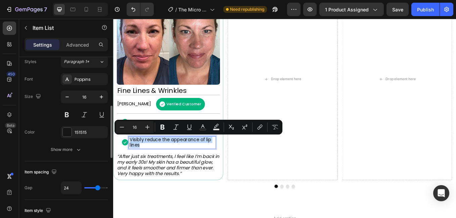
scroll to position [134, 0]
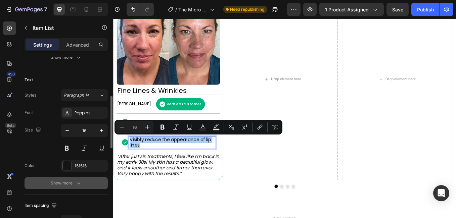
click at [70, 182] on div "Show more" at bounding box center [66, 183] width 31 height 7
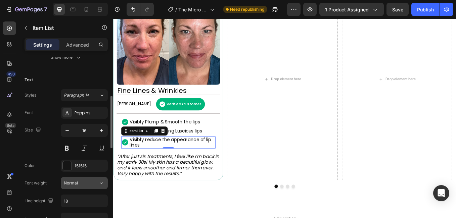
scroll to position [168, 0]
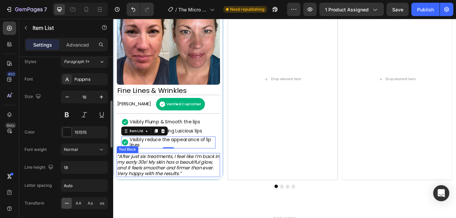
click at [148, 187] on icon "“After just six treatments, I feel like I’m back in my early 30s! My skin has a…" at bounding box center [177, 190] width 120 height 28
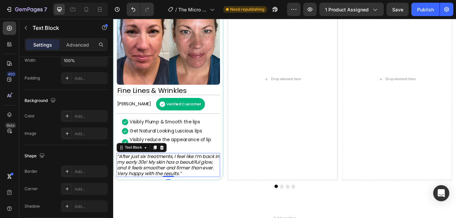
scroll to position [0, 0]
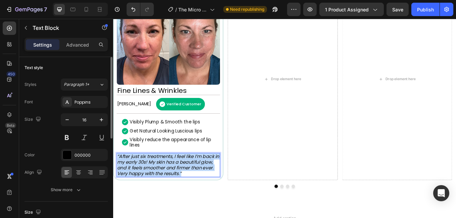
click at [148, 187] on icon "“After just six treatments, I feel like I’m back in my early 30s! My skin has a…" at bounding box center [177, 190] width 120 height 28
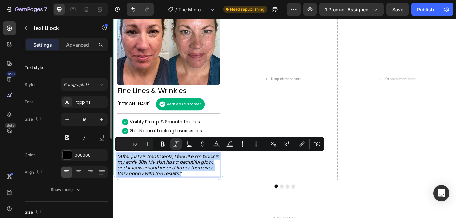
scroll to position [34, 0]
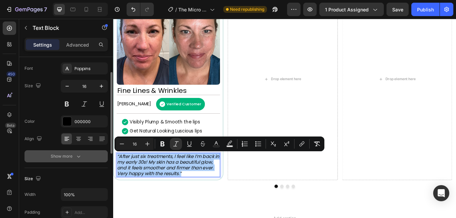
click at [76, 155] on icon "button" at bounding box center [78, 156] width 7 height 7
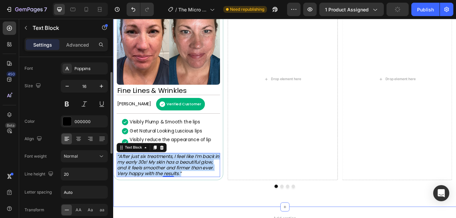
click at [169, 216] on div at bounding box center [314, 216] width 403 height 4
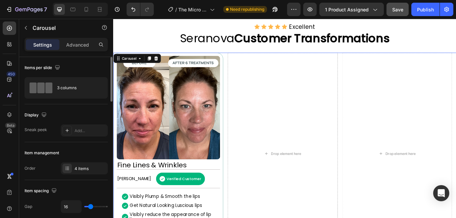
scroll to position [438, 0]
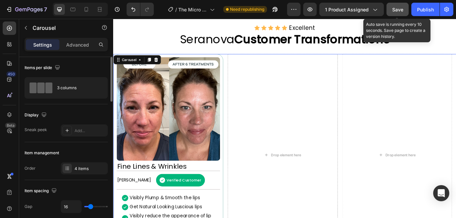
click at [399, 11] on span "Save" at bounding box center [397, 10] width 11 height 6
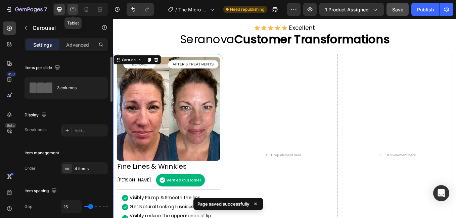
click at [74, 11] on icon at bounding box center [72, 9] width 7 height 7
type input "100%"
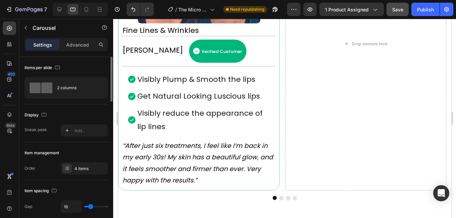
scroll to position [497, 0]
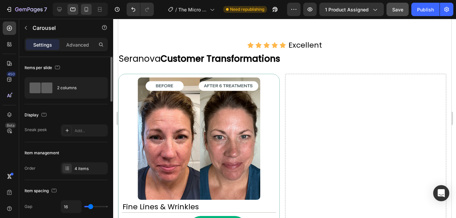
click at [84, 11] on icon at bounding box center [86, 9] width 7 height 7
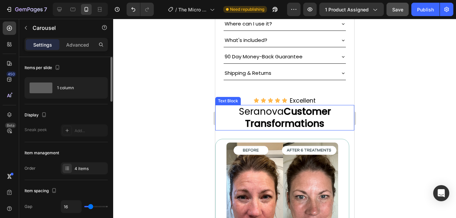
scroll to position [470, 0]
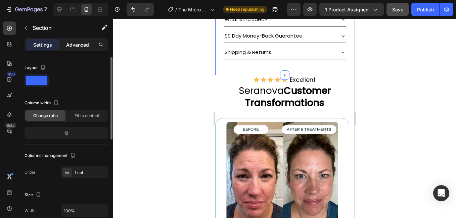
click at [69, 44] on p "Advanced" at bounding box center [77, 44] width 23 height 7
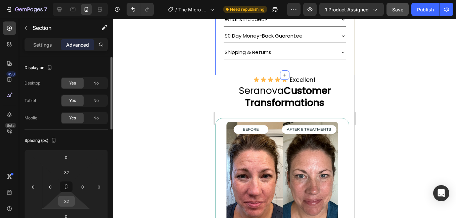
click at [71, 201] on input "32" at bounding box center [66, 201] width 13 height 10
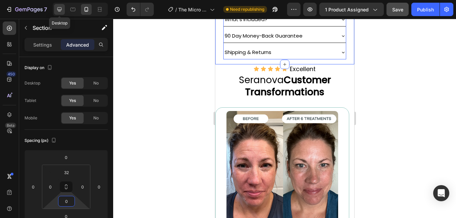
click at [60, 9] on icon at bounding box center [59, 9] width 4 height 4
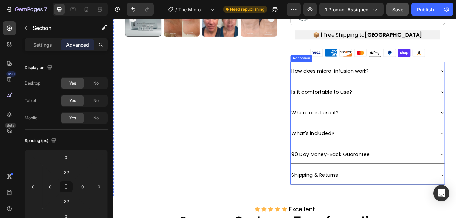
scroll to position [369, 0]
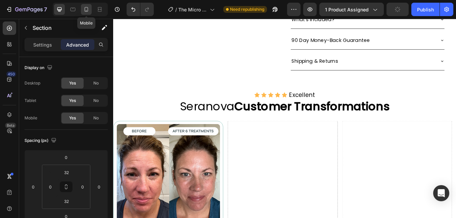
click at [88, 10] on icon at bounding box center [87, 9] width 4 height 5
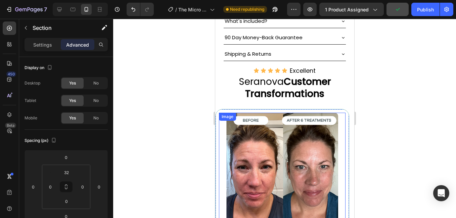
scroll to position [470, 0]
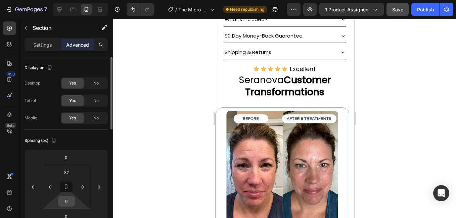
click at [65, 197] on input "0" at bounding box center [66, 201] width 13 height 10
type input "10"
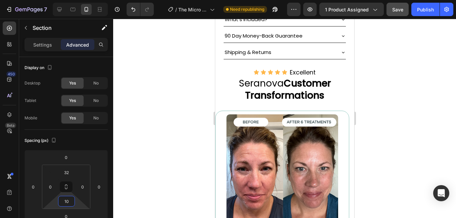
click at [178, 150] on div at bounding box center [284, 118] width 343 height 199
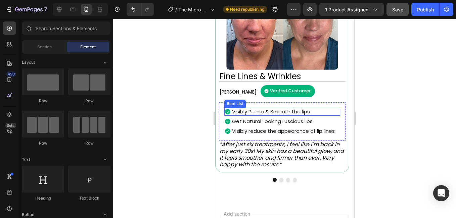
scroll to position [637, 0]
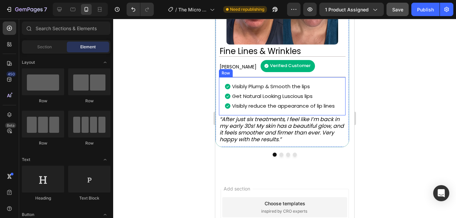
click at [335, 80] on div "Visibly Plump & Smooth the lips Item List Get Natural Looking Luscious lips Ite…" at bounding box center [281, 96] width 126 height 38
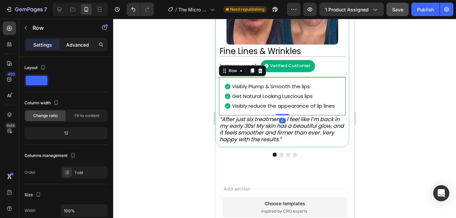
click at [83, 42] on p "Advanced" at bounding box center [77, 44] width 23 height 7
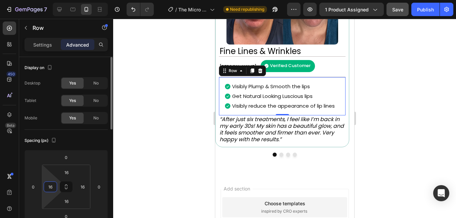
click at [51, 190] on input "16" at bounding box center [50, 187] width 10 height 10
type input "-"
type input "0"
click at [81, 186] on input "16" at bounding box center [83, 187] width 10 height 10
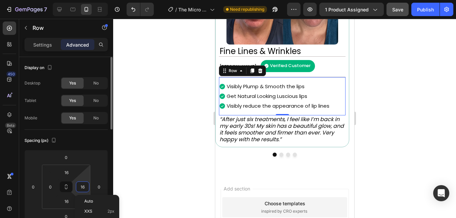
type input "0"
click at [81, 186] on input "0" at bounding box center [83, 187] width 10 height 10
click at [160, 156] on div at bounding box center [284, 118] width 343 height 199
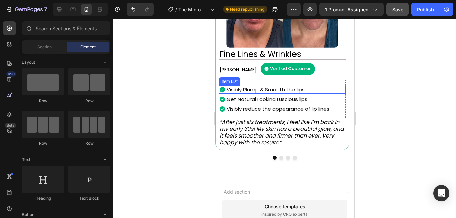
scroll to position [650, 0]
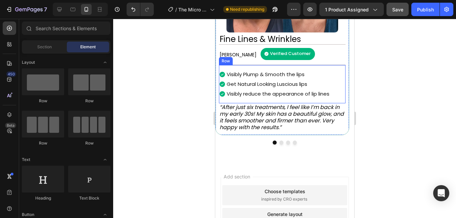
click at [338, 67] on div "Visibly Plump & Smooth the lips Item List Get Natural Looking Luscious lips Ite…" at bounding box center [281, 84] width 126 height 38
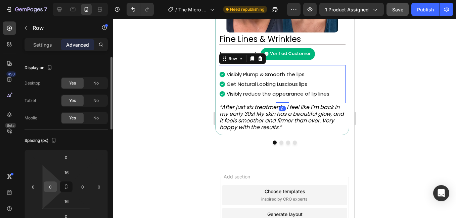
click at [54, 187] on input "0" at bounding box center [50, 187] width 10 height 10
type input "5"
click at [166, 133] on div at bounding box center [284, 118] width 343 height 199
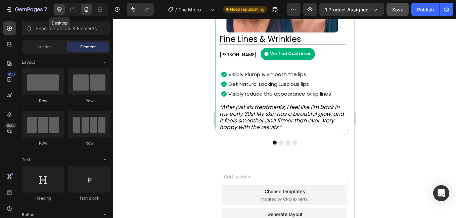
click at [61, 13] on div at bounding box center [59, 9] width 11 height 11
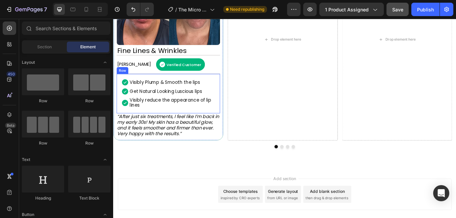
click at [221, 87] on div "Visibly Plump & Smooth the lips Item List Get Natural Looking Luscious lips Ite…" at bounding box center [177, 107] width 121 height 46
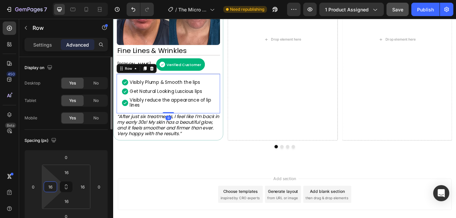
click at [48, 189] on input "16" at bounding box center [50, 187] width 10 height 10
type input "5"
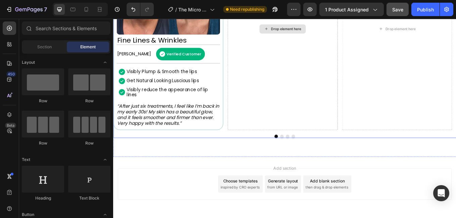
scroll to position [543, 0]
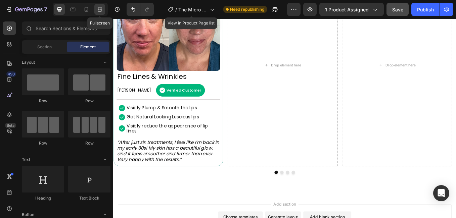
click at [97, 9] on icon at bounding box center [99, 9] width 7 height 7
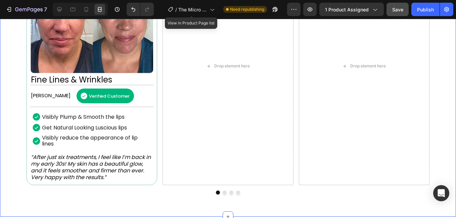
scroll to position [510, 0]
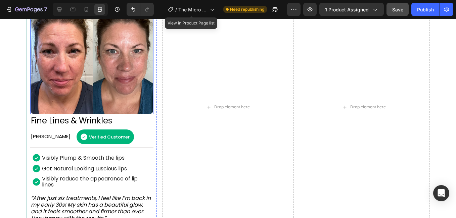
drag, startPoint x: 400, startPoint y: 14, endPoint x: 449, endPoint y: 17, distance: 49.4
click at [400, 14] on button "Save" at bounding box center [397, 9] width 22 height 13
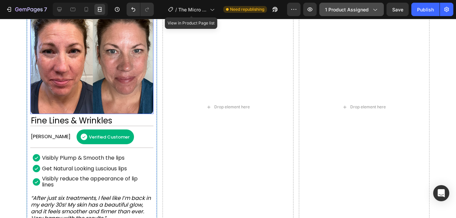
scroll to position [375, 0]
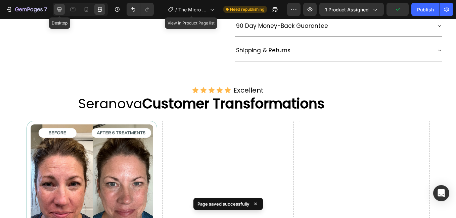
click at [60, 7] on icon at bounding box center [59, 9] width 7 height 7
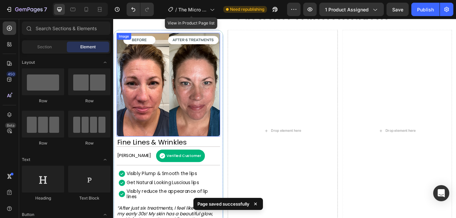
scroll to position [454, 0]
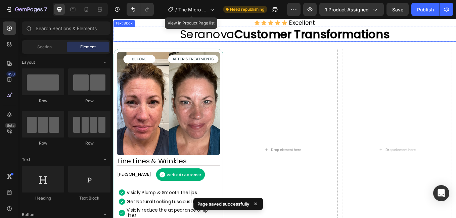
click at [150, 45] on p "Seranova Customer Transformations" at bounding box center [314, 37] width 401 height 16
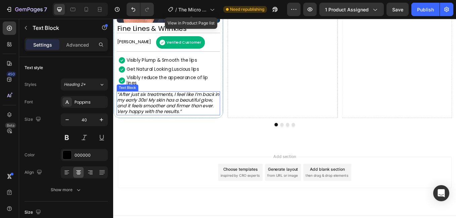
scroll to position [610, 0]
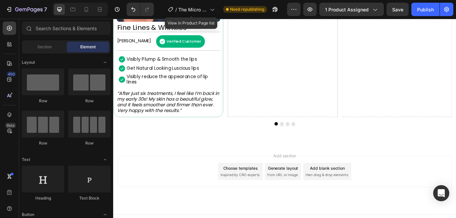
click at [177, 171] on div "Add section Choose templates inspired by CRO experts Generate layout from URL o…" at bounding box center [314, 207] width 403 height 83
click at [190, 209] on div "Add section Choose templates inspired by CRO experts Generate layout from URL o…" at bounding box center [314, 198] width 392 height 37
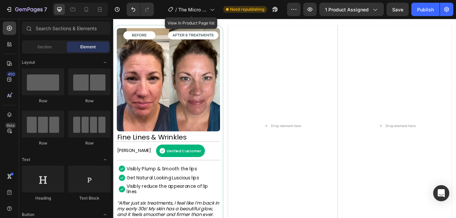
scroll to position [409, 0]
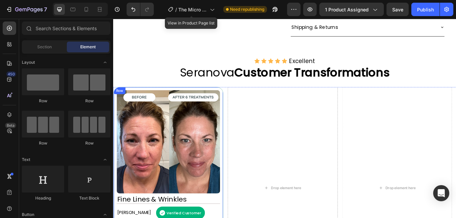
click at [171, 100] on div "Image Fine Lines & Wrinkles Heading Rebecca S. Text Block Verified Customer Ite…" at bounding box center [177, 217] width 129 height 237
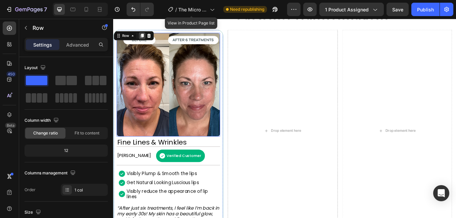
scroll to position [443, 0]
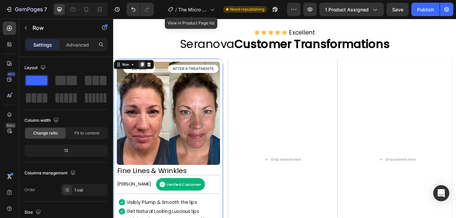
click at [147, 72] on icon at bounding box center [147, 72] width 4 height 5
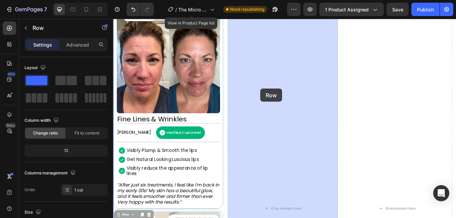
scroll to position [502, 0]
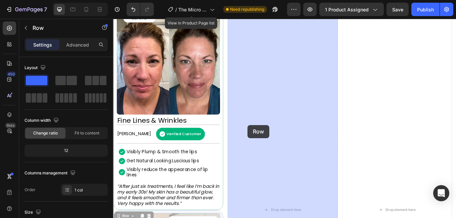
drag, startPoint x: 122, startPoint y: 148, endPoint x: 467, endPoint y: 138, distance: 345.4
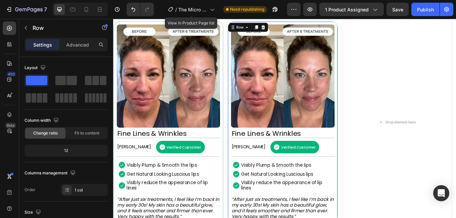
scroll to position [419, 0]
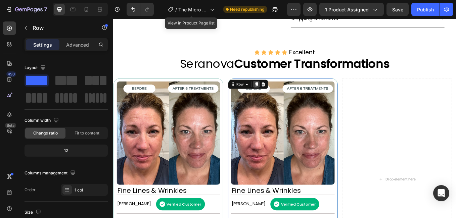
click at [279, 96] on icon at bounding box center [280, 95] width 5 height 5
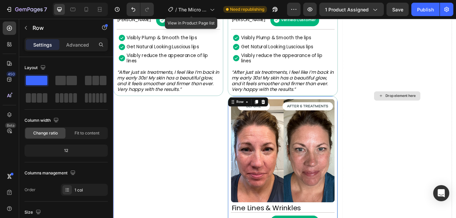
scroll to position [535, 0]
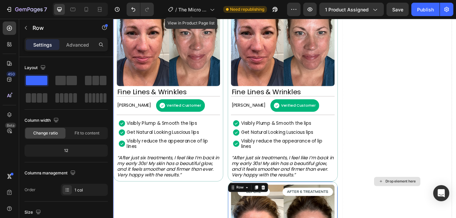
drag, startPoint x: 282, startPoint y: 83, endPoint x: 438, endPoint y: 79, distance: 155.7
click at [438, 79] on div "Image Fine Lines & Wrinkles Heading [PERSON_NAME] Text Block Verified Customer …" at bounding box center [314, 209] width 403 height 475
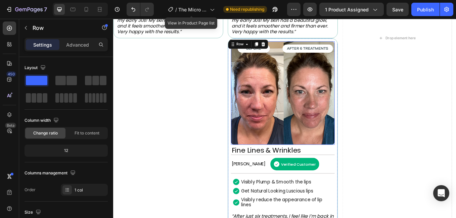
scroll to position [669, 0]
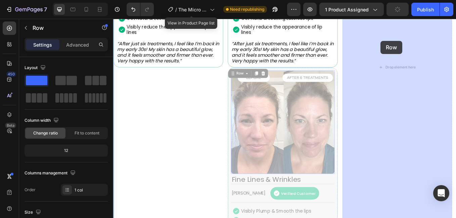
drag, startPoint x: 255, startPoint y: 83, endPoint x: 427, endPoint y: 45, distance: 176.3
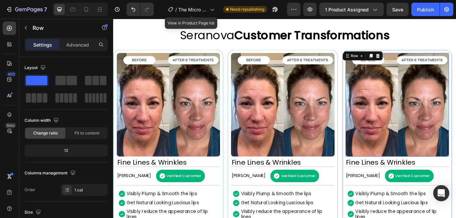
scroll to position [587, 0]
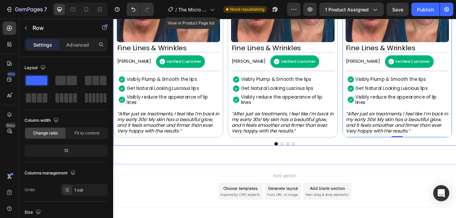
click at [323, 164] on button "Dot" at bounding box center [324, 166] width 4 height 4
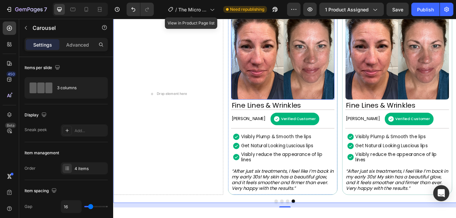
scroll to position [491, 0]
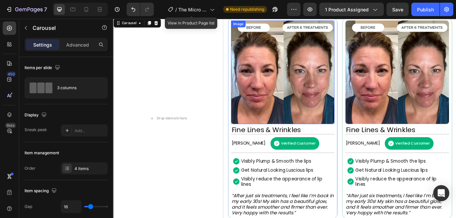
click at [345, 134] on img at bounding box center [311, 81] width 121 height 121
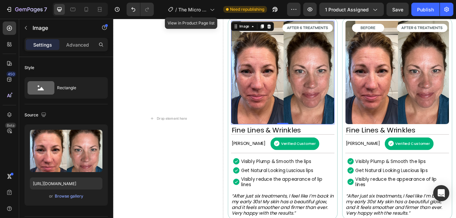
scroll to position [423, 0]
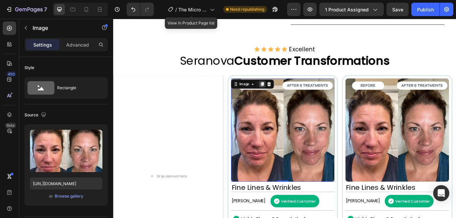
click at [287, 96] on icon at bounding box center [288, 95] width 4 height 5
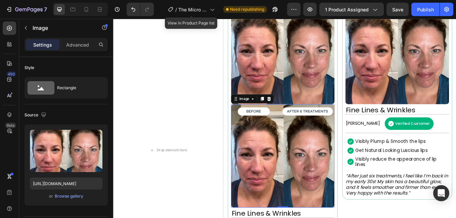
scroll to position [519, 0]
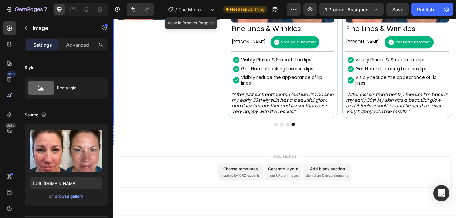
scroll to position [619, 0]
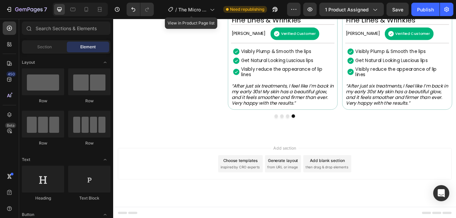
click at [206, 171] on div "Add section Choose templates inspired by CRO experts Generate layout from URL o…" at bounding box center [314, 189] width 392 height 37
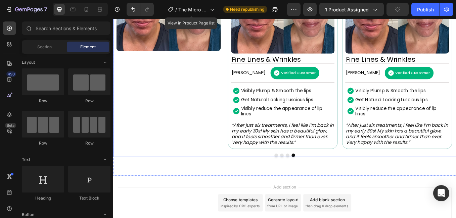
scroll to position [519, 0]
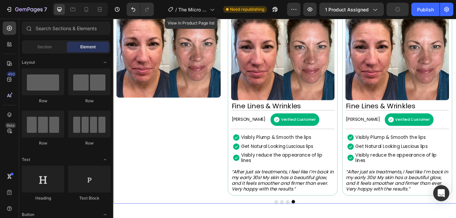
click at [184, 168] on div "Image" at bounding box center [177, 107] width 129 height 237
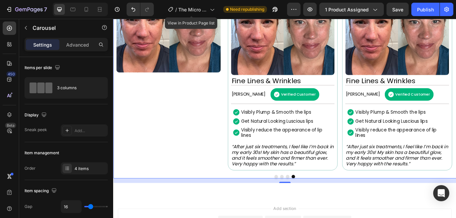
scroll to position [485, 0]
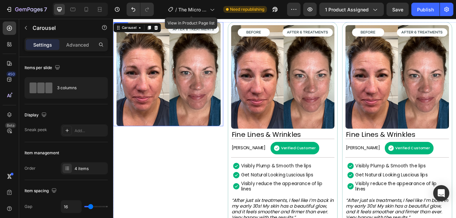
click at [190, 95] on img at bounding box center [177, 83] width 122 height 122
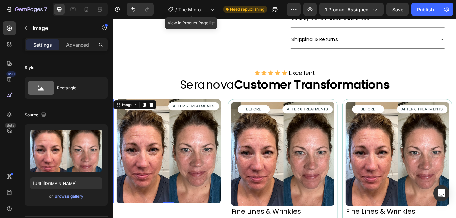
click at [173, 145] on img at bounding box center [177, 174] width 122 height 122
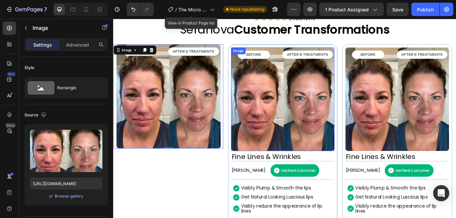
scroll to position [452, 0]
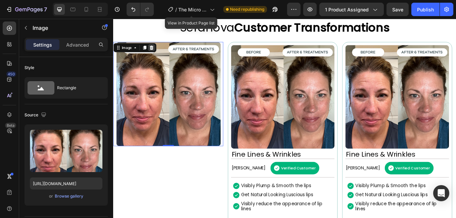
click at [157, 55] on icon at bounding box center [157, 52] width 4 height 5
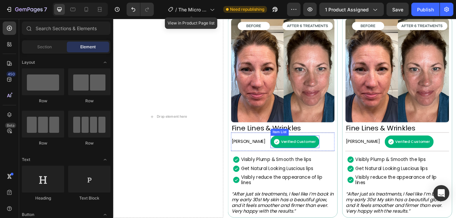
scroll to position [474, 0]
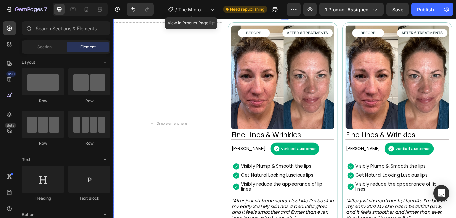
click at [301, 139] on img at bounding box center [311, 87] width 121 height 121
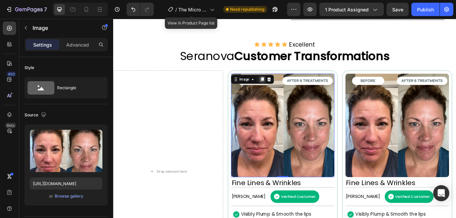
click at [289, 92] on icon at bounding box center [288, 90] width 4 height 5
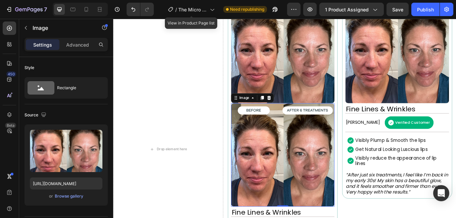
scroll to position [508, 0]
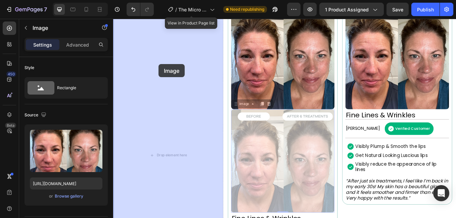
drag, startPoint x: 258, startPoint y: 119, endPoint x: 166, endPoint y: 72, distance: 103.4
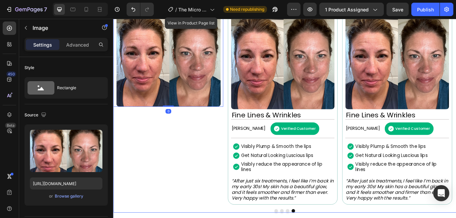
click at [185, 148] on div "Image 0" at bounding box center [177, 118] width 129 height 237
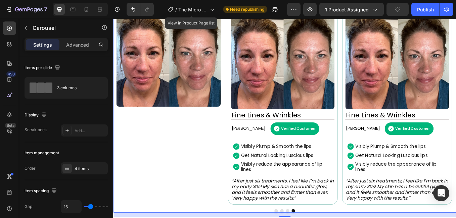
scroll to position [495, 0]
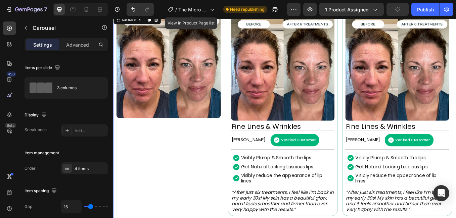
click at [203, 114] on img at bounding box center [177, 74] width 122 height 122
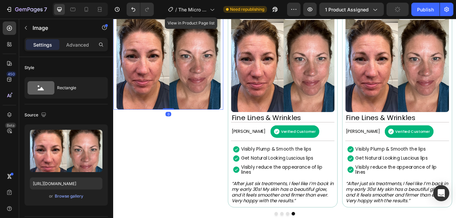
scroll to position [407, 0]
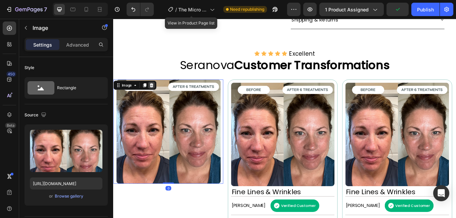
click at [160, 100] on icon at bounding box center [157, 96] width 5 height 5
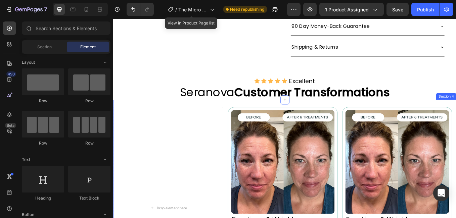
scroll to position [374, 0]
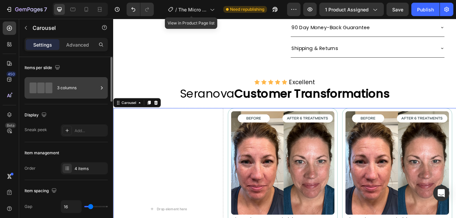
click at [80, 82] on div "3 columns" at bounding box center [77, 87] width 41 height 15
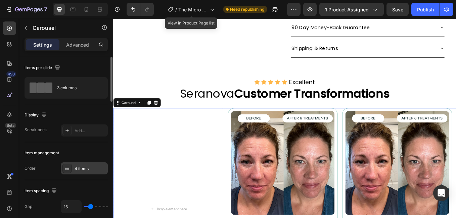
click at [82, 163] on div "4 items" at bounding box center [84, 168] width 47 height 12
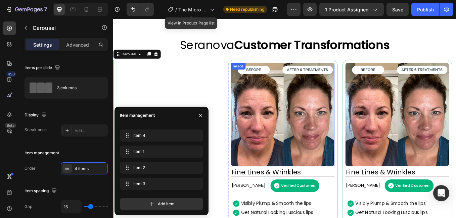
scroll to position [508, 0]
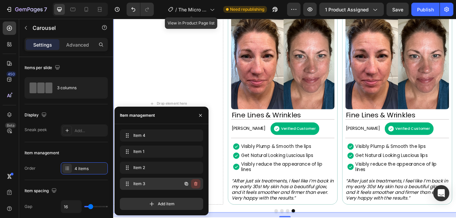
click at [194, 184] on icon "button" at bounding box center [195, 183] width 5 height 5
click at [194, 184] on div "Delete" at bounding box center [191, 184] width 12 height 6
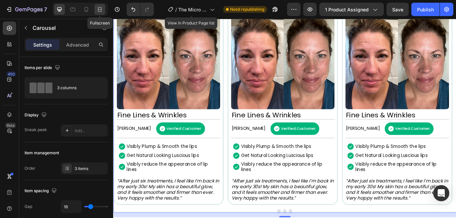
drag, startPoint x: 102, startPoint y: 12, endPoint x: 201, endPoint y: 23, distance: 99.6
click at [102, 12] on icon at bounding box center [99, 9] width 7 height 7
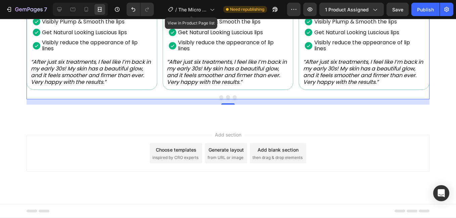
scroll to position [441, 0]
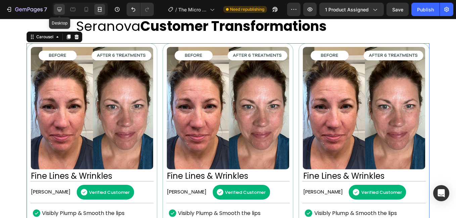
drag, startPoint x: 61, startPoint y: 9, endPoint x: 11, endPoint y: 28, distance: 52.8
click at [61, 9] on icon at bounding box center [59, 9] width 7 height 7
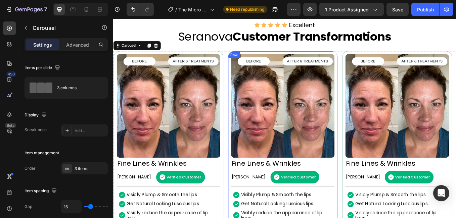
click at [250, 65] on div "Row" at bounding box center [255, 61] width 14 height 8
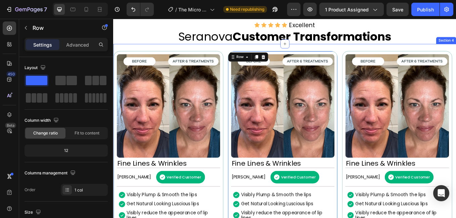
click at [147, 66] on div "Image Fine Lines & Wrinkles Heading [PERSON_NAME] Text Block Verified Customer …" at bounding box center [314, 186] width 403 height 277
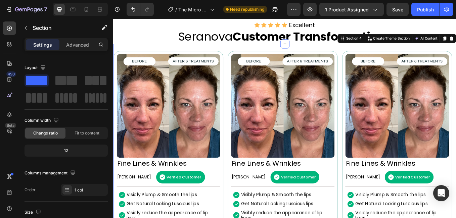
click at [45, 47] on p "Settings" at bounding box center [42, 44] width 19 height 7
click at [91, 47] on div "Advanced" at bounding box center [78, 44] width 34 height 11
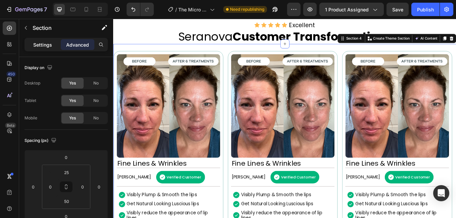
click at [49, 42] on p "Settings" at bounding box center [42, 44] width 19 height 7
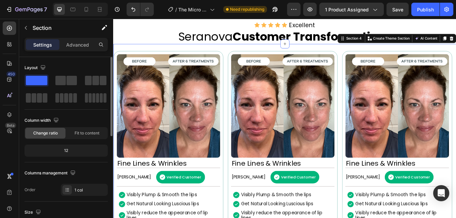
scroll to position [67, 0]
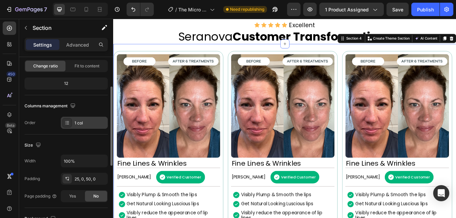
click at [78, 123] on div "1 col" at bounding box center [90, 123] width 32 height 6
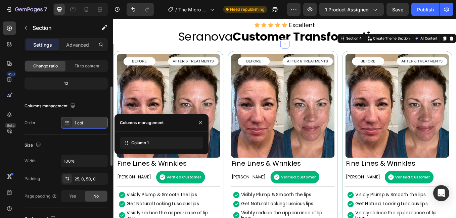
click at [78, 123] on div "1 col" at bounding box center [90, 123] width 32 height 6
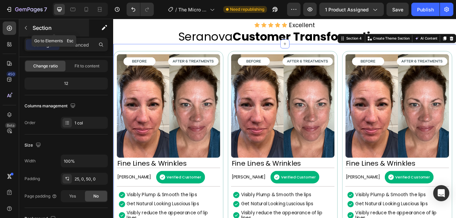
click at [25, 26] on icon "button" at bounding box center [25, 27] width 5 height 5
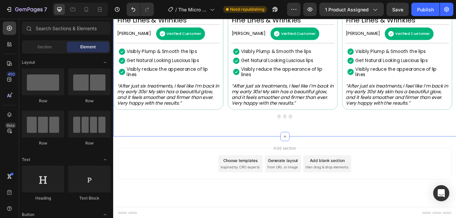
scroll to position [620, 0]
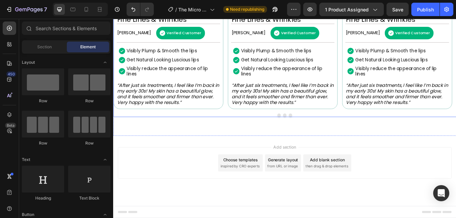
click at [396, 129] on div "Image Fine Lines & Wrinkles Heading [PERSON_NAME] Text Block Verified Customer …" at bounding box center [314, 10] width 403 height 247
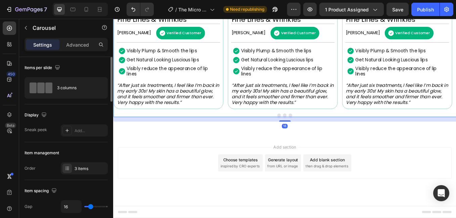
scroll to position [34, 0]
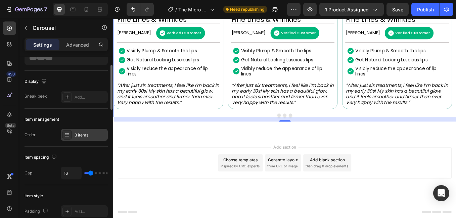
click at [77, 137] on div "3 items" at bounding box center [90, 135] width 32 height 6
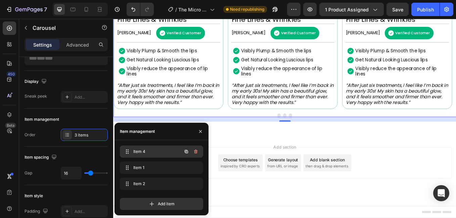
click at [144, 150] on span "Item 4" at bounding box center [152, 152] width 38 height 6
click at [143, 153] on span "Item 4" at bounding box center [157, 152] width 50 height 6
click at [155, 150] on span "Item 4" at bounding box center [152, 152] width 38 height 6
drag, startPoint x: 155, startPoint y: 150, endPoint x: 137, endPoint y: 150, distance: 18.1
click at [137, 150] on span "Item 4" at bounding box center [152, 152] width 38 height 6
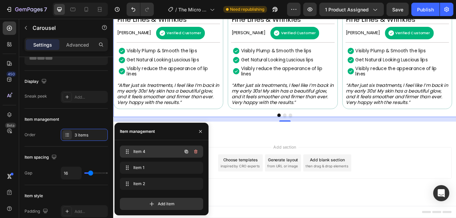
click at [137, 151] on span "Item 4" at bounding box center [152, 152] width 38 height 6
drag, startPoint x: 124, startPoint y: 166, endPoint x: 126, endPoint y: 151, distance: 15.9
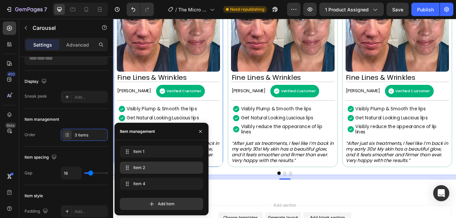
scroll to position [553, 0]
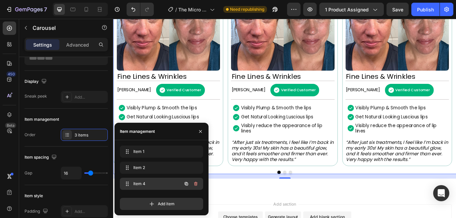
click at [185, 184] on icon "button" at bounding box center [186, 183] width 3 height 3
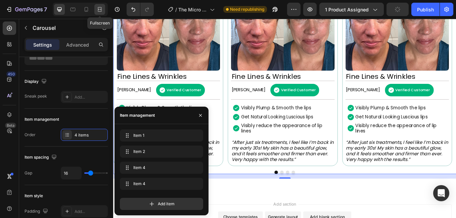
click at [101, 10] on icon at bounding box center [101, 9] width 2 height 2
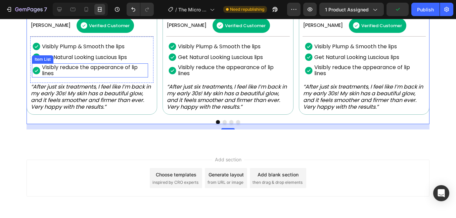
scroll to position [620, 0]
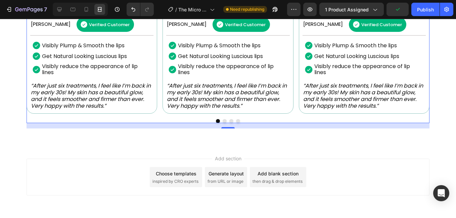
click at [224, 120] on button "Dot" at bounding box center [224, 121] width 4 height 4
click at [230, 120] on button "Dot" at bounding box center [231, 121] width 4 height 4
click at [236, 121] on button "Dot" at bounding box center [238, 121] width 4 height 4
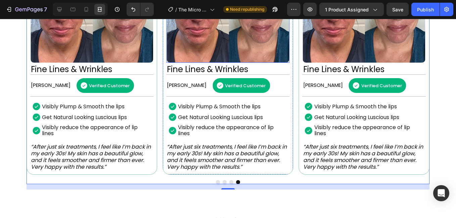
scroll to position [486, 0]
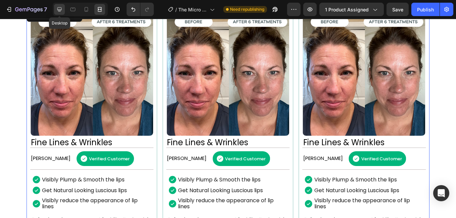
click at [63, 10] on icon at bounding box center [59, 9] width 7 height 7
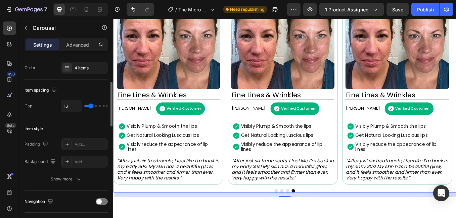
scroll to position [168, 0]
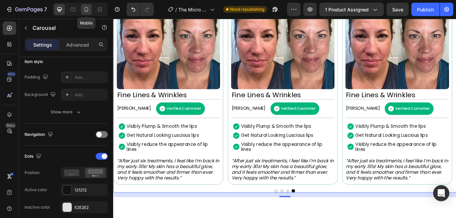
click at [90, 8] on div at bounding box center [86, 9] width 11 height 11
type input "100%"
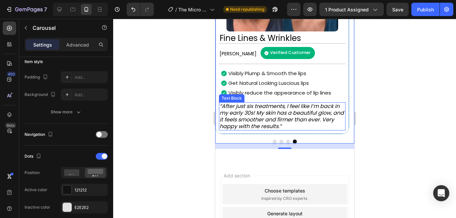
scroll to position [513, 0]
